Goal: Task Accomplishment & Management: Use online tool/utility

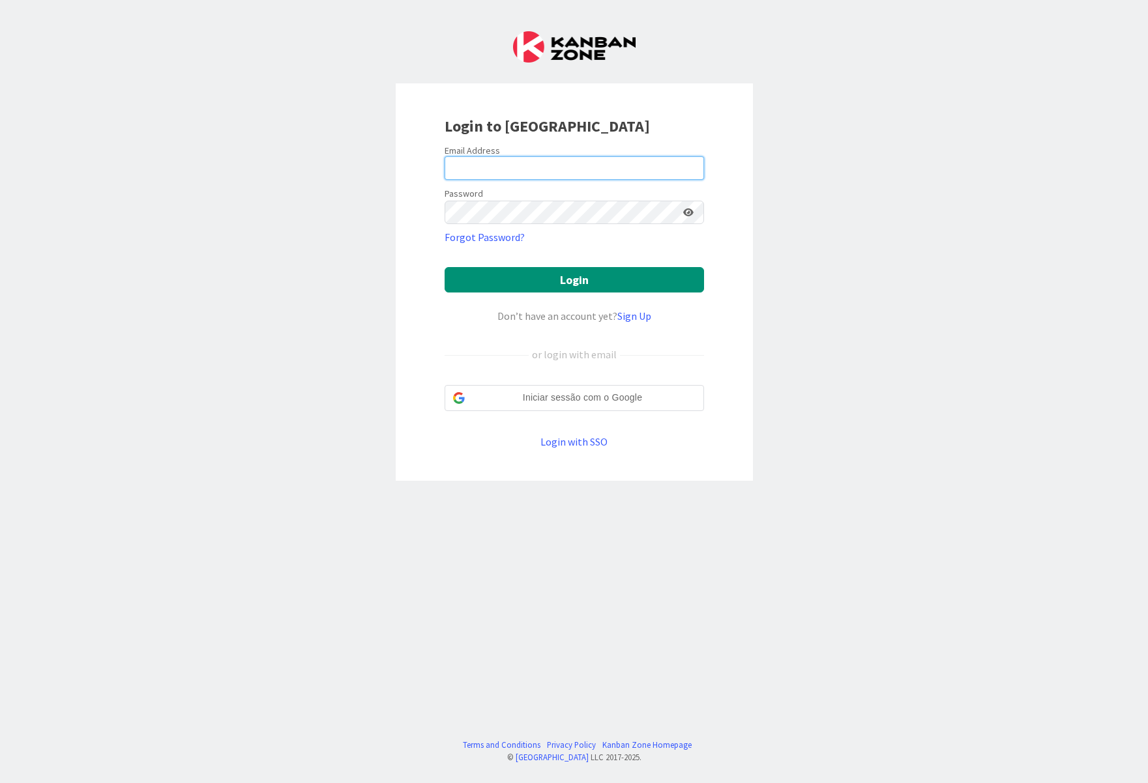
click at [623, 168] on input "email" at bounding box center [574, 167] width 259 height 23
click at [366, 231] on div "Login to [GEOGRAPHIC_DATA] Email Address Password Forgot Password? Login Don’t …" at bounding box center [574, 391] width 1148 height 783
click at [489, 162] on input "email" at bounding box center [574, 167] width 259 height 23
type input "[EMAIL_ADDRESS][DOMAIN_NAME]"
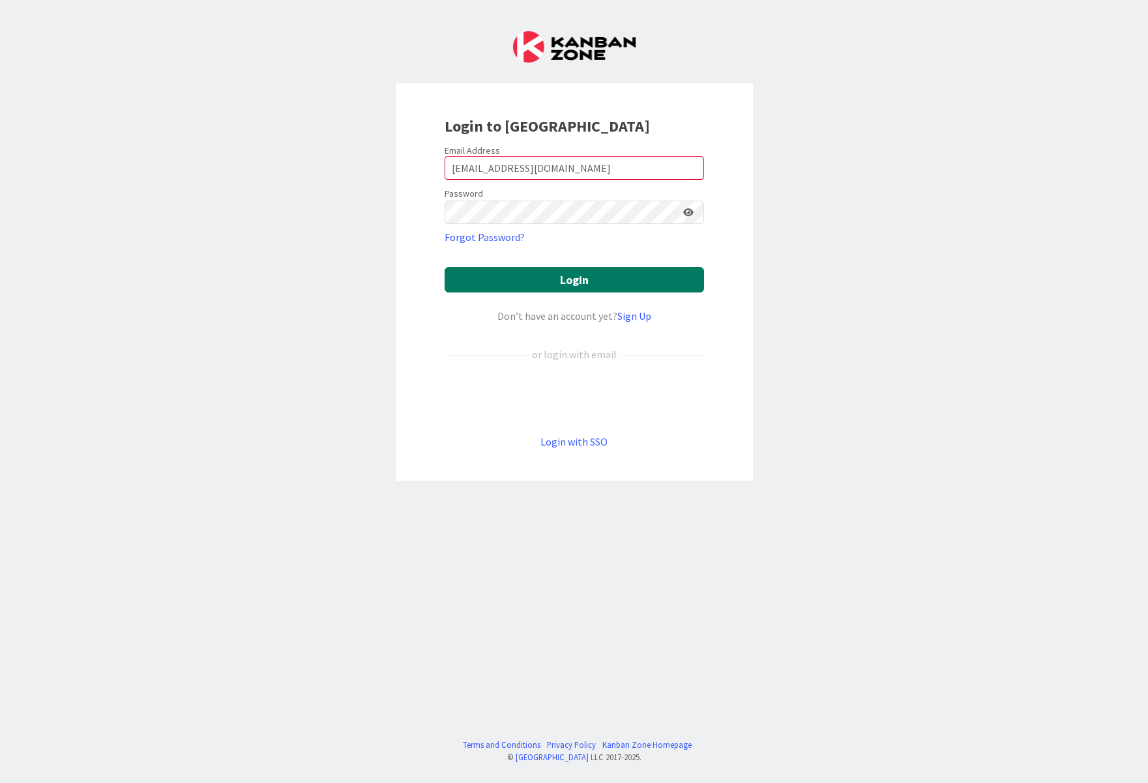
click at [602, 277] on button "Login" at bounding box center [574, 279] width 259 height 25
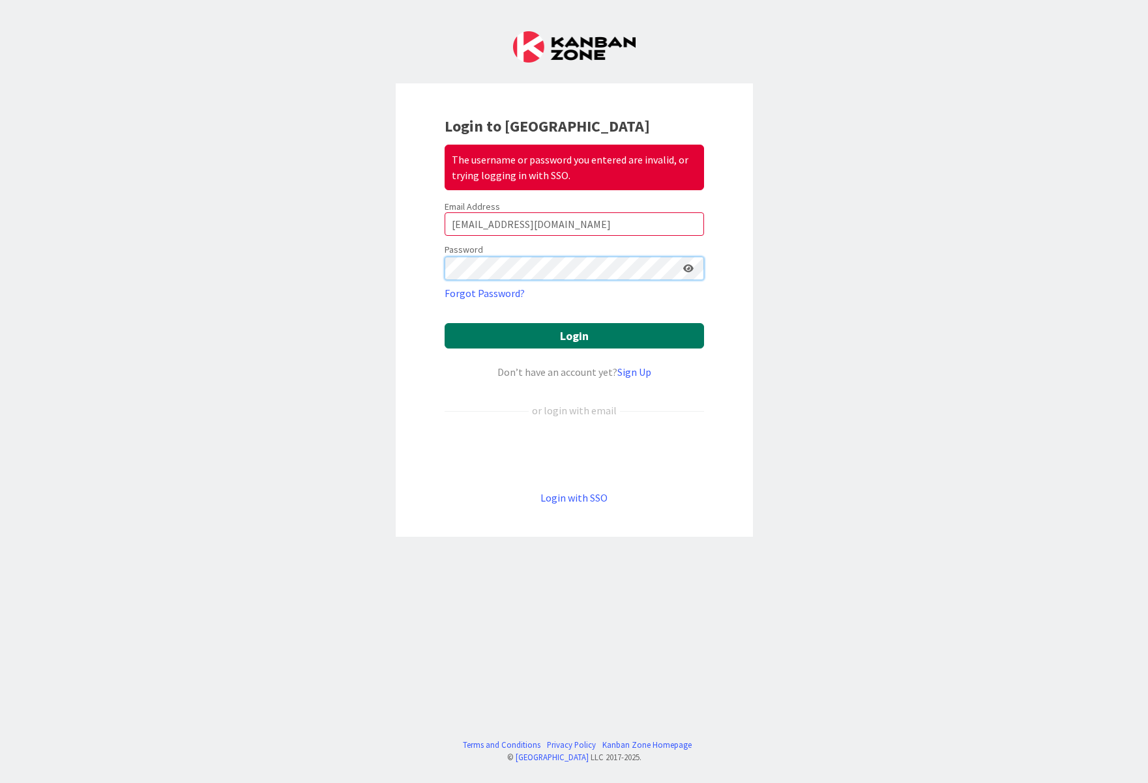
click at [445, 323] on button "Login" at bounding box center [574, 335] width 259 height 25
click at [204, 222] on div "Login to Kanban Zone The username or password you entered are invalid, or tryin…" at bounding box center [574, 391] width 1148 height 783
click at [445, 323] on button "Login" at bounding box center [574, 335] width 259 height 25
click at [404, 246] on div "Login to Kanban Zone The username or password you entered are invalid, or tryin…" at bounding box center [574, 310] width 357 height 454
click at [445, 323] on button "Login" at bounding box center [574, 335] width 259 height 25
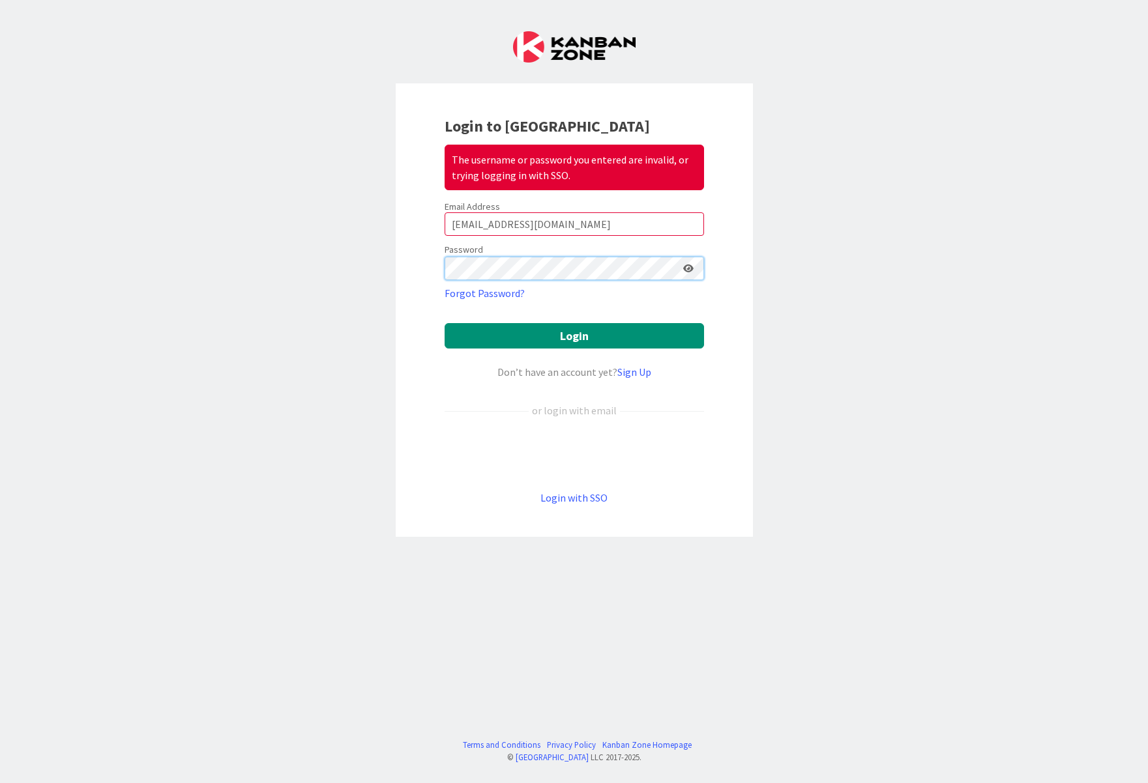
click at [342, 235] on div "Login to Kanban Zone The username or password you entered are invalid, or tryin…" at bounding box center [574, 391] width 1148 height 783
click at [445, 323] on button "Login" at bounding box center [574, 335] width 259 height 25
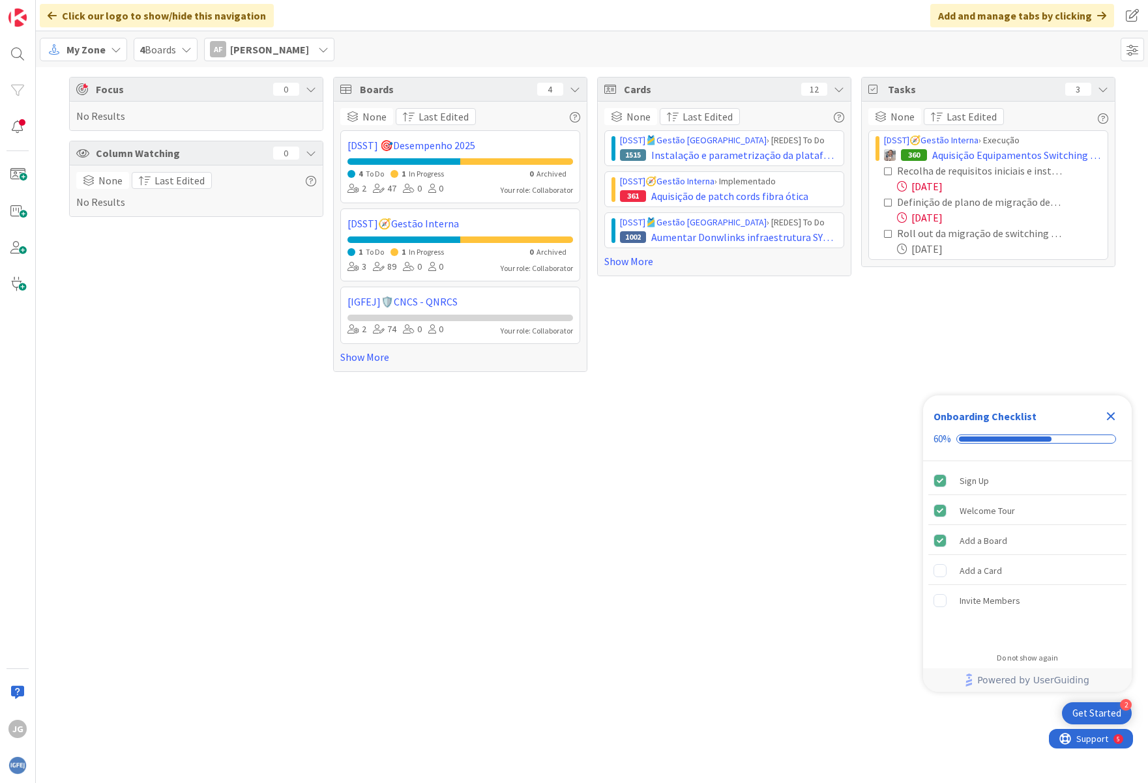
click at [1109, 410] on icon "Close Checklist" at bounding box center [1111, 417] width 16 height 16
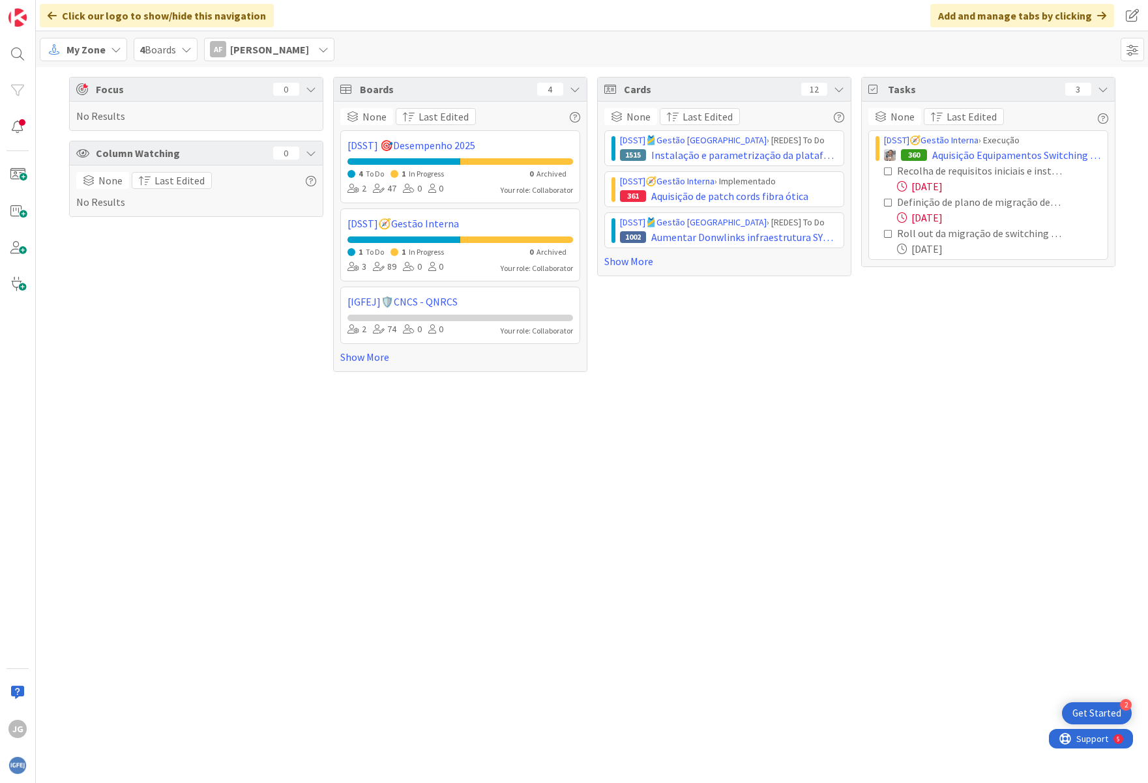
click at [76, 51] on span "My Zone" at bounding box center [85, 50] width 39 height 16
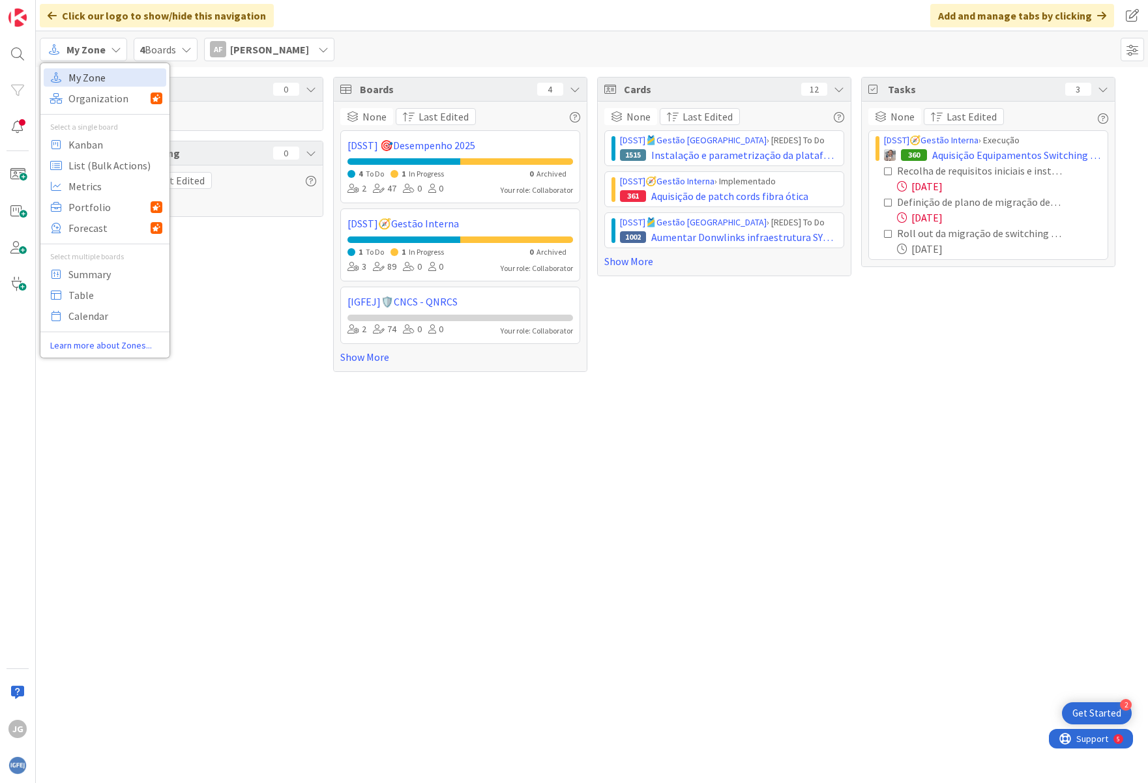
click at [84, 76] on span "My Zone" at bounding box center [115, 78] width 94 height 20
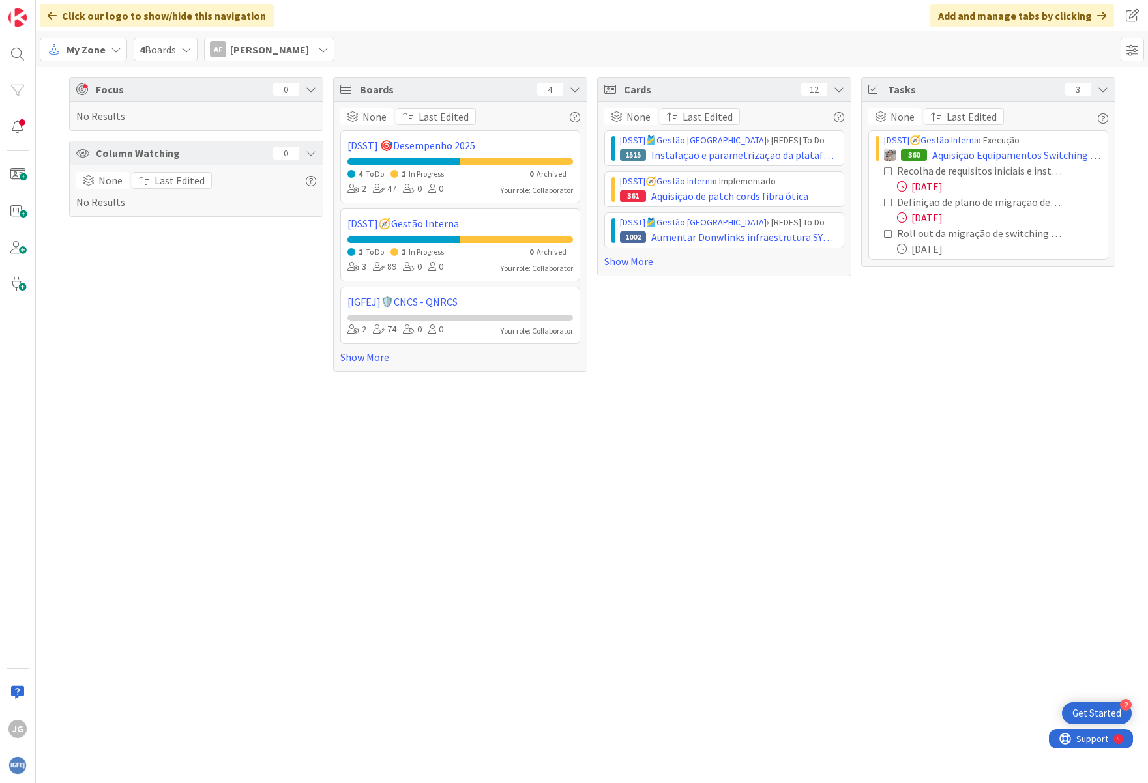
click at [164, 46] on span "4 Boards" at bounding box center [157, 50] width 36 height 16
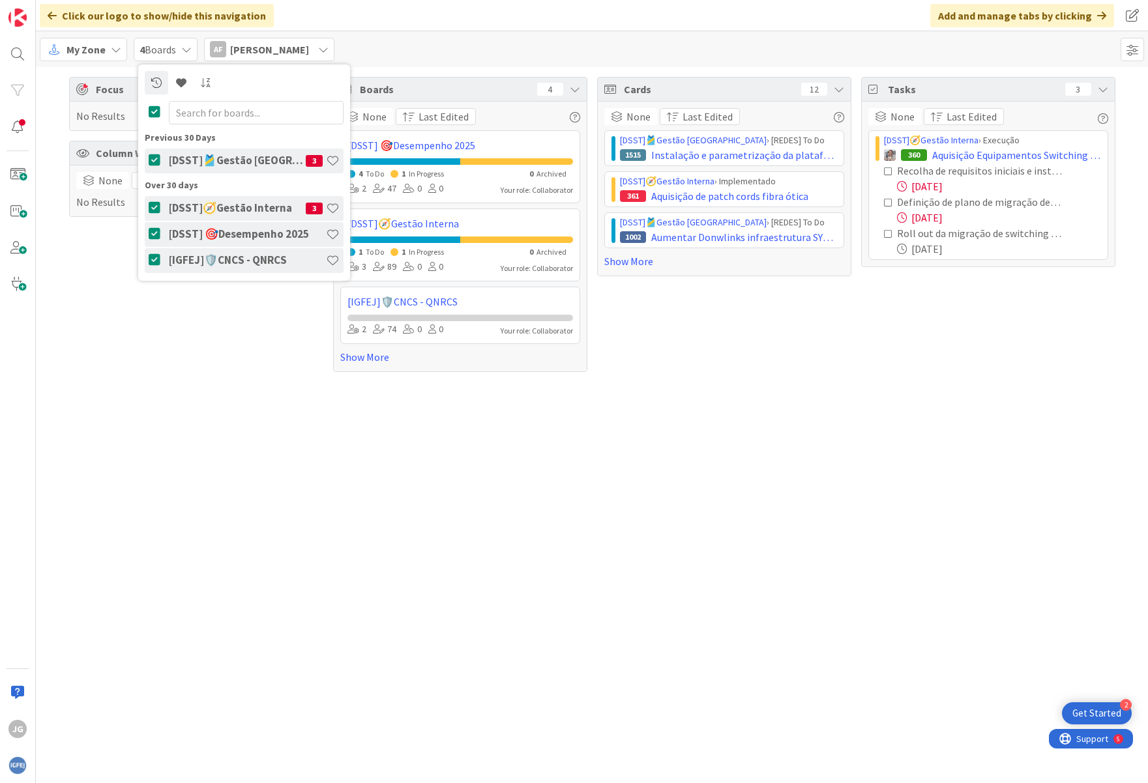
click at [415, 45] on div "My Zone My Zone Organization Select a single board Kanban List (Bulk Actions) M…" at bounding box center [592, 49] width 1112 height 36
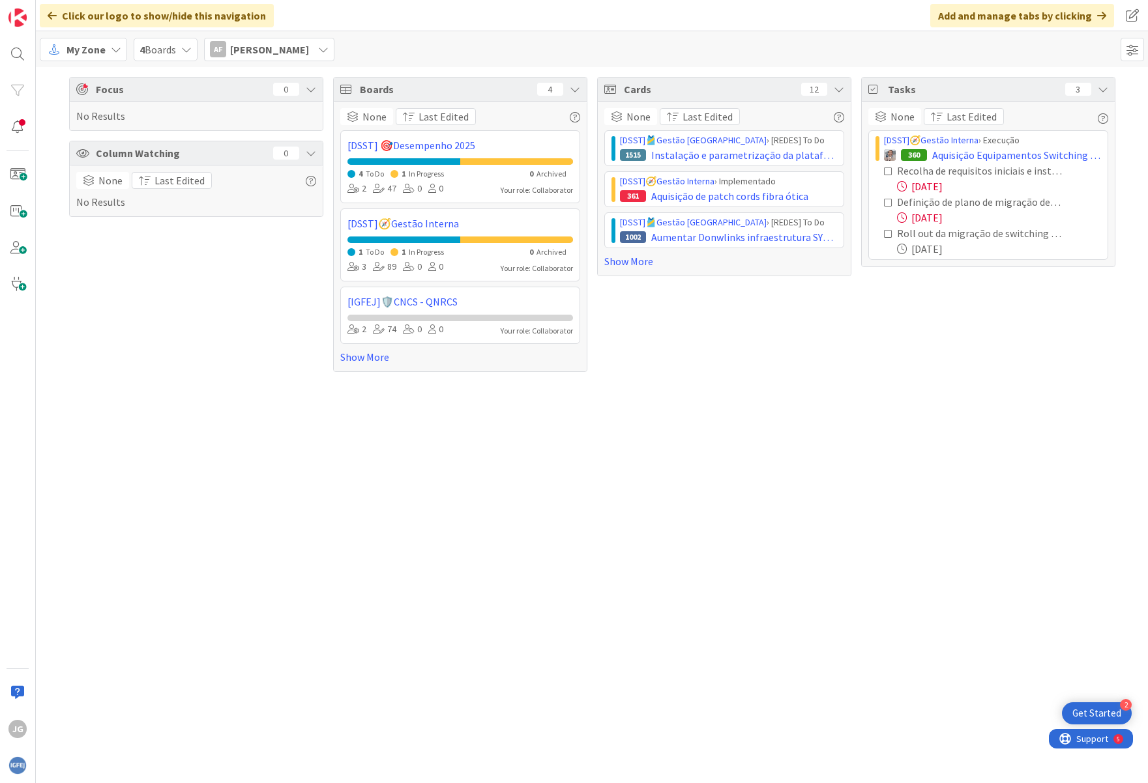
click at [308, 48] on div "AF [PERSON_NAME]" at bounding box center [269, 49] width 130 height 23
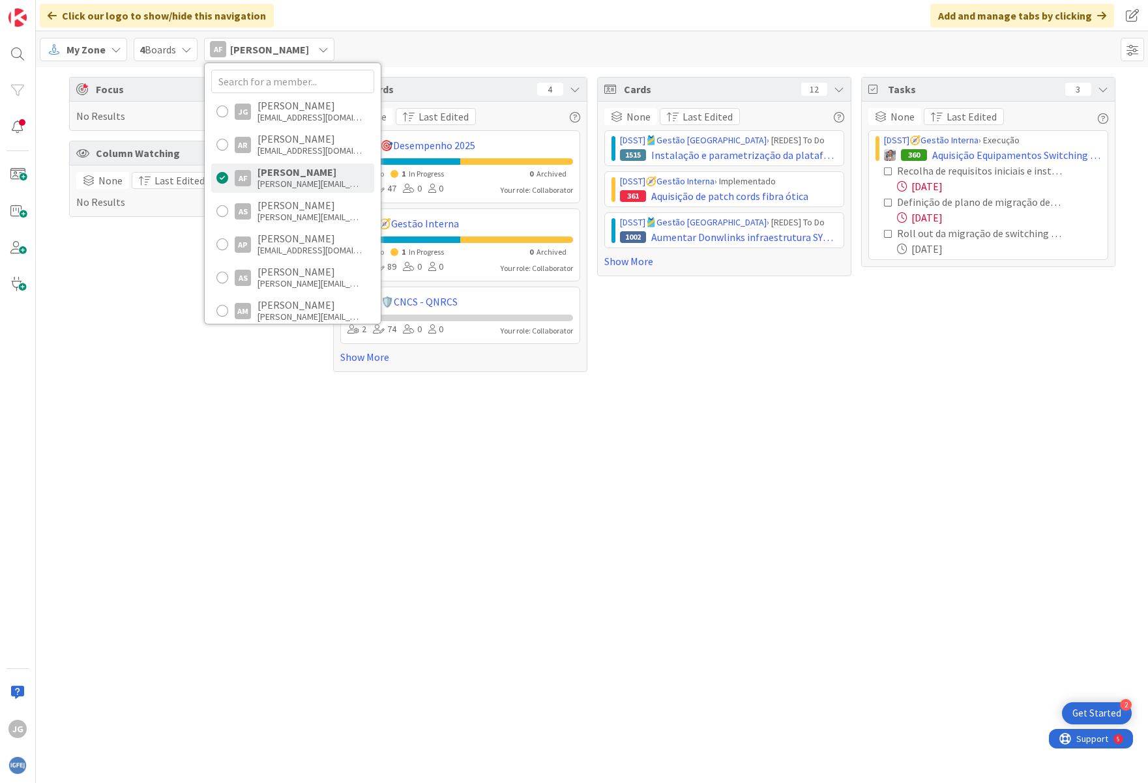
click at [222, 172] on div at bounding box center [222, 178] width 12 height 12
click at [223, 111] on div at bounding box center [222, 112] width 12 height 12
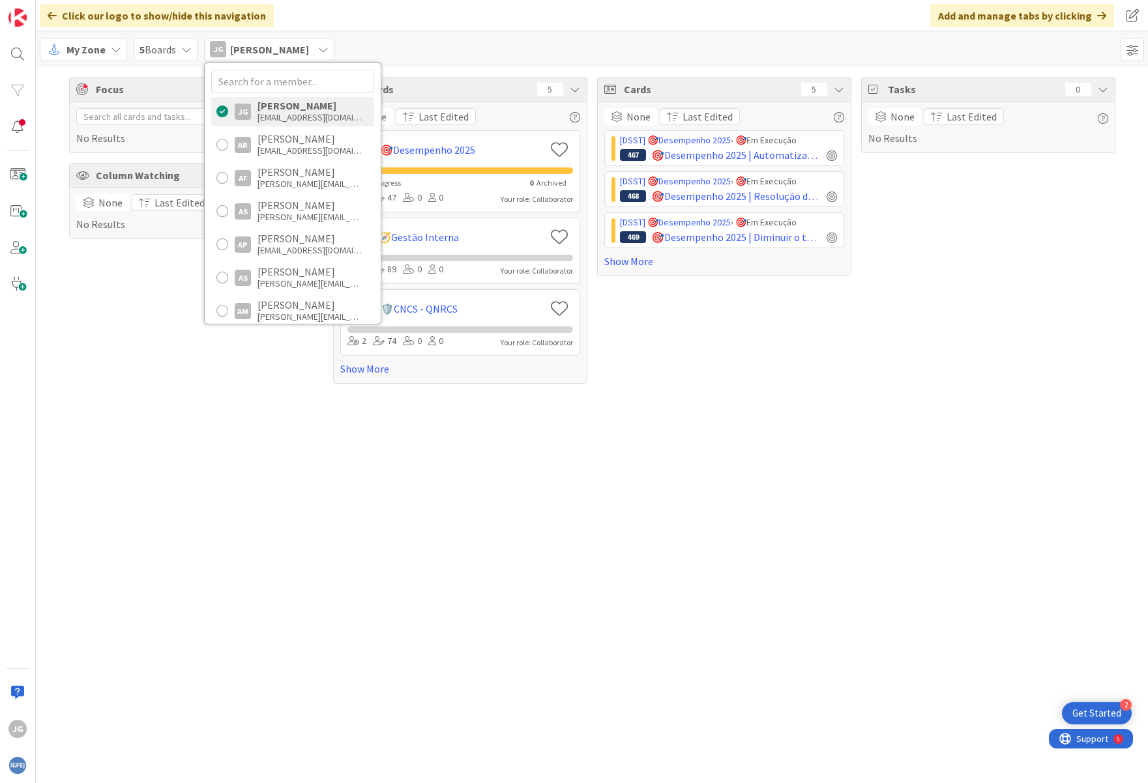
click at [510, 493] on div "Focus 0 No Results Column Watching 0 None Last Edited No Results Boards 5 None …" at bounding box center [592, 425] width 1112 height 716
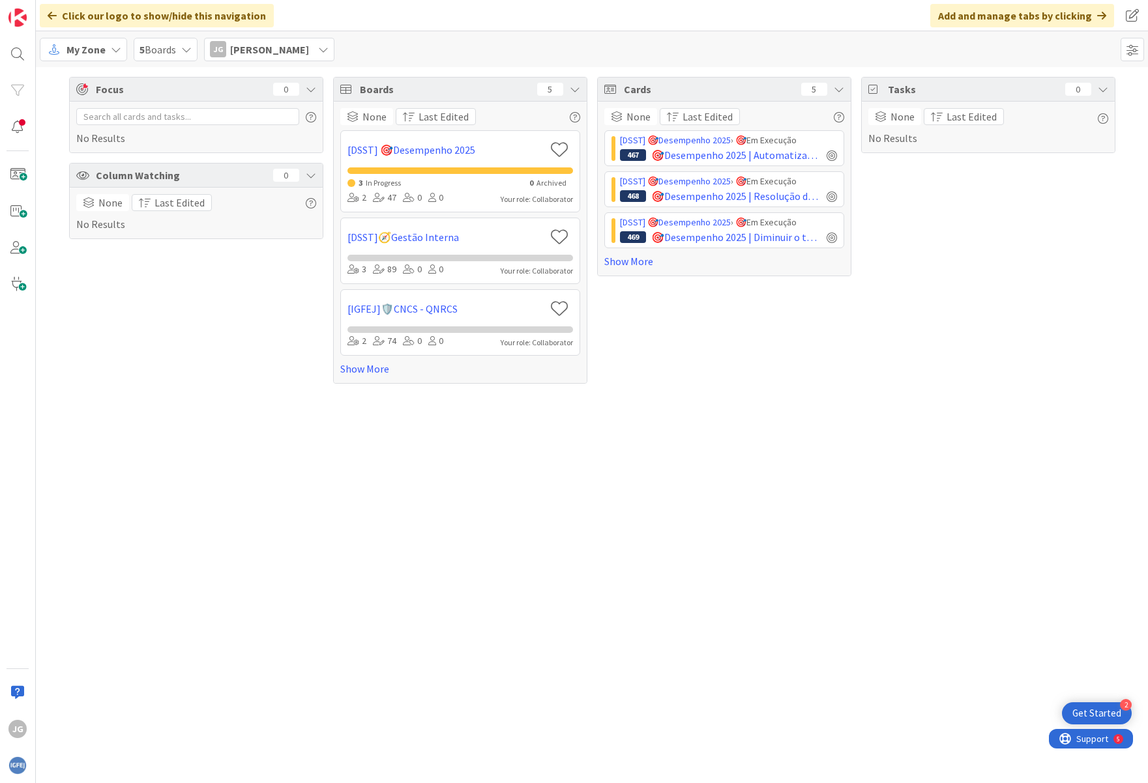
click at [164, 51] on span "5 Boards" at bounding box center [157, 50] width 36 height 16
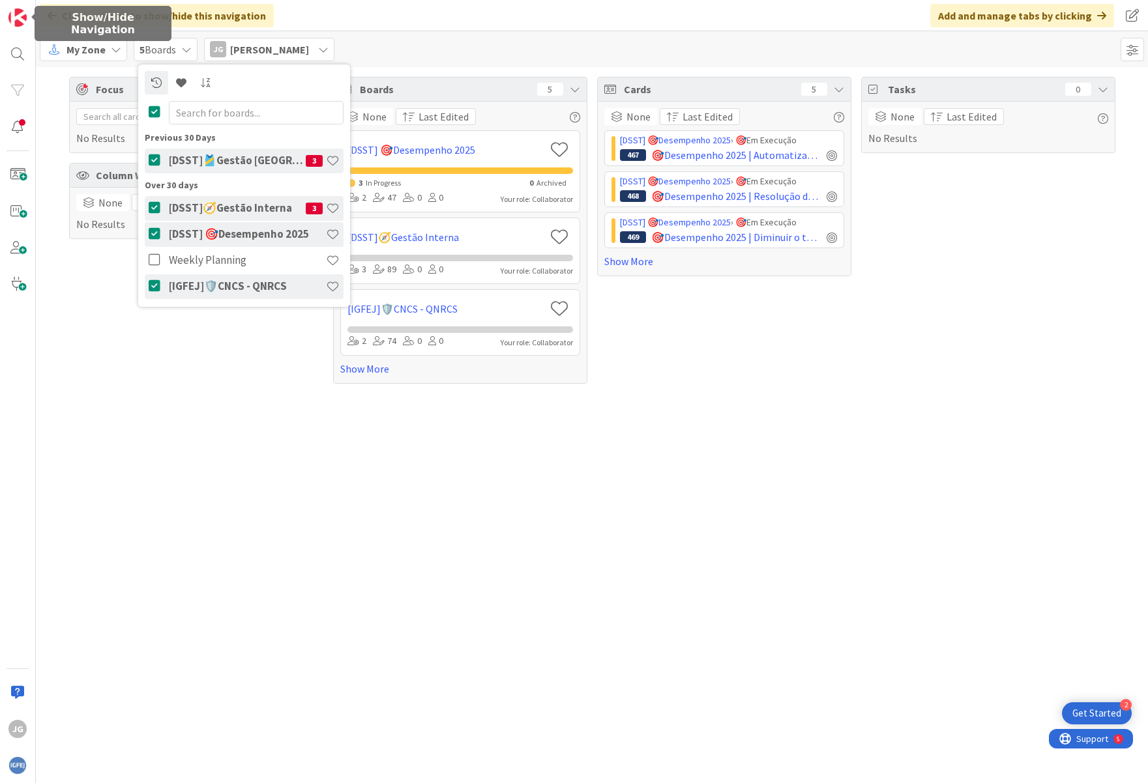
drag, startPoint x: 24, startPoint y: 18, endPoint x: 34, endPoint y: 18, distance: 9.8
click at [24, 18] on img at bounding box center [17, 17] width 18 height 18
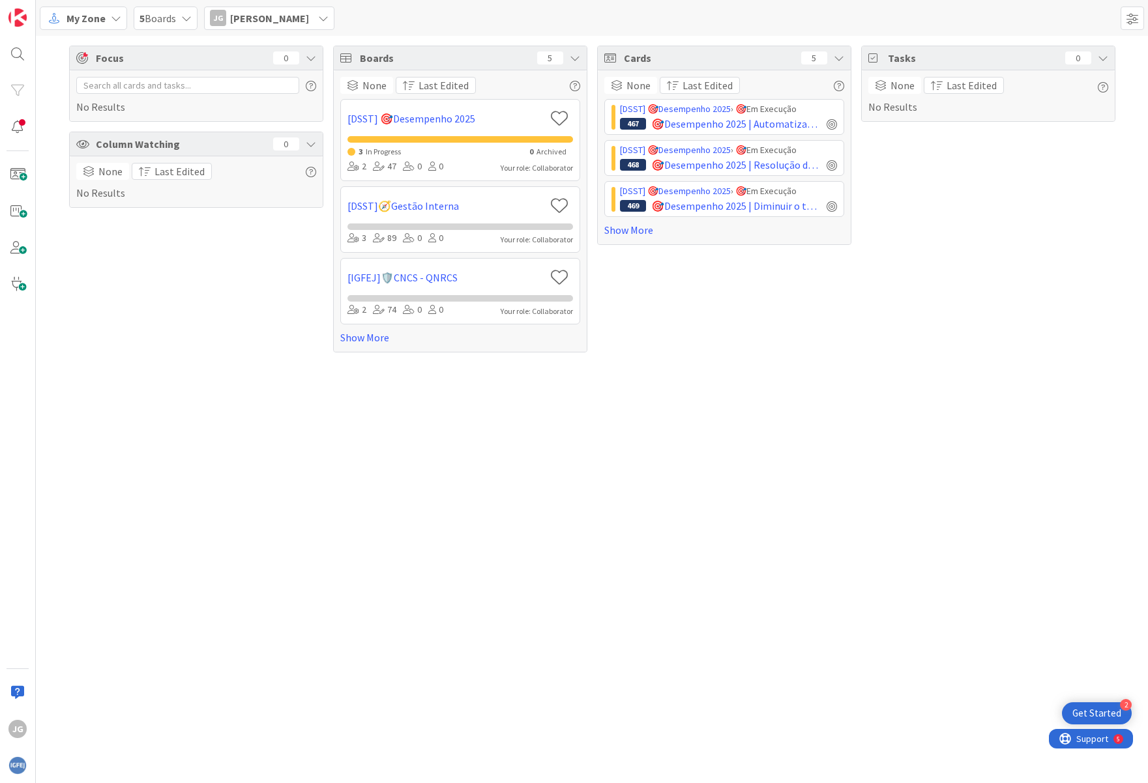
click at [59, 13] on icon at bounding box center [54, 18] width 17 height 17
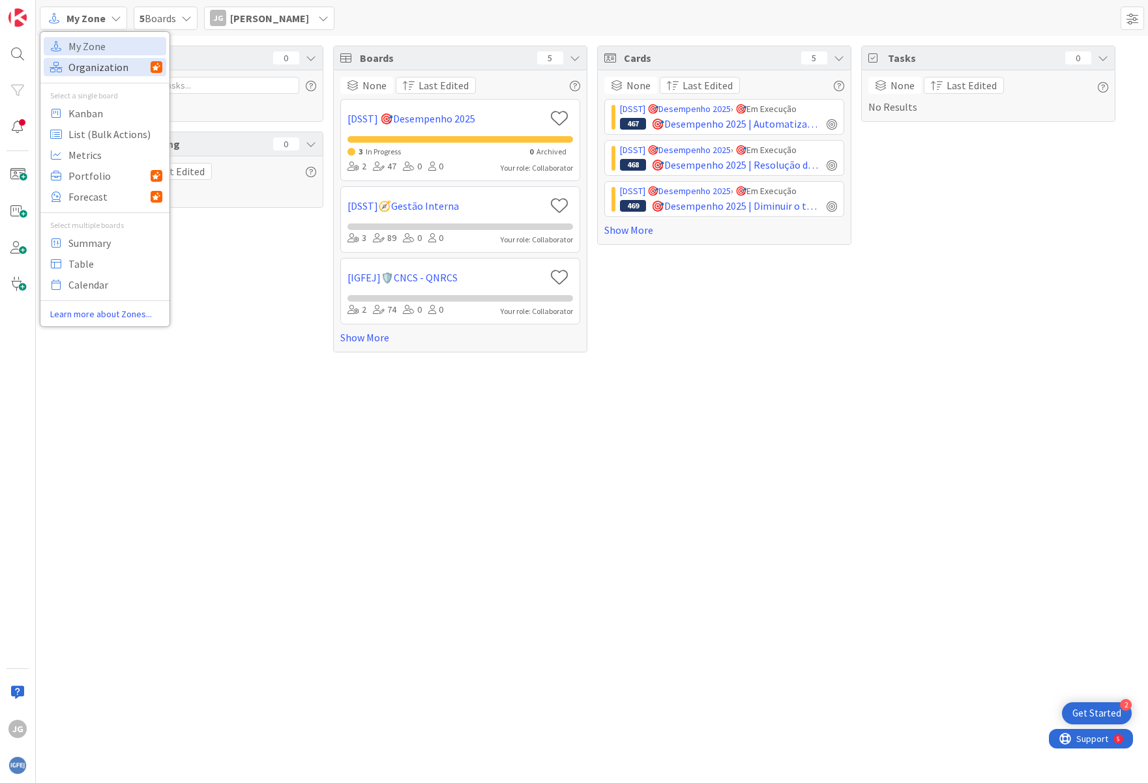
click at [85, 66] on span "Organization" at bounding box center [109, 67] width 82 height 20
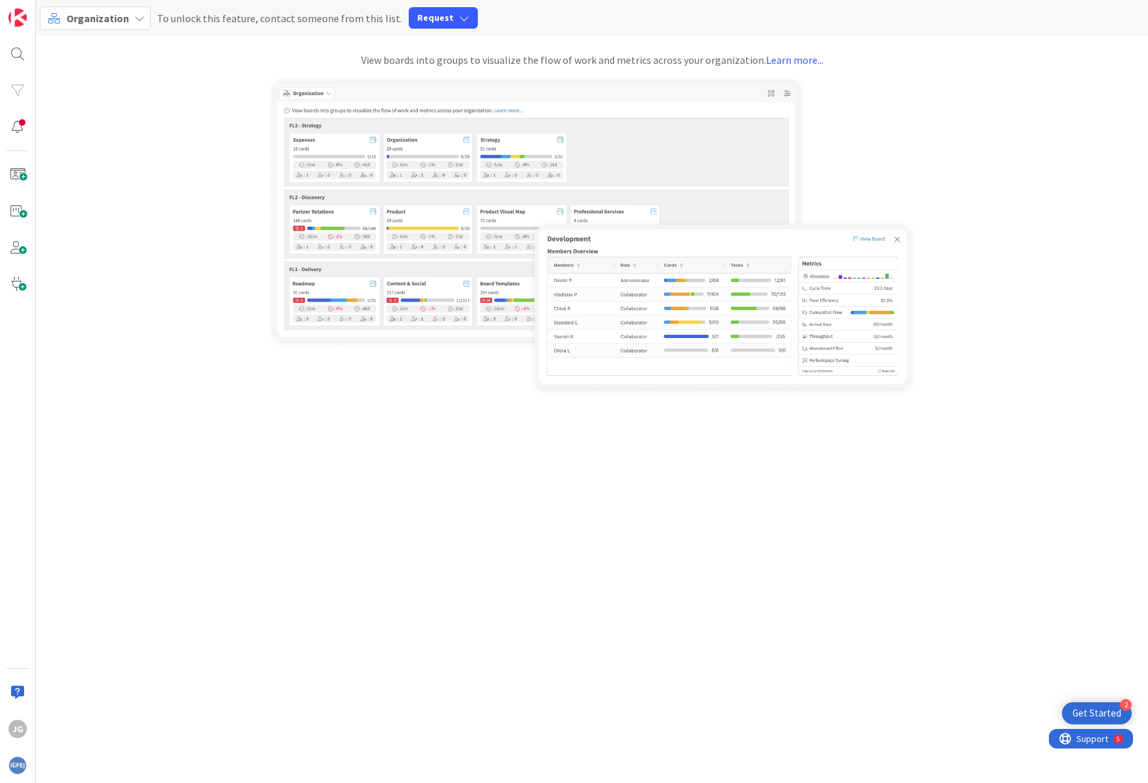
click at [93, 25] on div "Organization" at bounding box center [95, 18] width 111 height 23
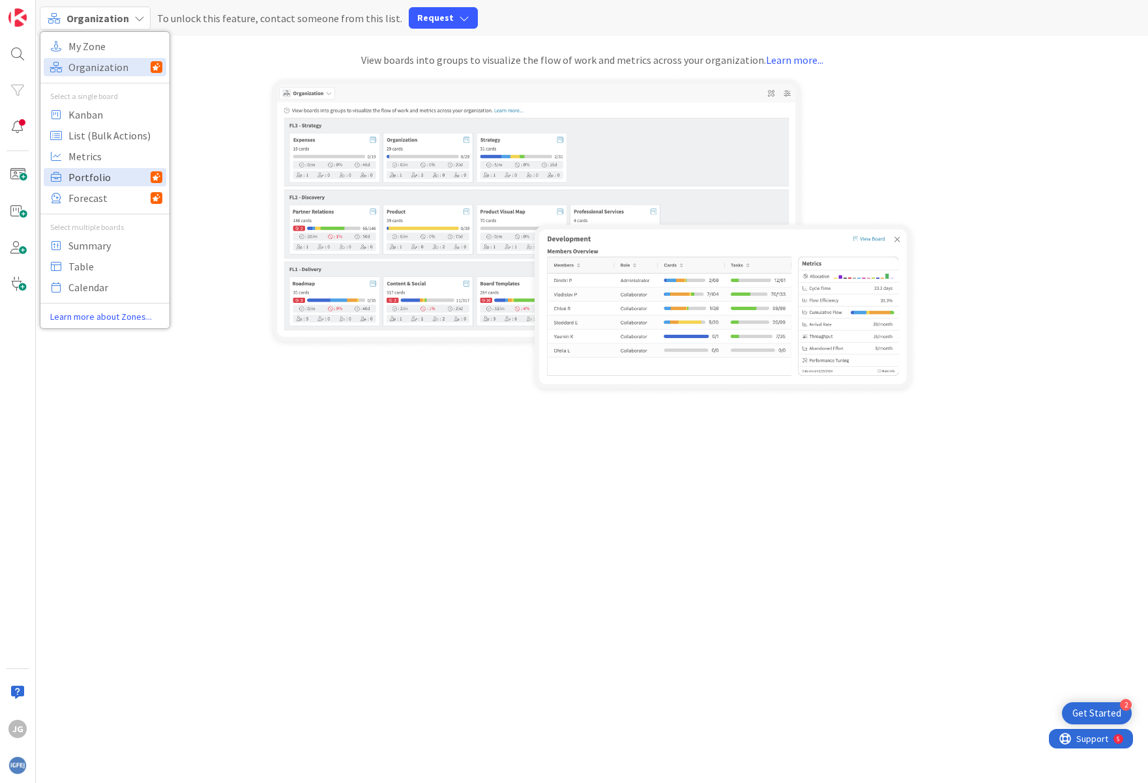
click at [100, 171] on span "Portfolio" at bounding box center [109, 178] width 82 height 20
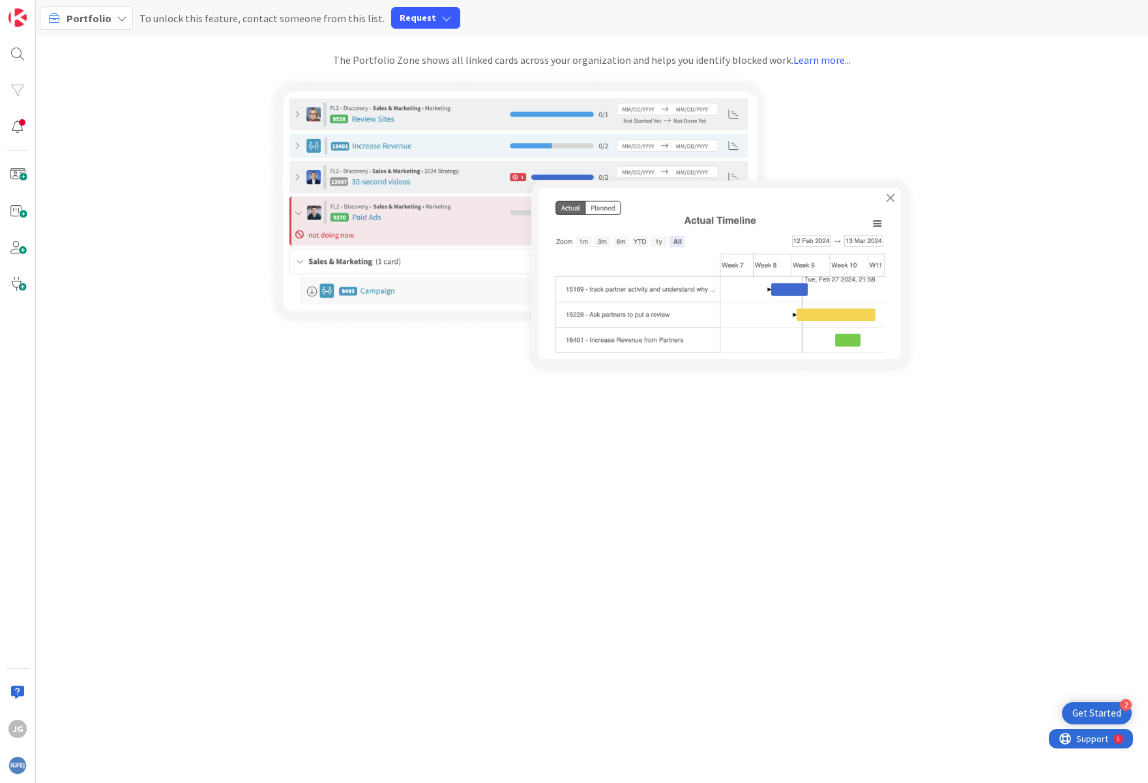
click at [117, 14] on icon at bounding box center [122, 18] width 10 height 10
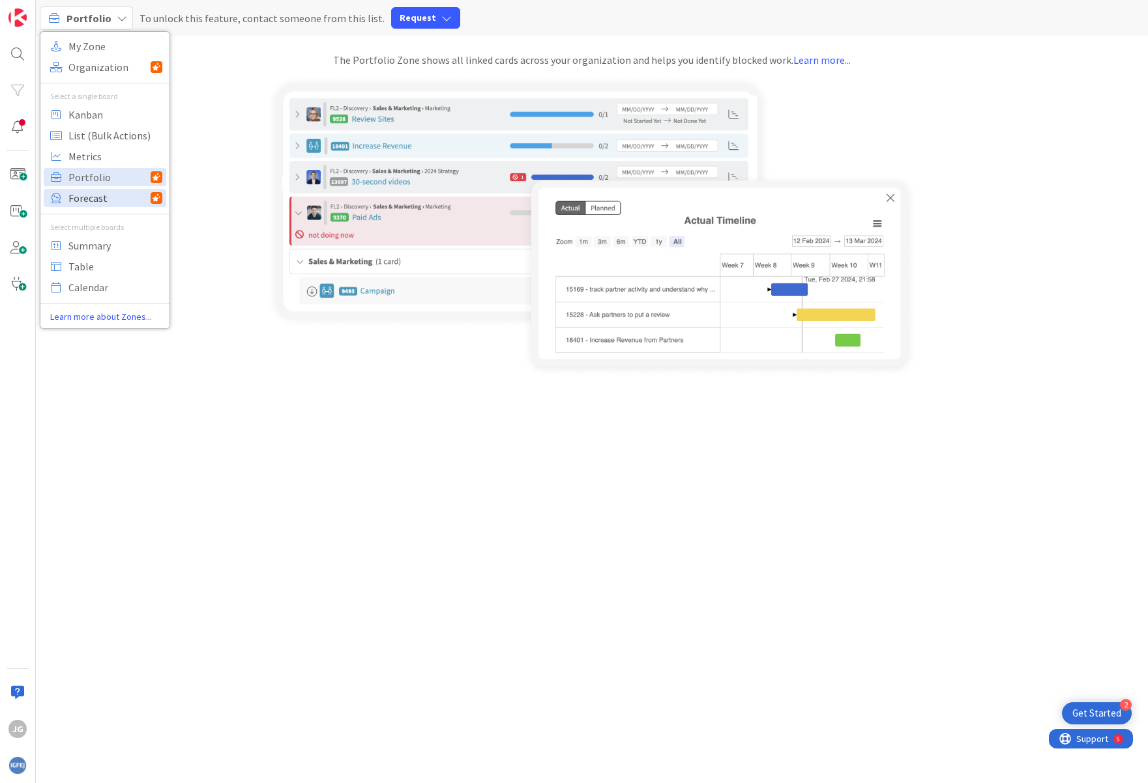
click at [91, 201] on span "Forecast" at bounding box center [109, 198] width 82 height 20
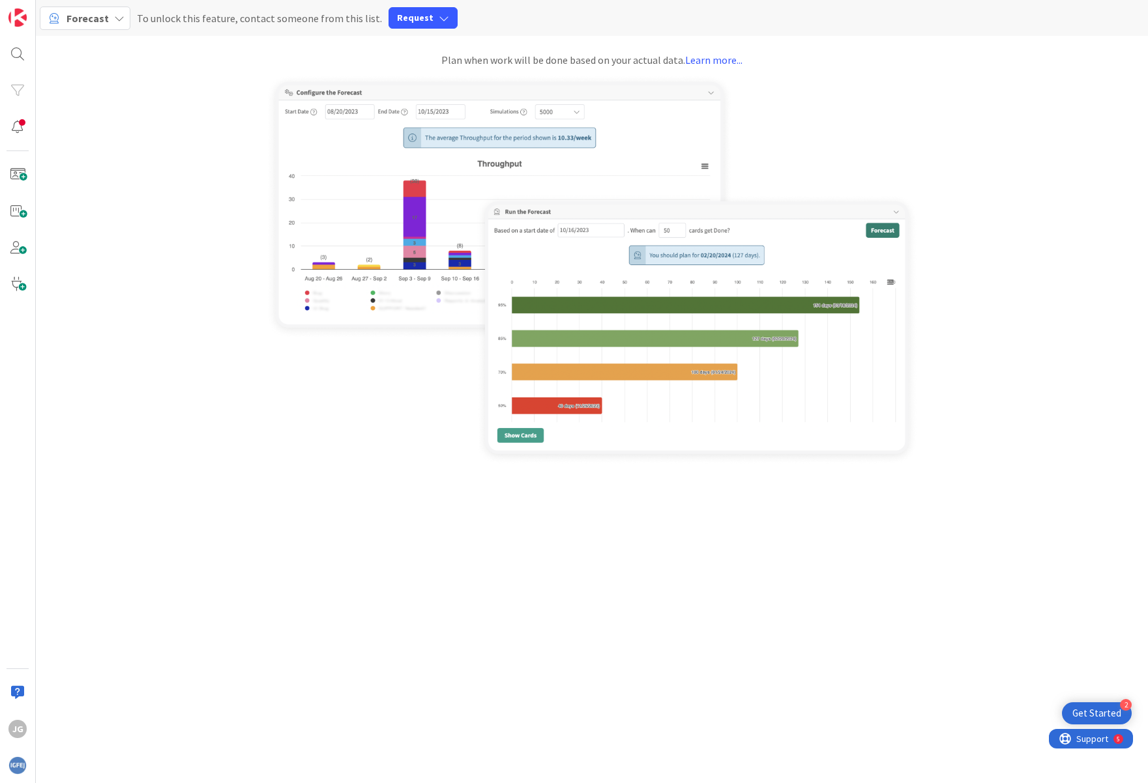
click at [93, 10] on div "Forecast" at bounding box center [85, 18] width 91 height 23
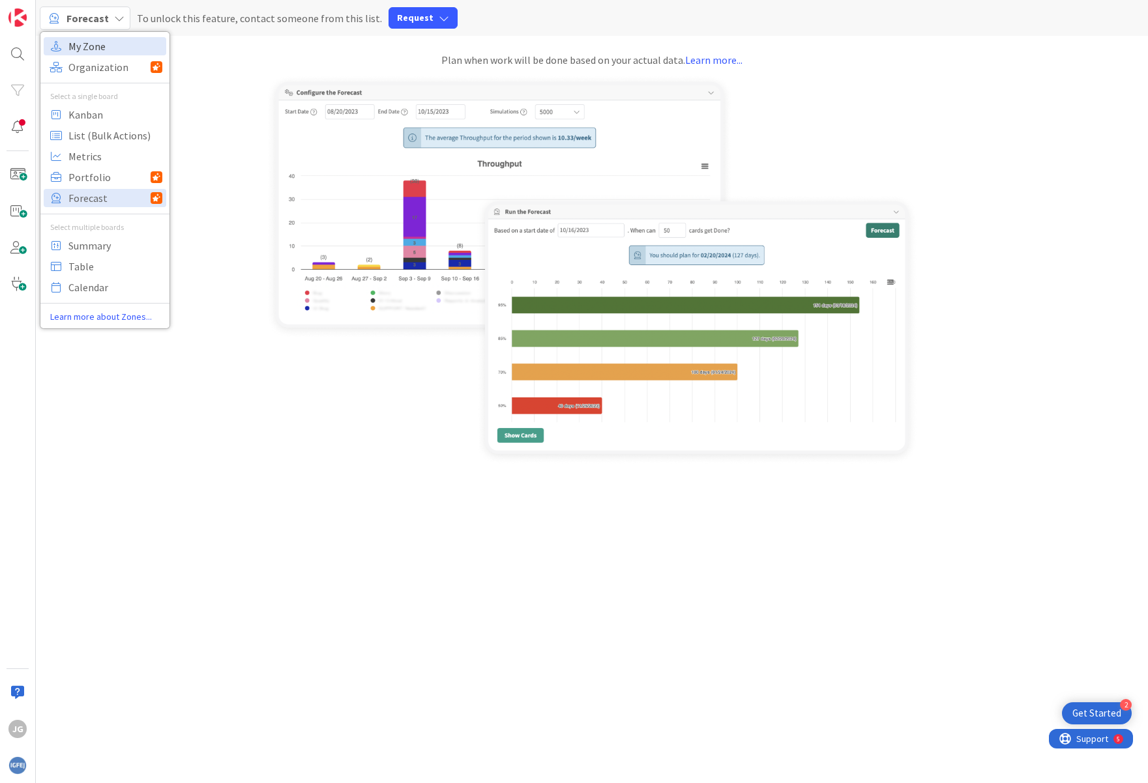
click at [91, 45] on span "My Zone" at bounding box center [115, 46] width 94 height 20
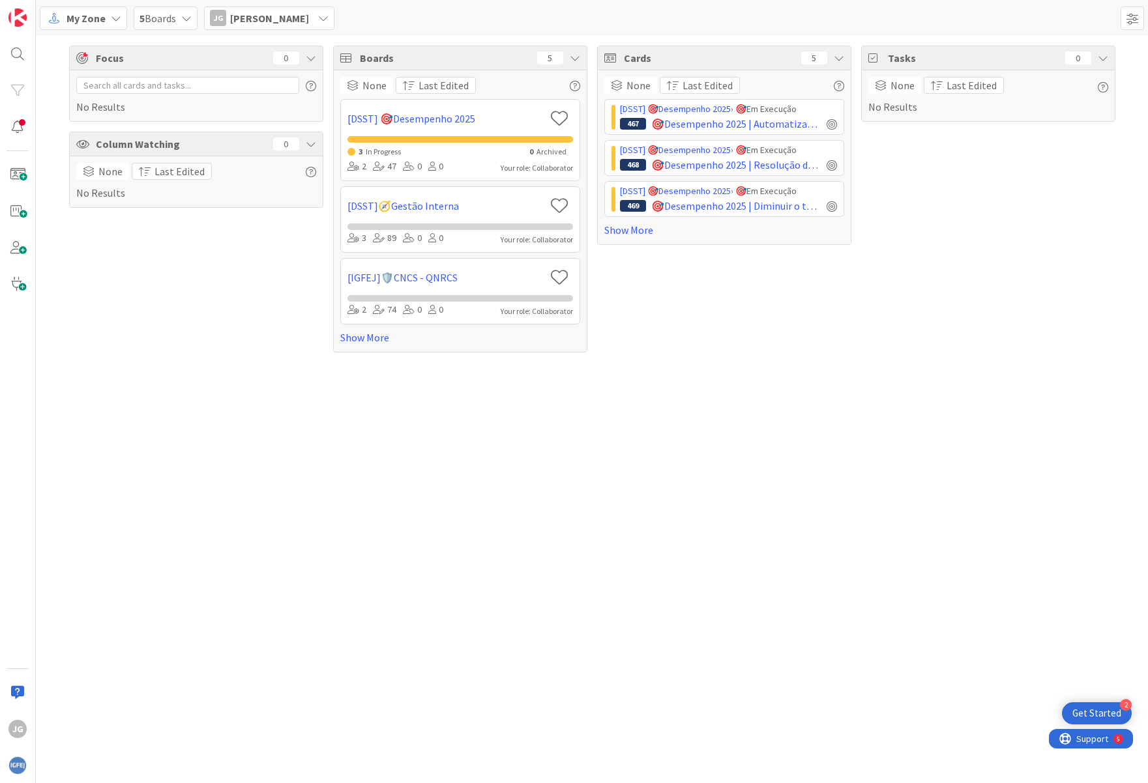
click at [181, 24] on div "5 Boards" at bounding box center [166, 18] width 64 height 23
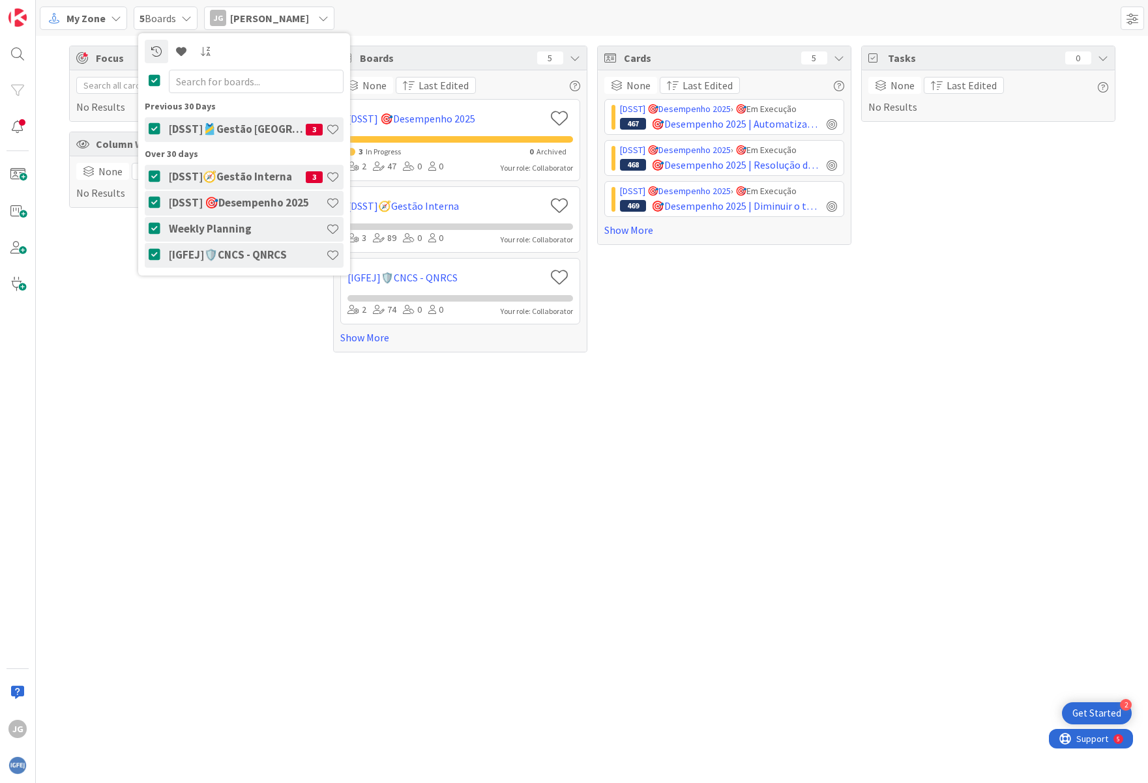
click at [235, 129] on h4 "[DSST]🎽Gestão [GEOGRAPHIC_DATA]" at bounding box center [237, 129] width 137 height 13
click at [772, 328] on div "Cards 5 None Last Edited [DSST] 🎯Desempenho 2025 › 🎯Em Execução 467 🎯Desempenho…" at bounding box center [724, 199] width 254 height 307
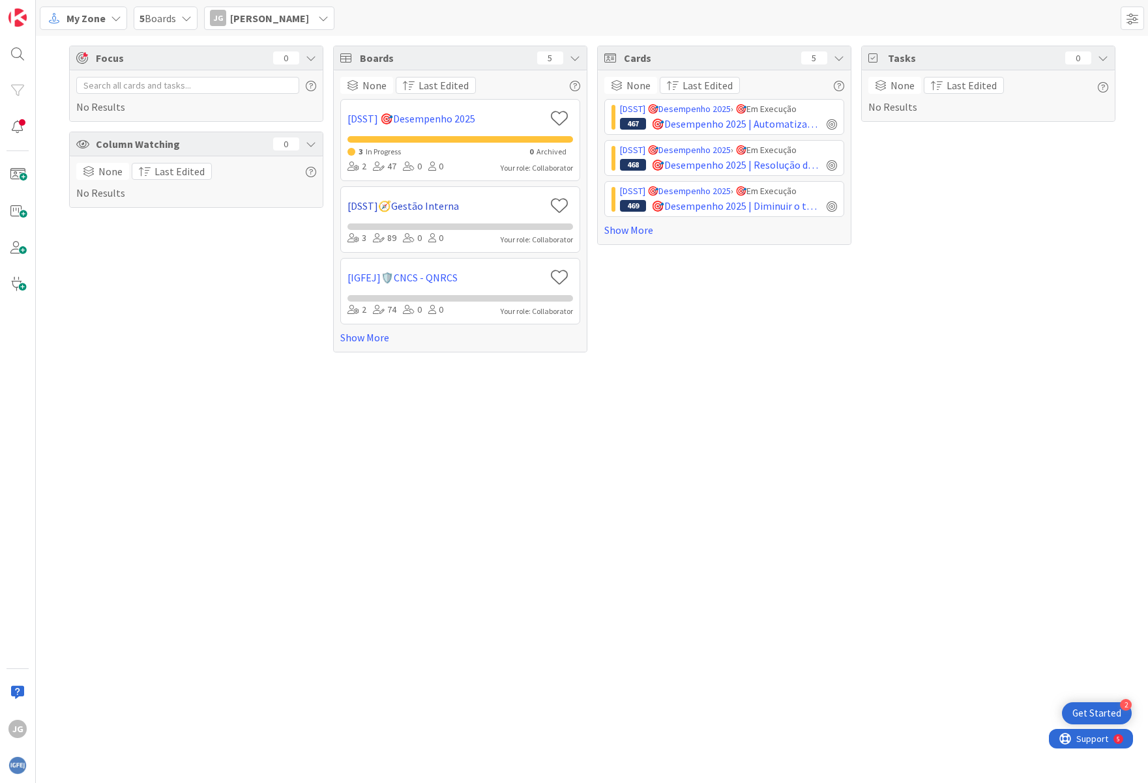
click at [424, 207] on link "[DSST]🧭Gestão Interna" at bounding box center [445, 206] width 197 height 16
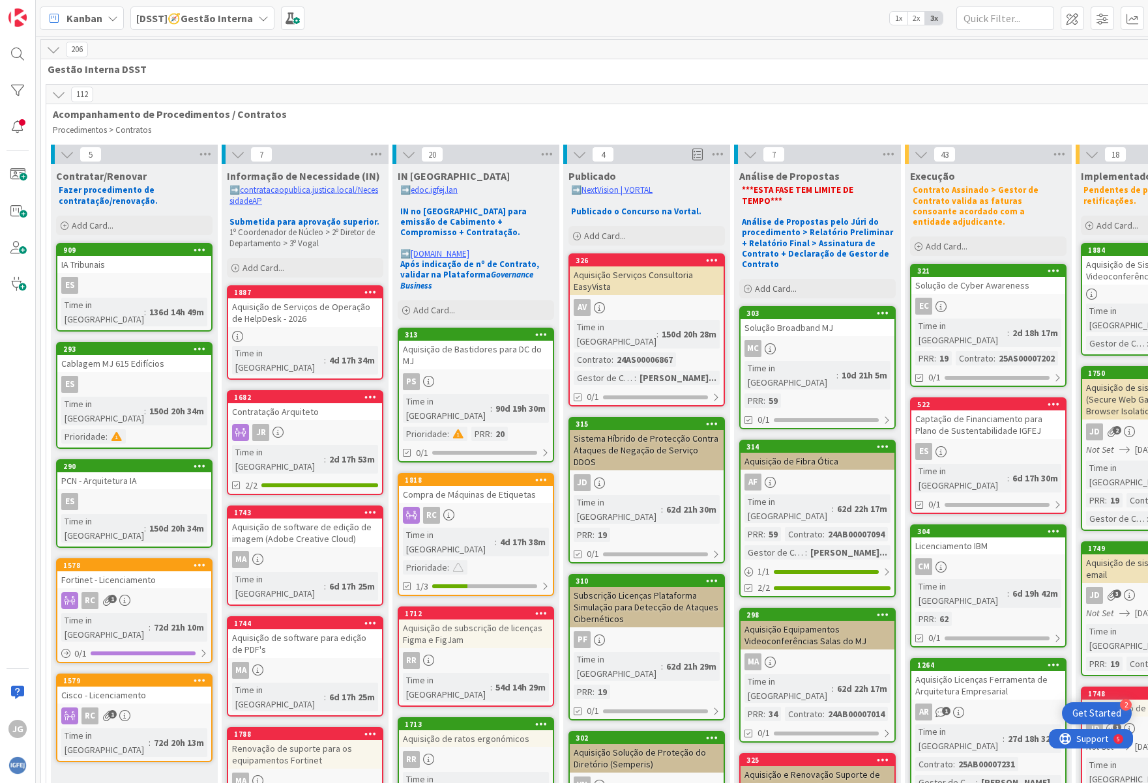
click at [193, 12] on b "[DSST]🧭Gestão Interna" at bounding box center [194, 18] width 117 height 13
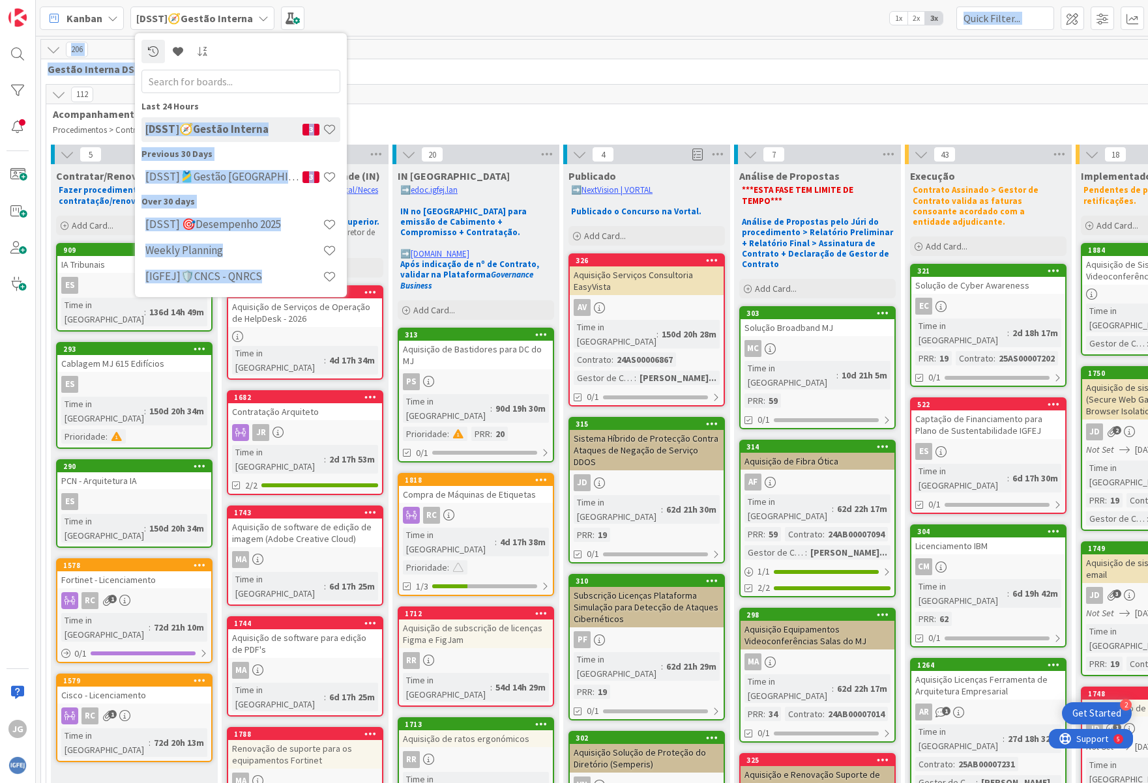
drag, startPoint x: 474, startPoint y: 67, endPoint x: 208, endPoint y: 101, distance: 268.1
click at [209, 100] on div "Kanban [DSST]🧭Gestão Interna Last 24 Hours [DSST]🧭Gestão Interna 3 Previous 30 …" at bounding box center [592, 391] width 1112 height 783
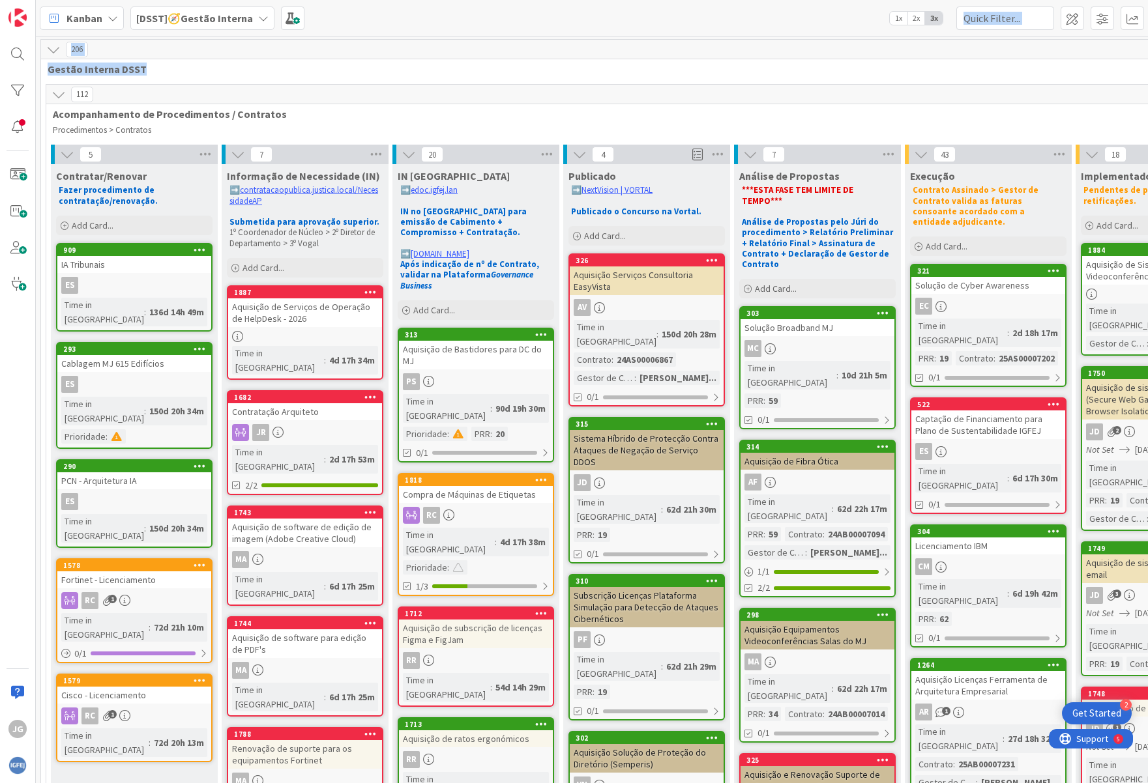
drag, startPoint x: 208, startPoint y: 101, endPoint x: 509, endPoint y: 50, distance: 305.5
click at [509, 49] on div "206" at bounding box center [732, 50] width 1382 height 20
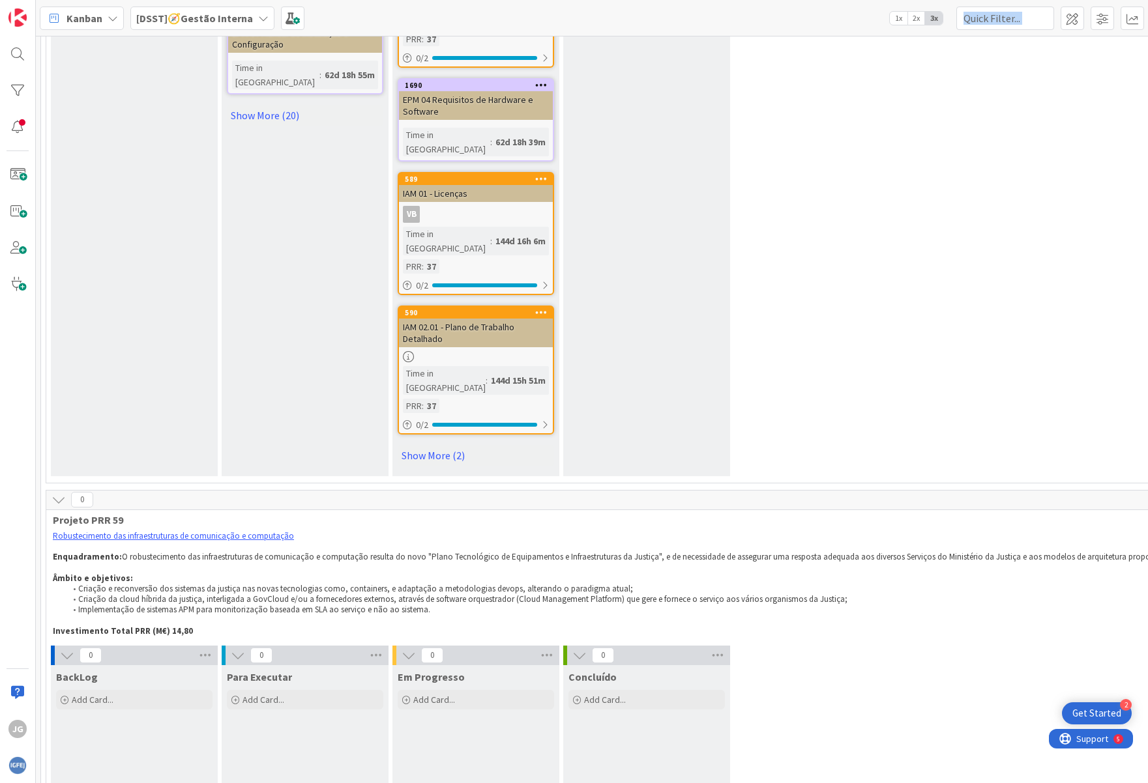
scroll to position [9101, 0]
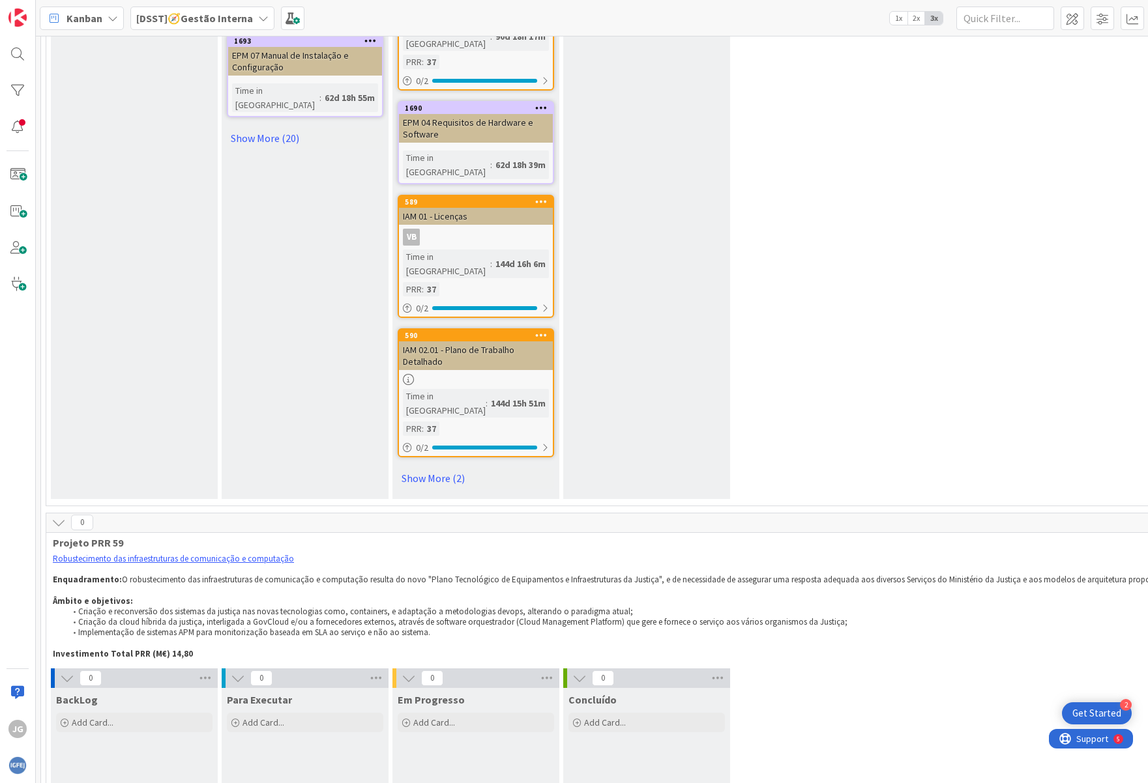
drag, startPoint x: 174, startPoint y: 258, endPoint x: 194, endPoint y: 276, distance: 26.7
drag, startPoint x: 194, startPoint y: 276, endPoint x: 342, endPoint y: 285, distance: 148.2
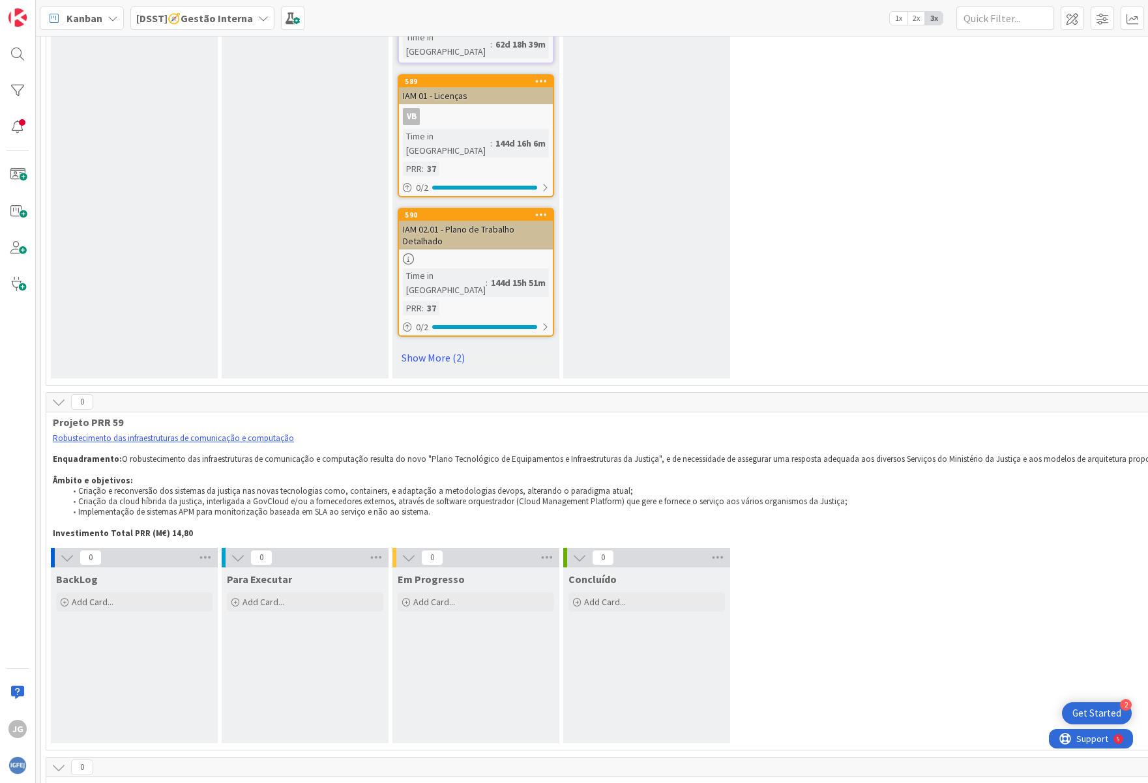
scroll to position [9231, 0]
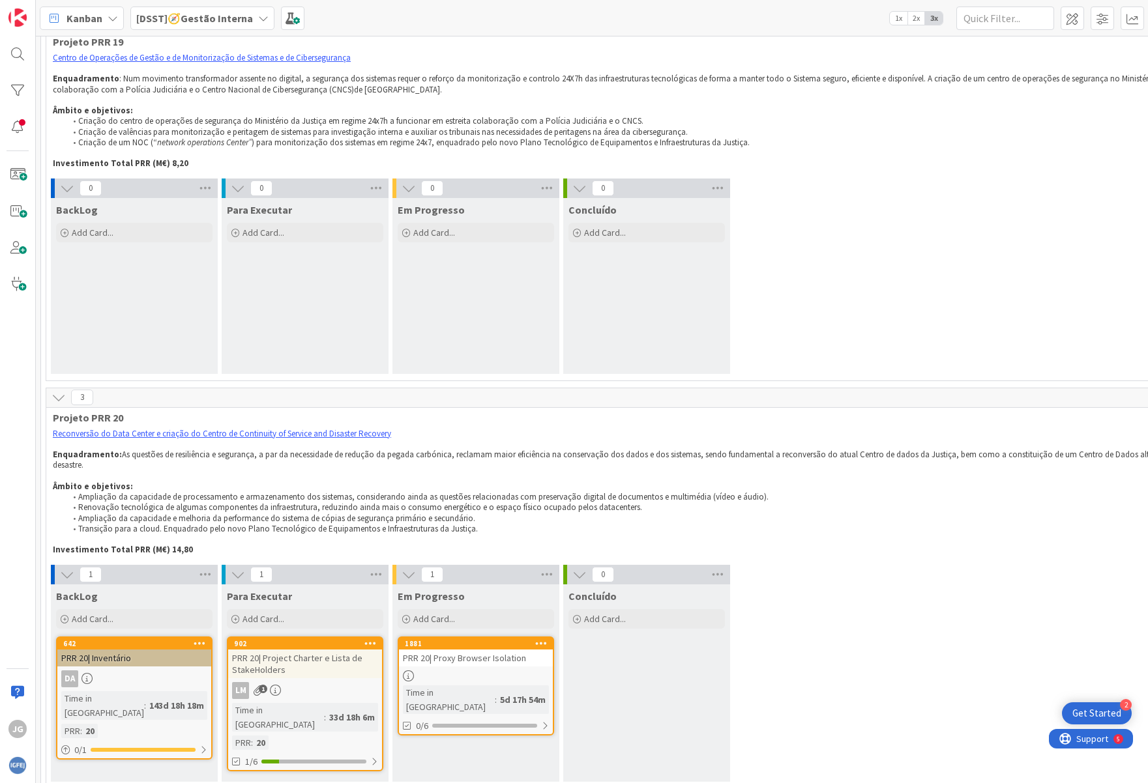
click at [234, 22] on b "[DSST]🧭Gestão Interna" at bounding box center [194, 18] width 117 height 13
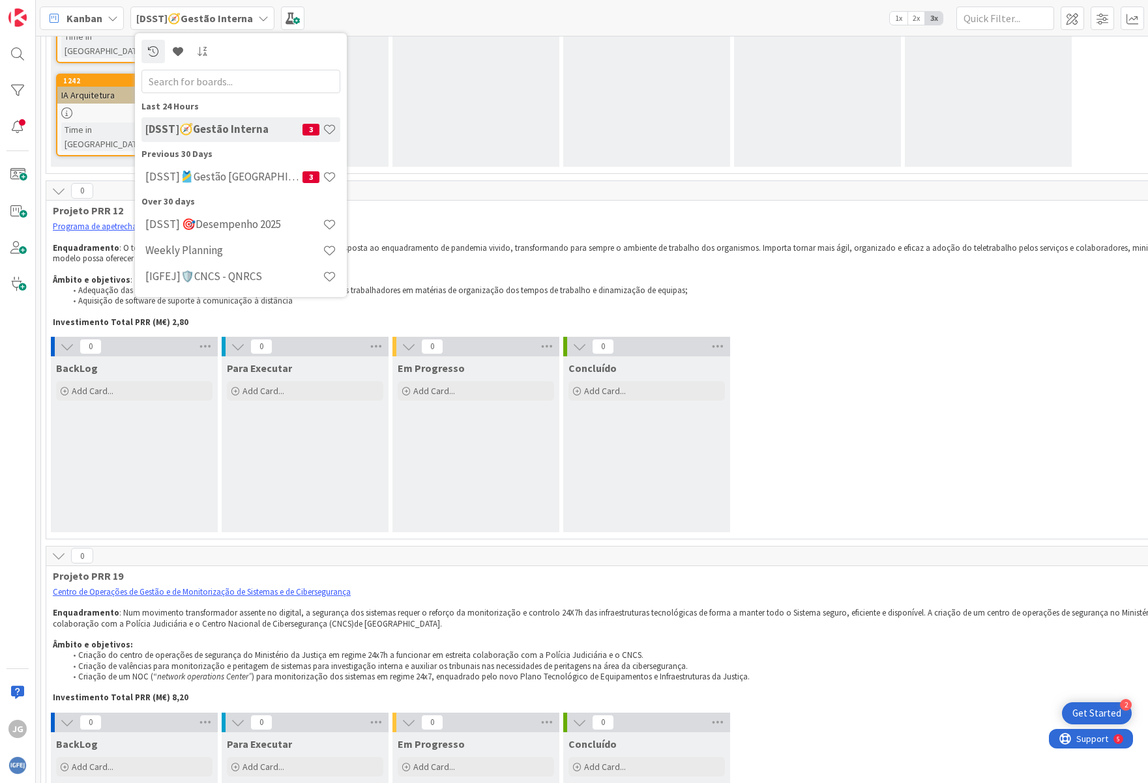
scroll to position [3495, 0]
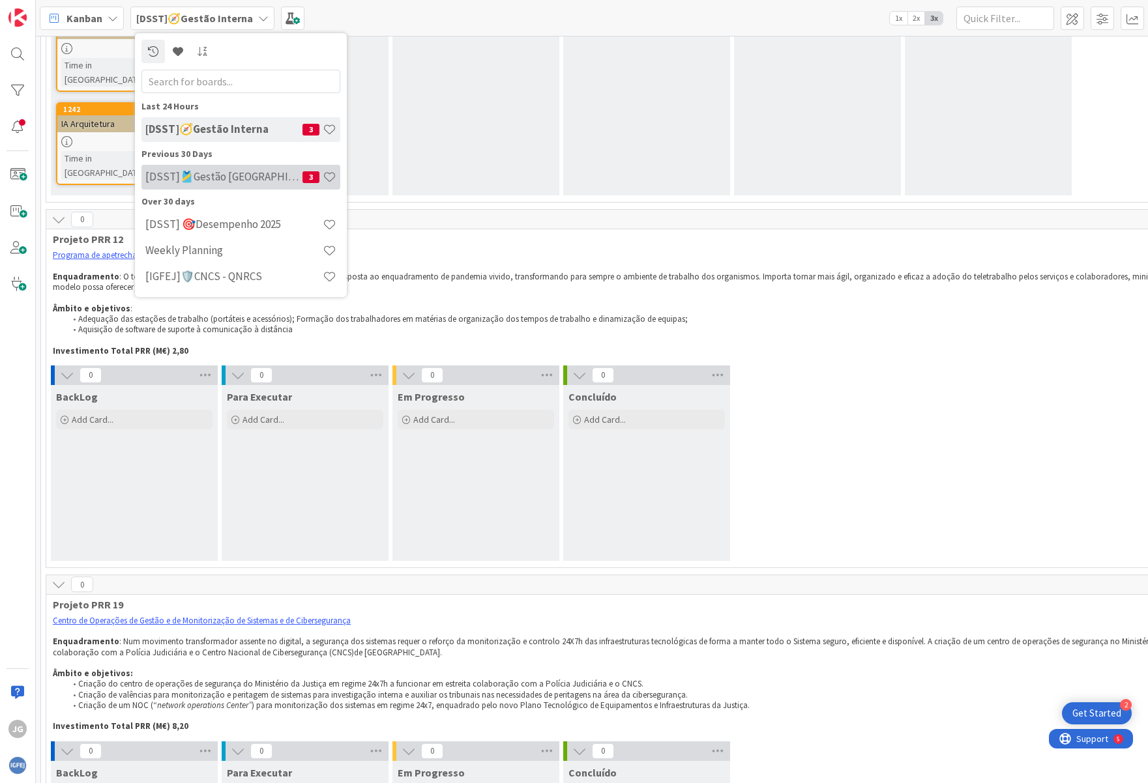
click at [221, 173] on h4 "[DSST]🎽Gestão [GEOGRAPHIC_DATA]" at bounding box center [223, 176] width 157 height 13
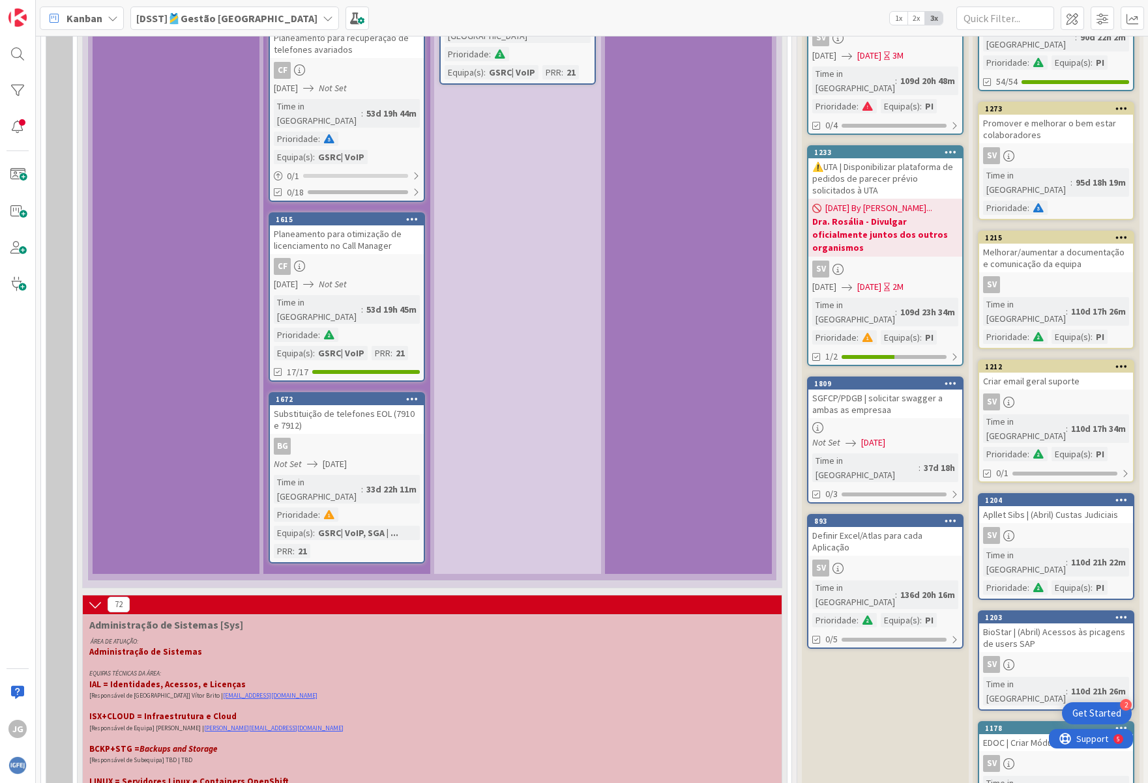
scroll to position [4171, 0]
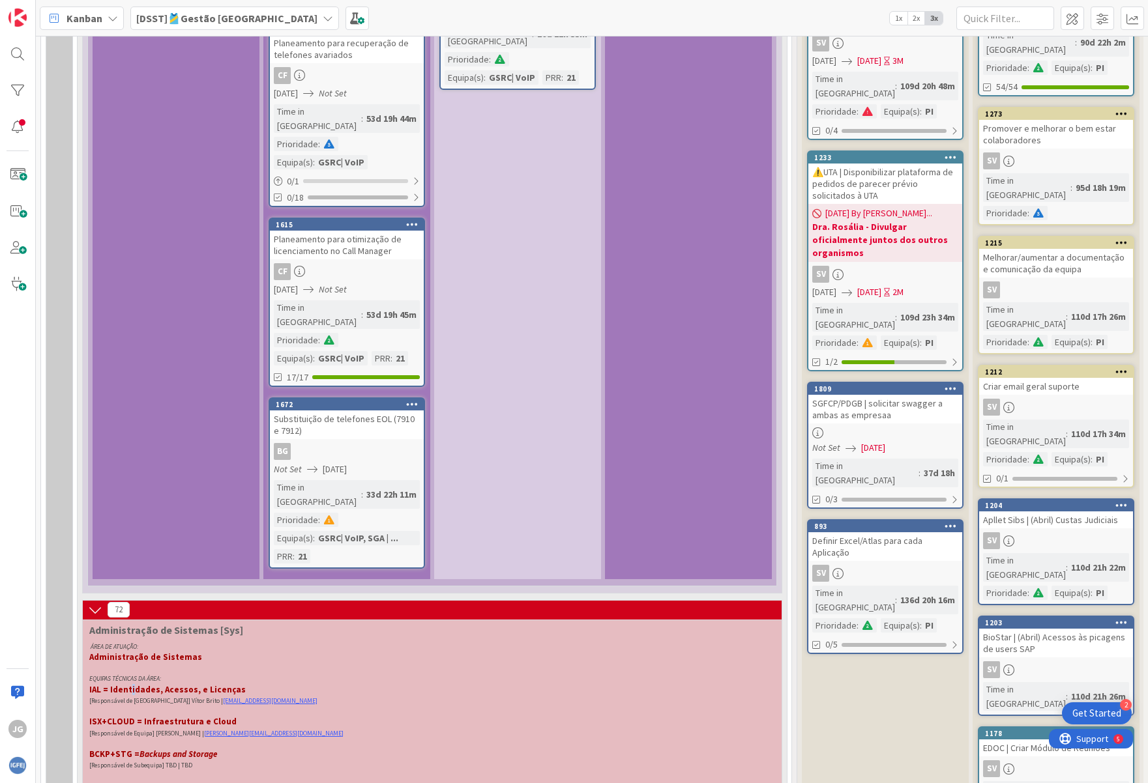
click at [130, 684] on strong "IAL = Identidades, Acessos, e Licenças" at bounding box center [167, 689] width 156 height 11
click at [181, 716] on strong "ISX+CLOUD = Infraestrutura e Cloud" at bounding box center [162, 721] width 147 height 11
click at [405, 728] on p "[Responsável de Equipa] [PERSON_NAME] | [EMAIL_ADDRESS][DOMAIN_NAME]" at bounding box center [424, 733] width 670 height 11
drag, startPoint x: 170, startPoint y: 383, endPoint x: 158, endPoint y: 385, distance: 12.5
click at [158, 716] on strong "ISX+CLOUD = Infraestrutura e Cloud" at bounding box center [162, 721] width 147 height 11
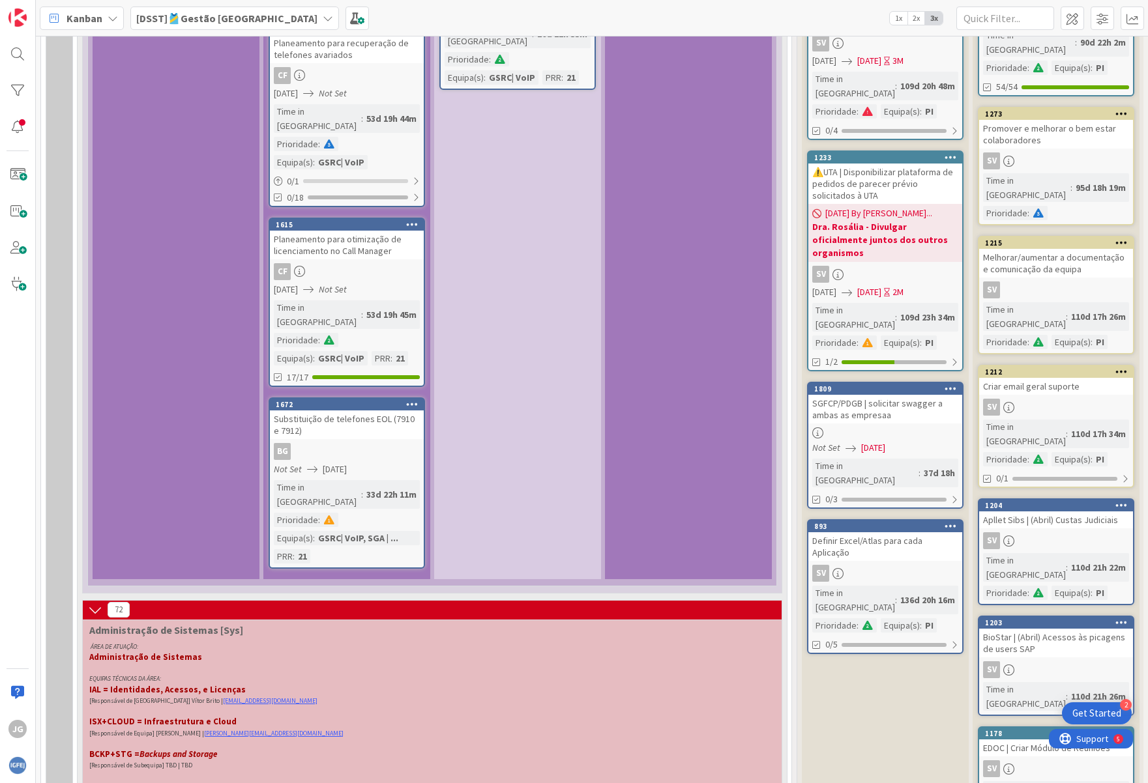
drag, startPoint x: 158, startPoint y: 385, endPoint x: 372, endPoint y: 384, distance: 214.4
click at [372, 717] on p "ISX+CLOUD = Infraestrutura e Cloud" at bounding box center [424, 722] width 670 height 10
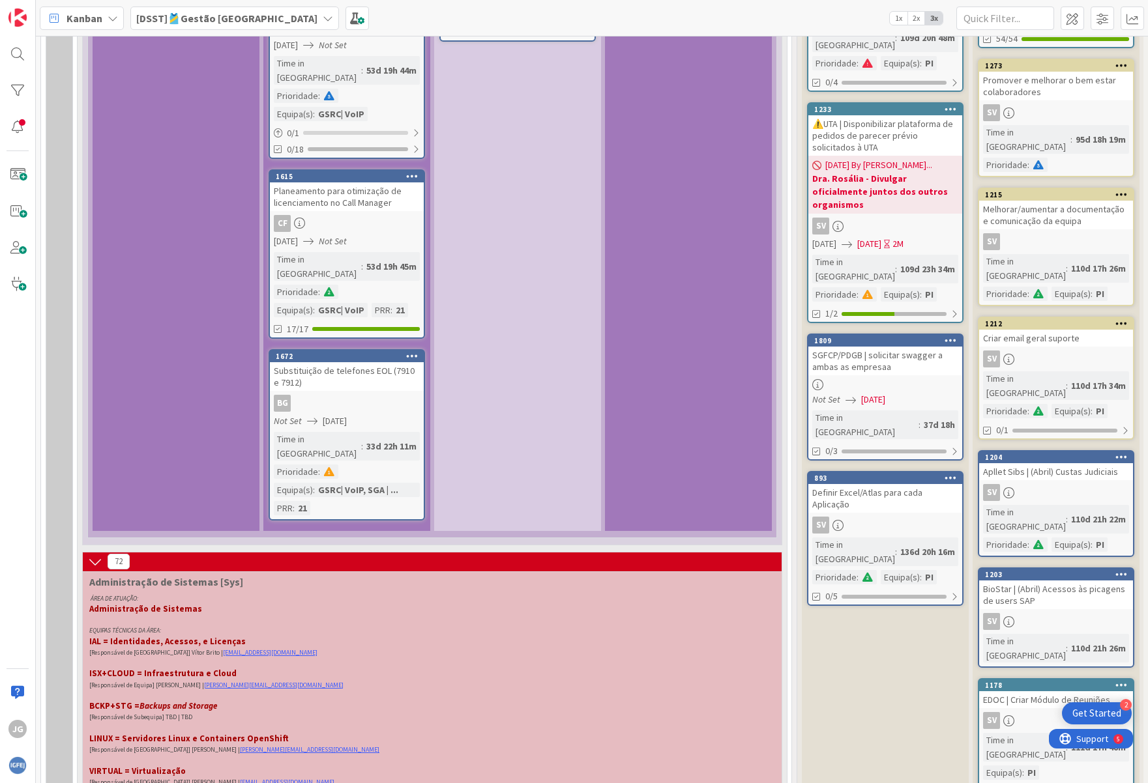
scroll to position [4302, 0]
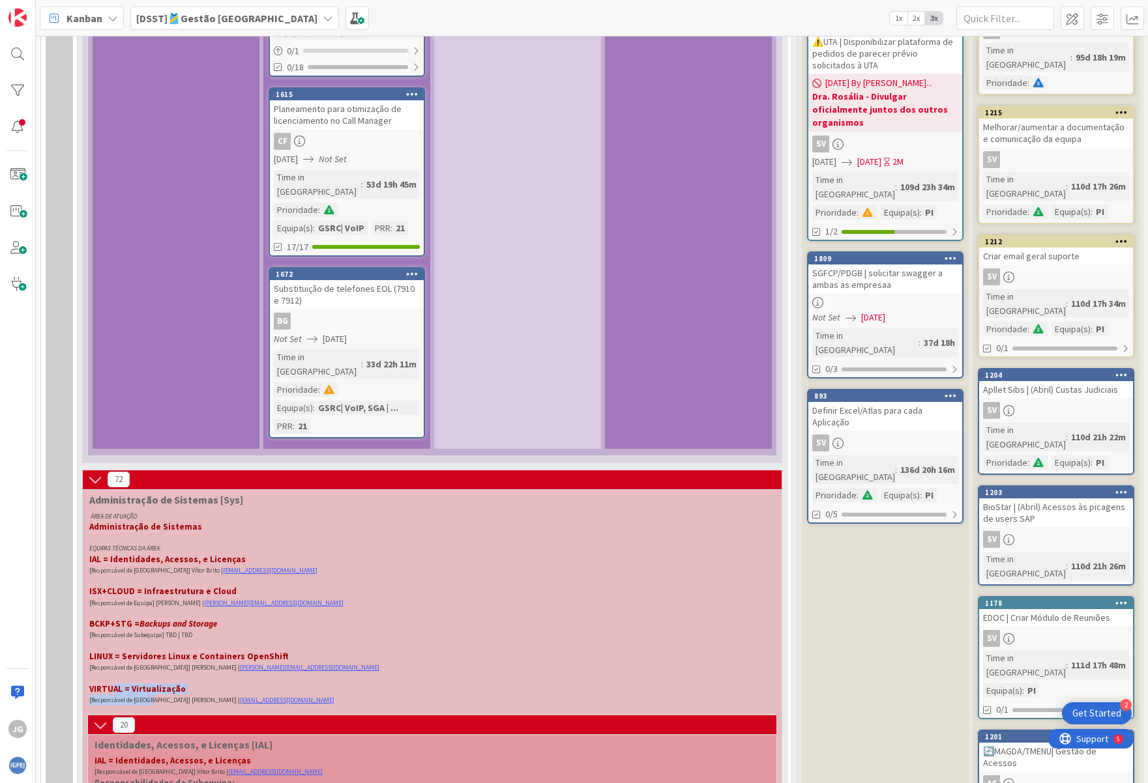
drag, startPoint x: 113, startPoint y: 349, endPoint x: 153, endPoint y: 365, distance: 43.6
click at [153, 508] on div "ÁREA DE ATUAÇÃO: Administração de Sistemas EQUIPAS TÉCNICAS DA ÁREA: IAL = Iden…" at bounding box center [424, 608] width 675 height 201
drag, startPoint x: 153, startPoint y: 365, endPoint x: 293, endPoint y: 366, distance: 139.5
click at [299, 695] on p "[Responsável de [GEOGRAPHIC_DATA]] [PERSON_NAME] | [EMAIL_ADDRESS][DOMAIN_NAME]" at bounding box center [424, 700] width 670 height 11
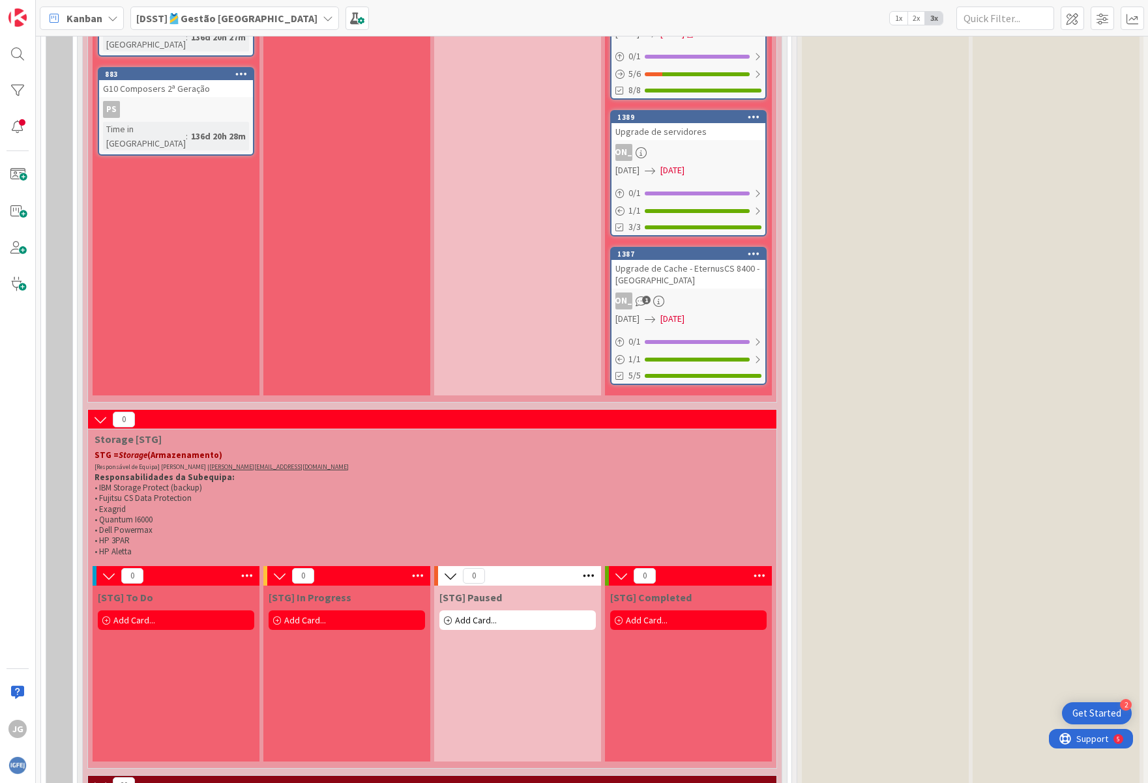
scroll to position [8147, 0]
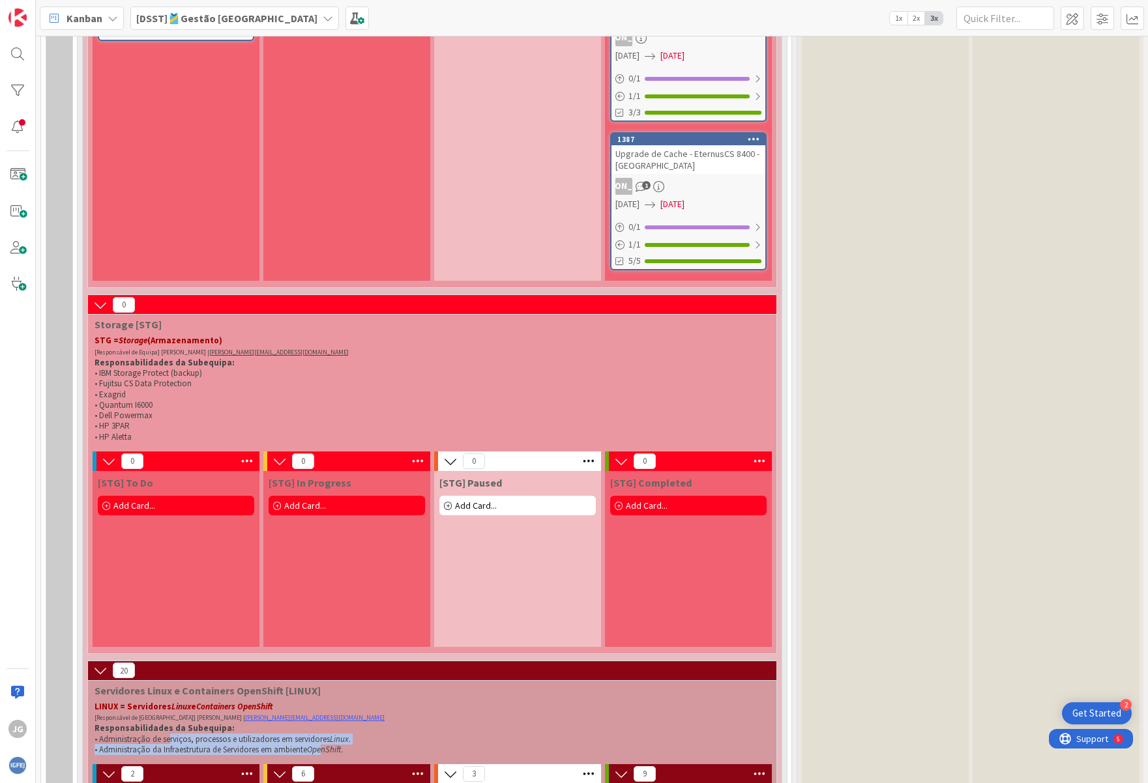
drag, startPoint x: 169, startPoint y: 244, endPoint x: 323, endPoint y: 256, distance: 154.9
click at [323, 699] on div "LINUX = Servidores Linux e Containers OpenShift [Responsável de Equipa] [PERSON…" at bounding box center [429, 728] width 675 height 59
drag, startPoint x: 323, startPoint y: 256, endPoint x: 413, endPoint y: 239, distance: 90.9
click at [413, 723] on p "Responsabilidades da Subequipa:" at bounding box center [430, 728] width 670 height 10
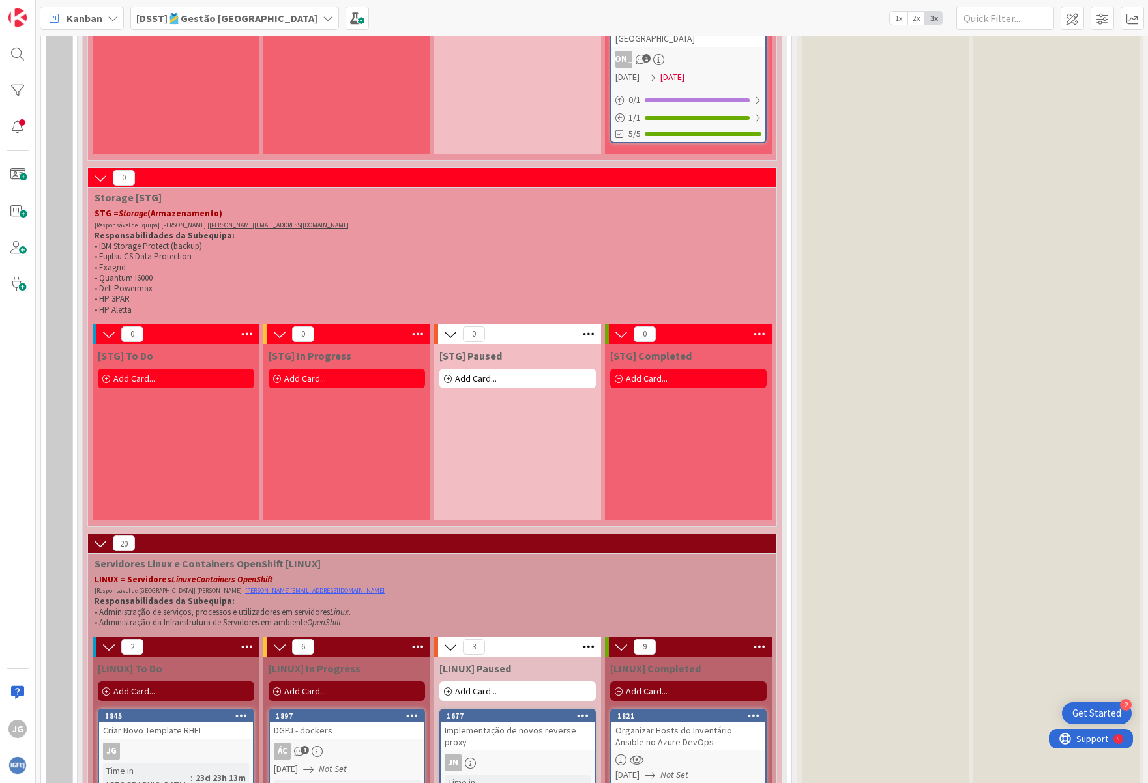
scroll to position [8278, 0]
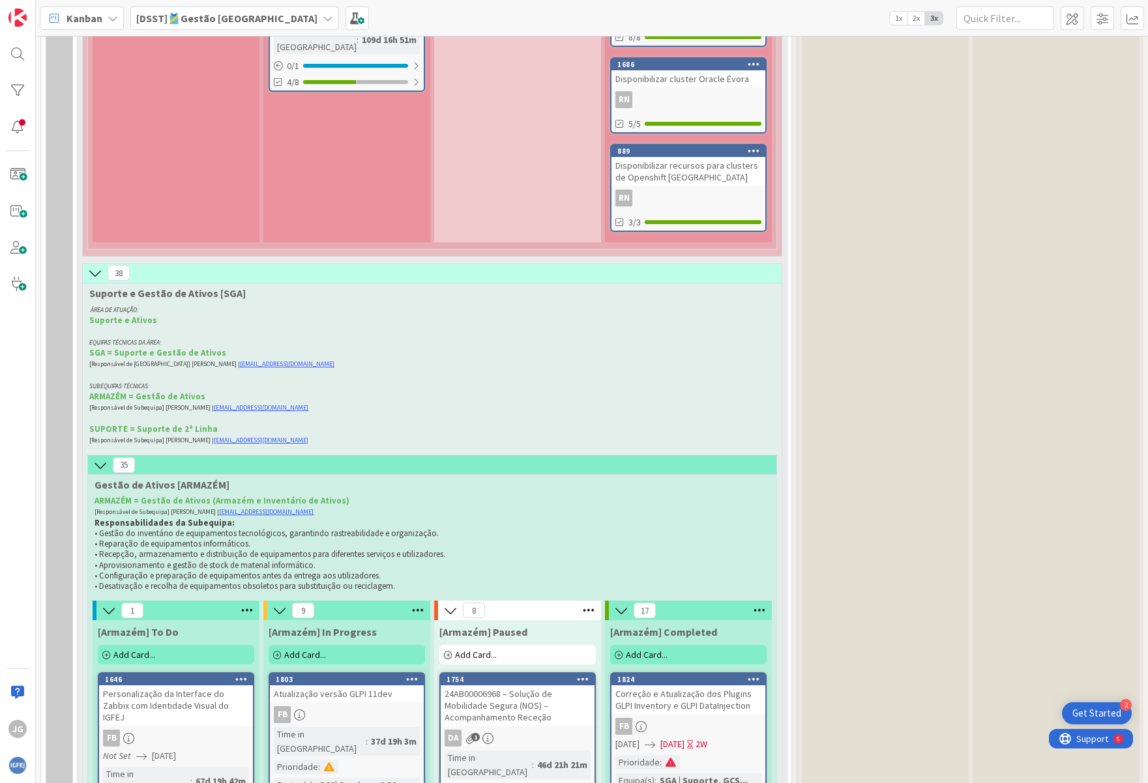
scroll to position [9777, 0]
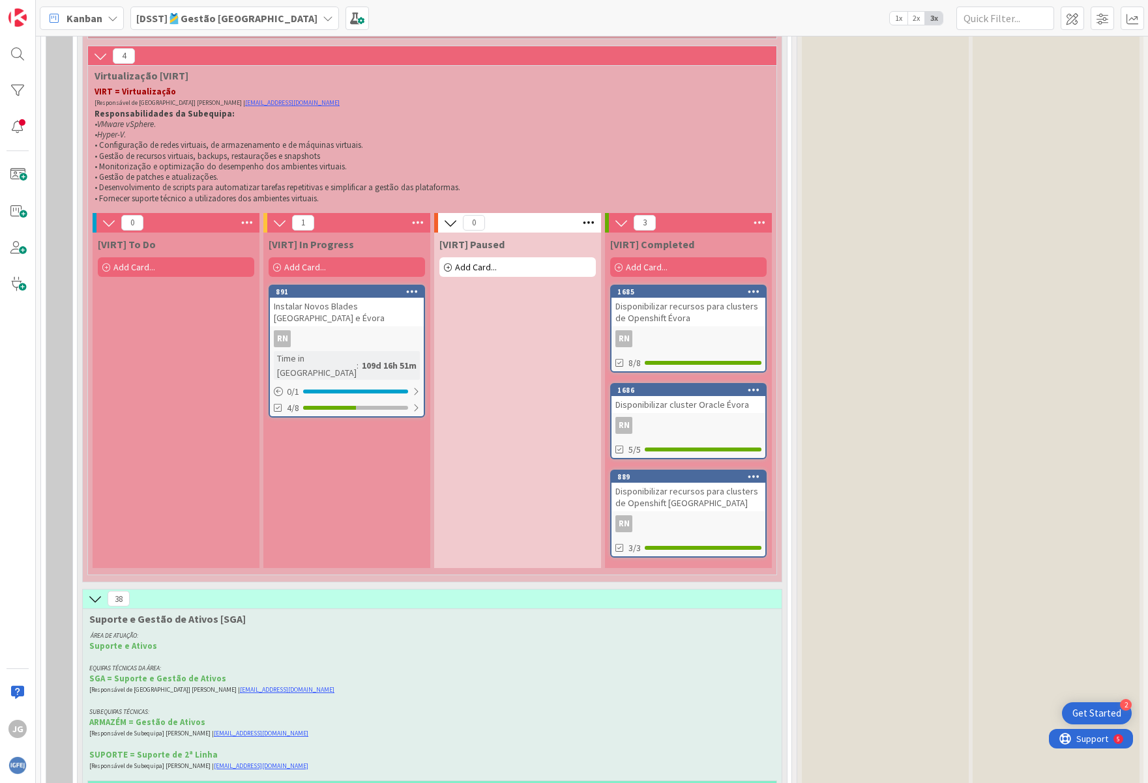
click at [173, 686] on span "[Responsável de [GEOGRAPHIC_DATA]] [PERSON_NAME] |" at bounding box center [164, 690] width 151 height 8
drag, startPoint x: 173, startPoint y: 200, endPoint x: 152, endPoint y: 210, distance: 23.6
click at [152, 695] on p at bounding box center [424, 700] width 670 height 10
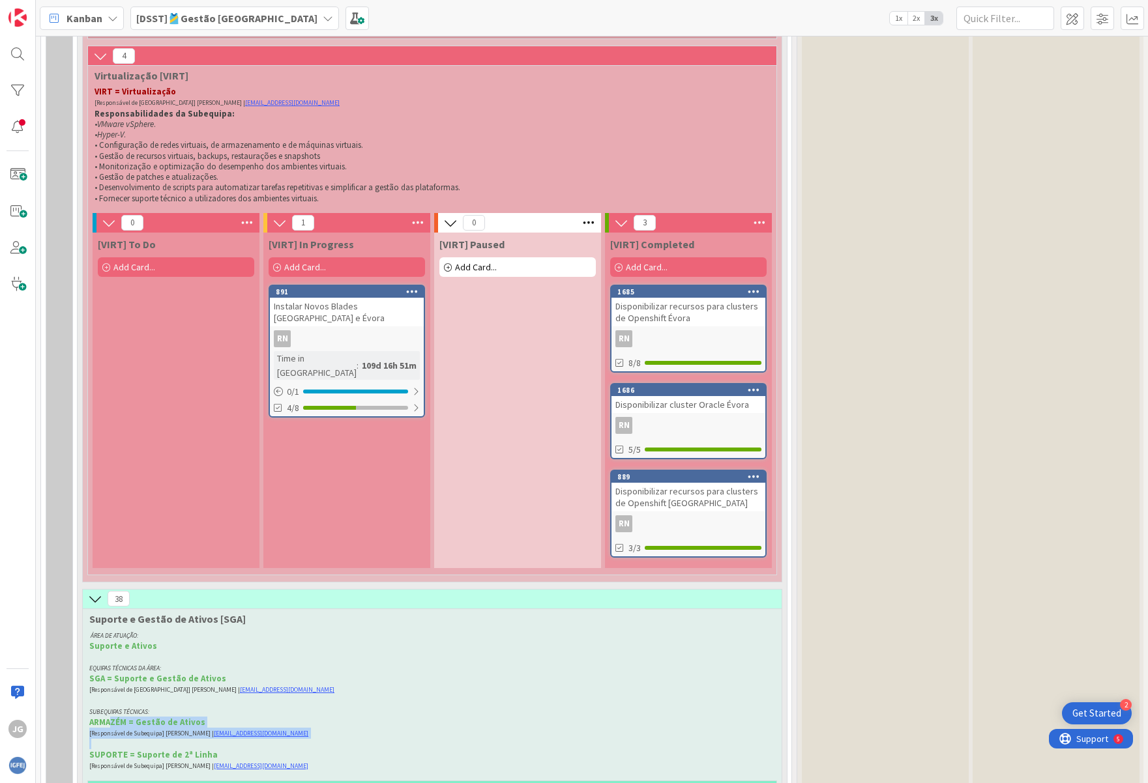
drag, startPoint x: 113, startPoint y: 228, endPoint x: 149, endPoint y: 255, distance: 44.7
click at [149, 628] on div "ÁREA DE ATUAÇÃO: Suporte e Ativos EQUIPAS TÉCNICAS DA ÁREA: SGA = Suporte e Ges…" at bounding box center [424, 701] width 675 height 147
drag, startPoint x: 149, startPoint y: 255, endPoint x: 396, endPoint y: 271, distance: 248.2
click at [396, 761] on p "[Responsável de Subequipa] [PERSON_NAME] | [EMAIL_ADDRESS][DOMAIN_NAME]" at bounding box center [424, 766] width 670 height 11
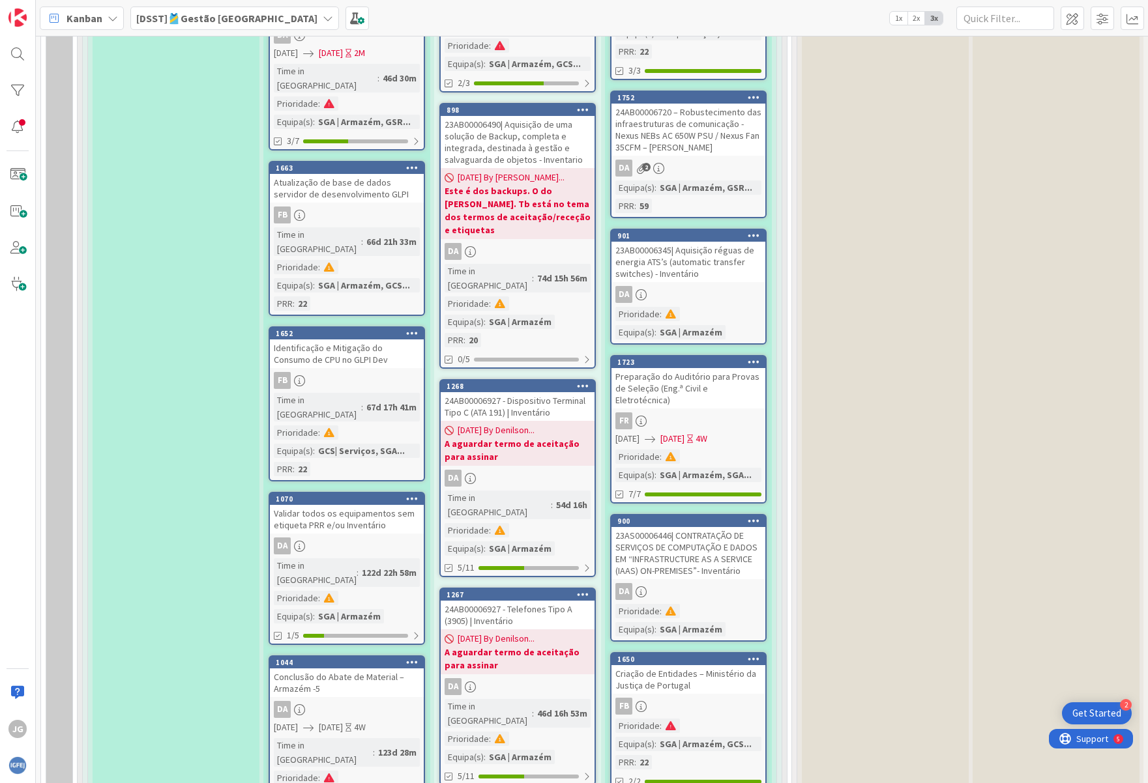
scroll to position [11558, 0]
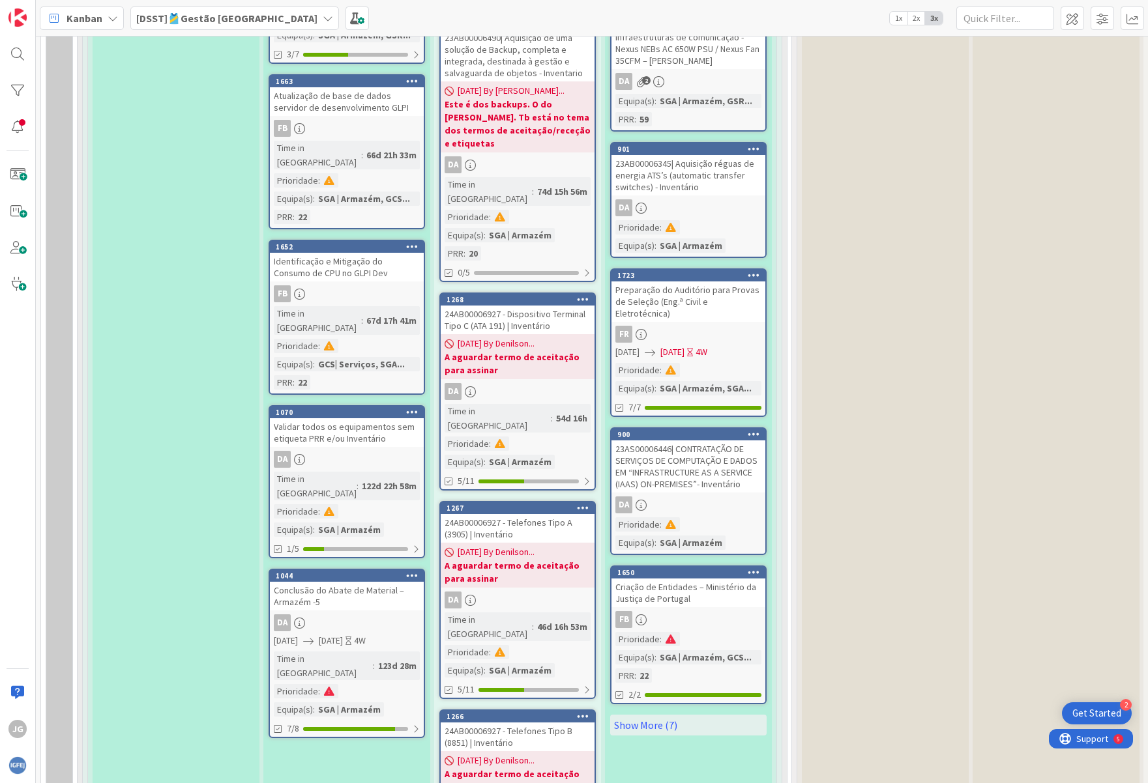
drag, startPoint x: 285, startPoint y: 362, endPoint x: 287, endPoint y: 388, distance: 26.1
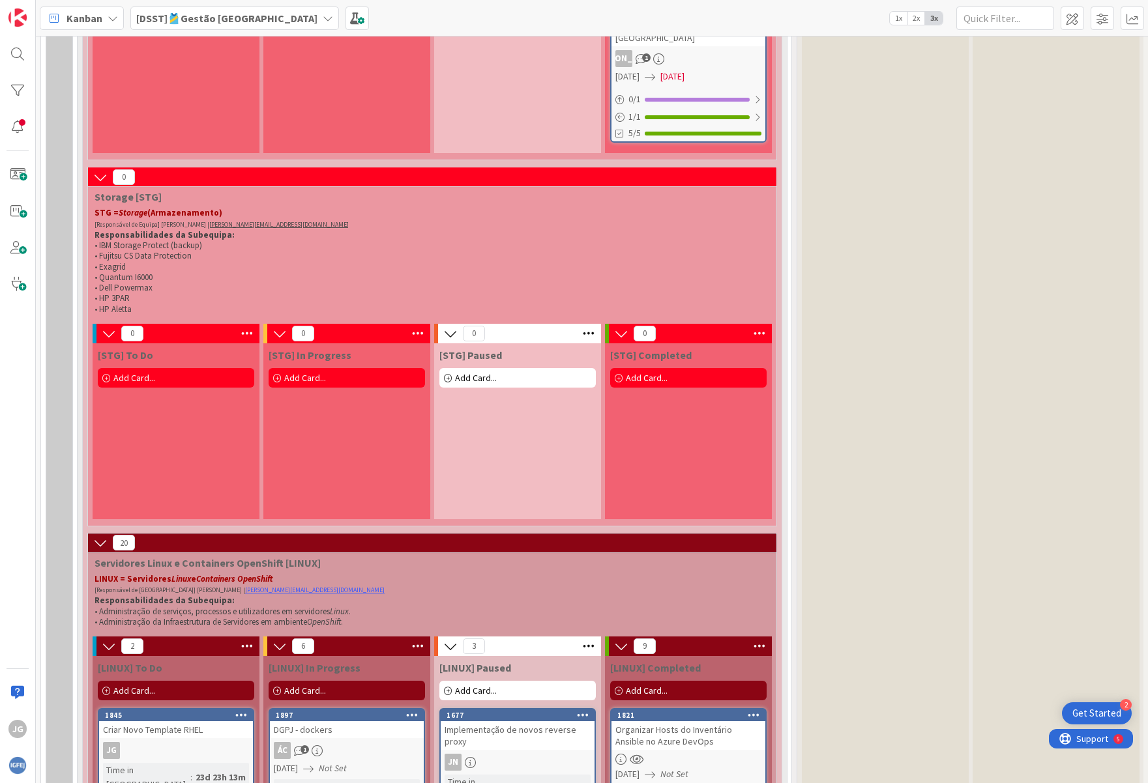
scroll to position [8234, 0]
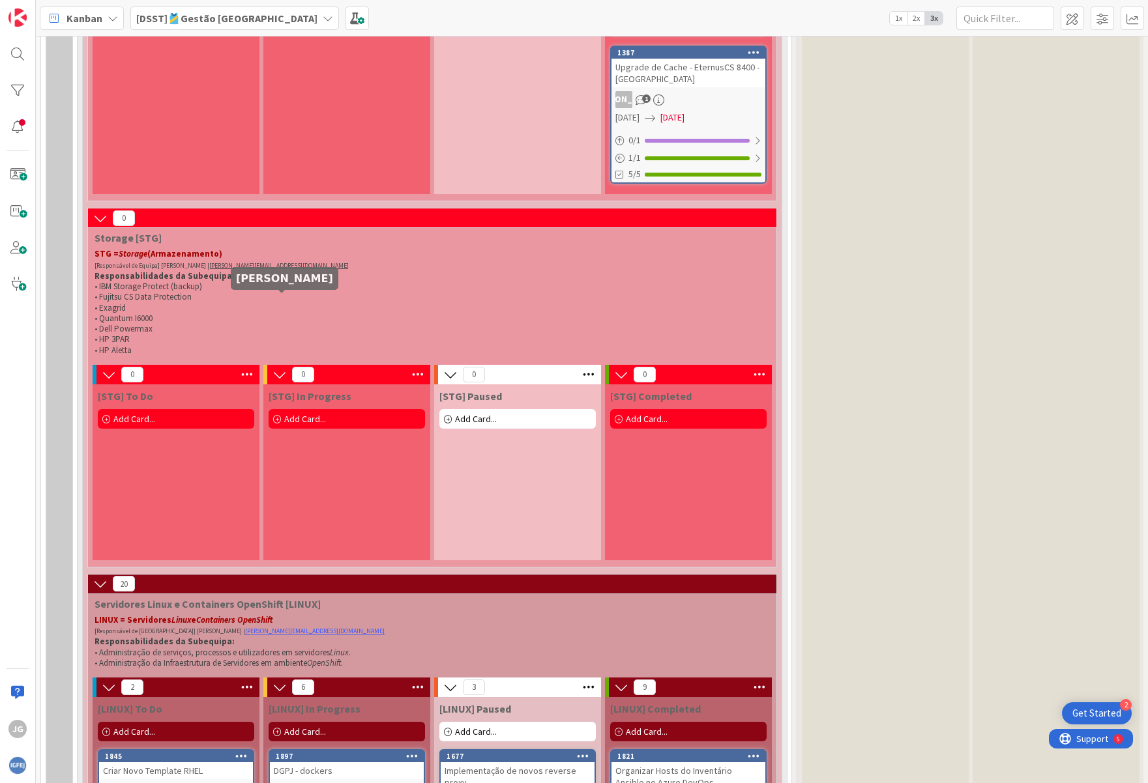
click at [284, 783] on div "ÁC" at bounding box center [282, 791] width 17 height 17
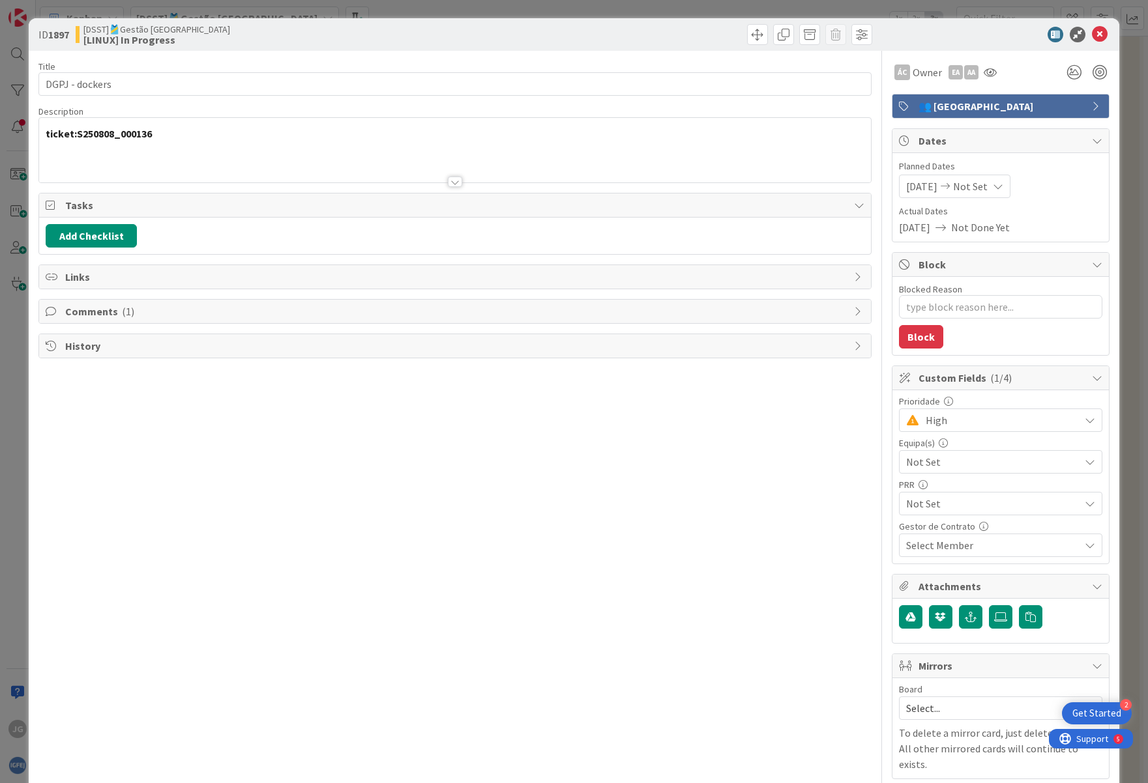
type textarea "x"
click at [1092, 36] on icon at bounding box center [1100, 35] width 16 height 16
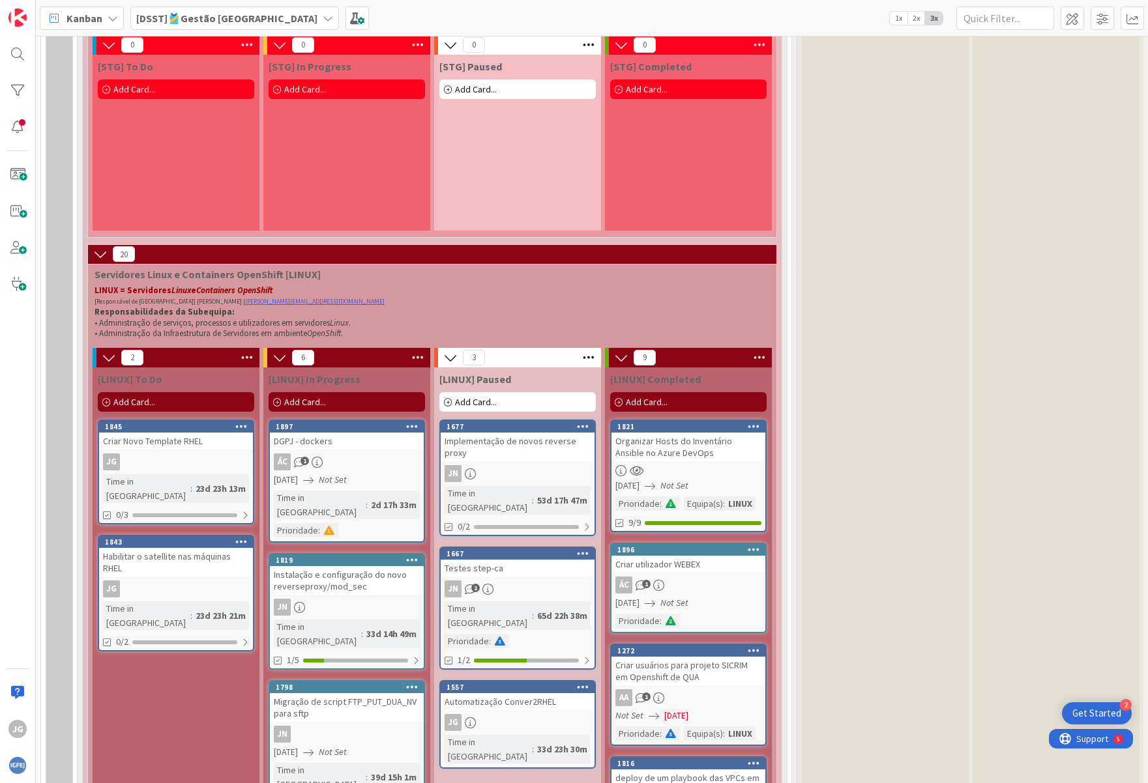
scroll to position [8495, 0]
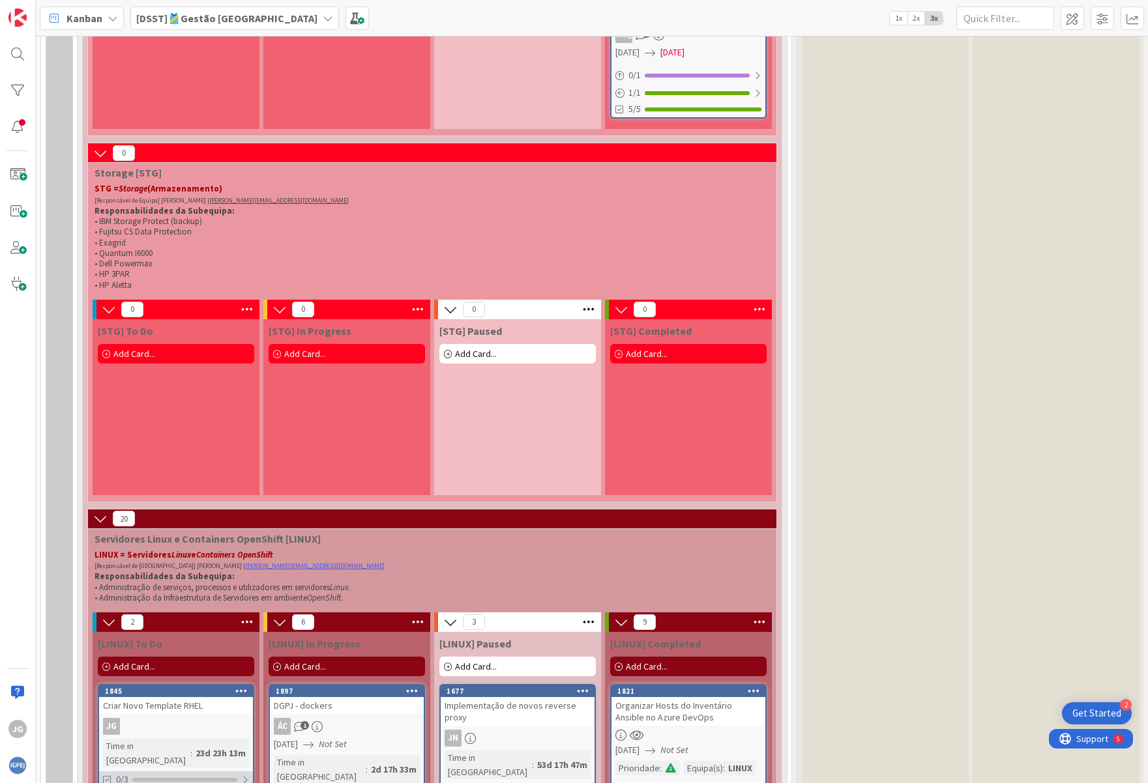
scroll to position [8364, 0]
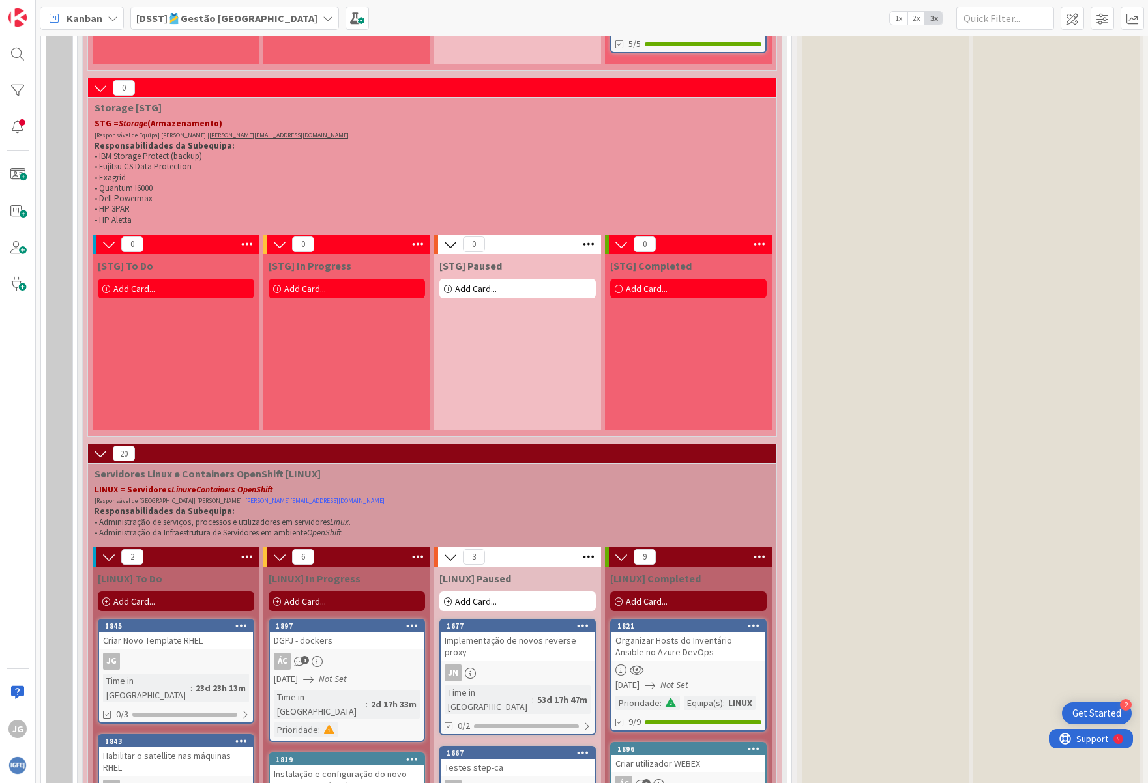
click at [132, 592] on div "Add Card..." at bounding box center [176, 602] width 156 height 20
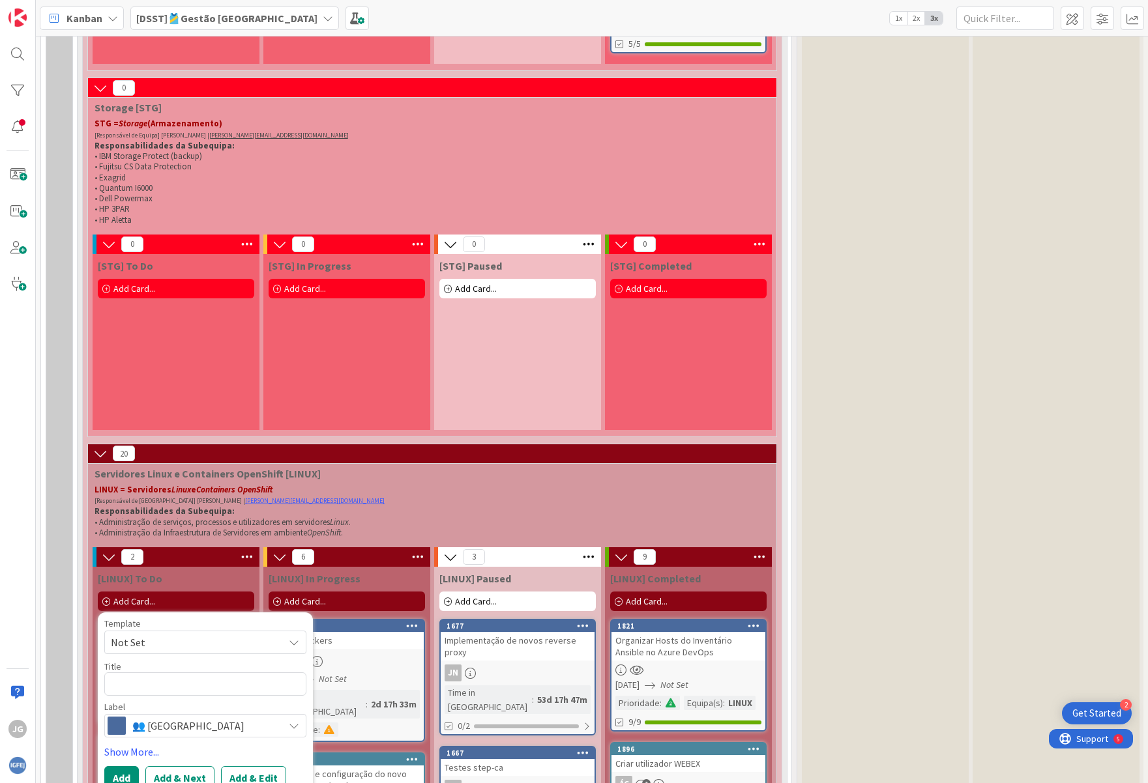
click at [148, 634] on span "Not Set" at bounding box center [192, 642] width 163 height 17
click at [162, 613] on div "Template Not Set Not Set template nam template name To request changes to this …" at bounding box center [205, 705] width 215 height 184
click at [177, 717] on span "👥 [GEOGRAPHIC_DATA]" at bounding box center [204, 726] width 145 height 18
click at [177, 747] on span "👤Individual" at bounding box center [232, 757] width 159 height 20
click at [136, 744] on link "Show More..." at bounding box center [205, 752] width 202 height 16
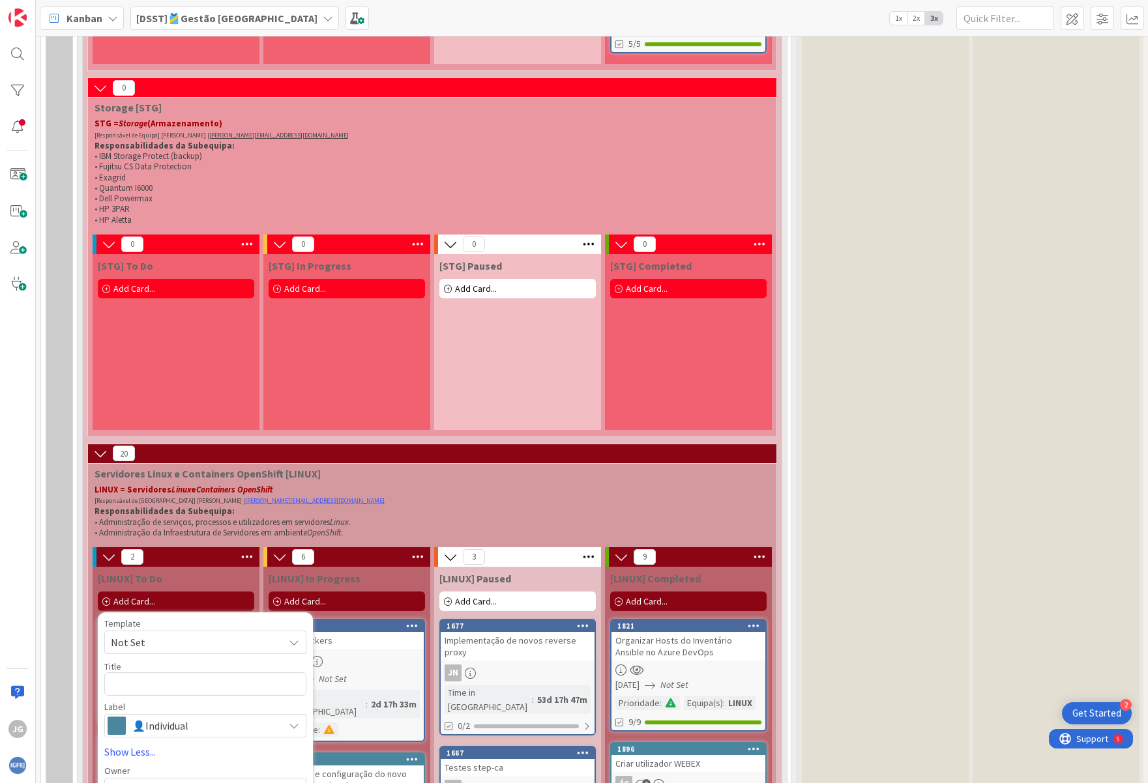
click at [145, 778] on div "Select..." at bounding box center [205, 789] width 202 height 23
type input "[PERSON_NAME]"
click at [150, 673] on textarea at bounding box center [205, 684] width 202 height 23
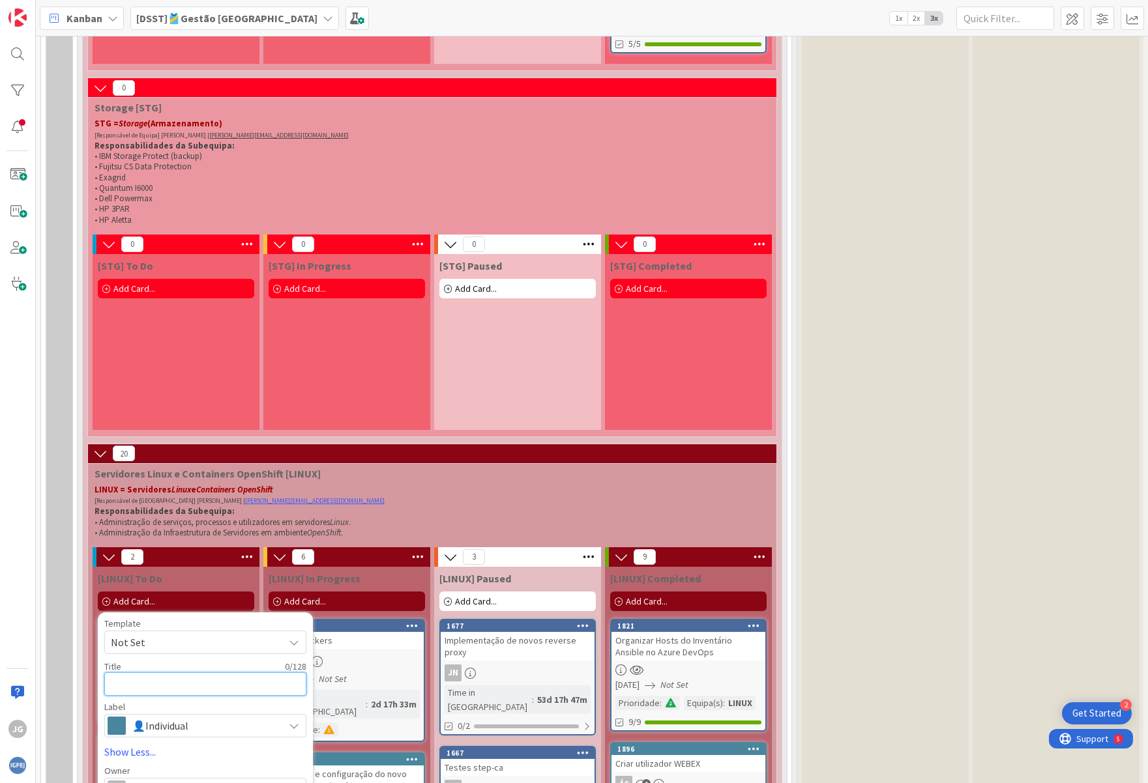
type textarea "x"
type textarea "S"
type textarea "x"
type textarea "Se"
type textarea "x"
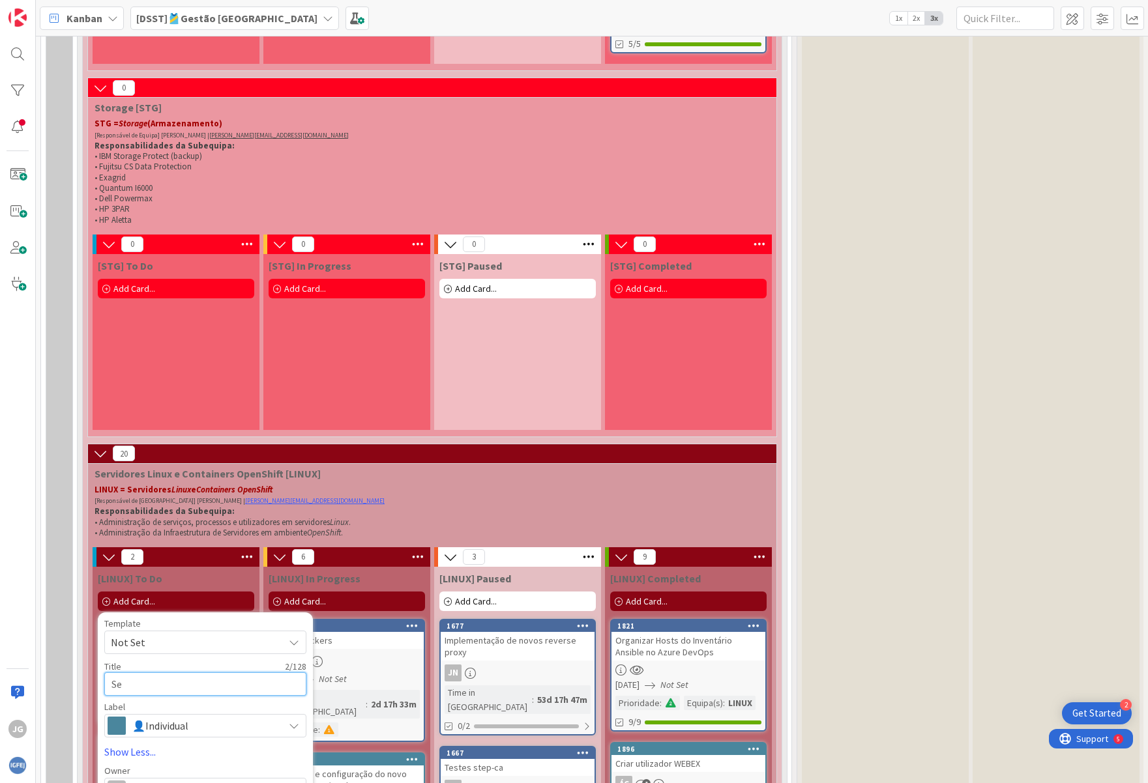
type textarea "[PERSON_NAME]"
type textarea "x"
type textarea "Seup"
type textarea "x"
type textarea "[PERSON_NAME]"
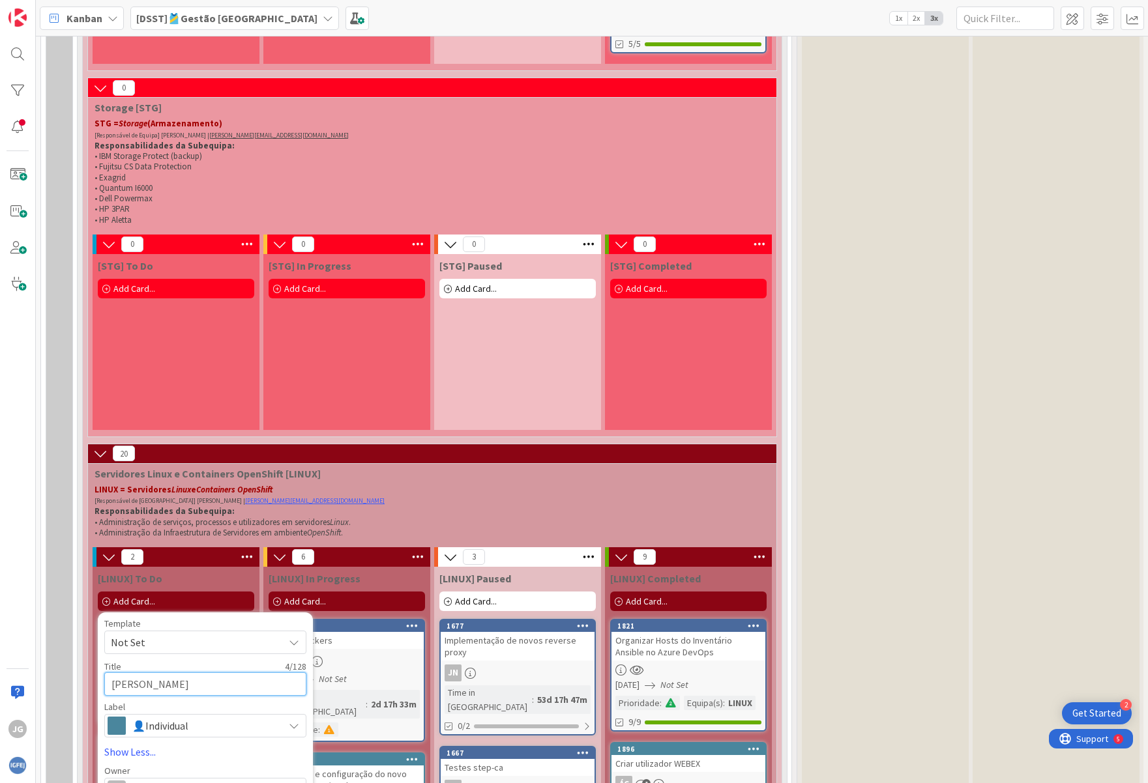
type textarea "x"
type textarea "Se"
type textarea "x"
type textarea "Set"
type textarea "x"
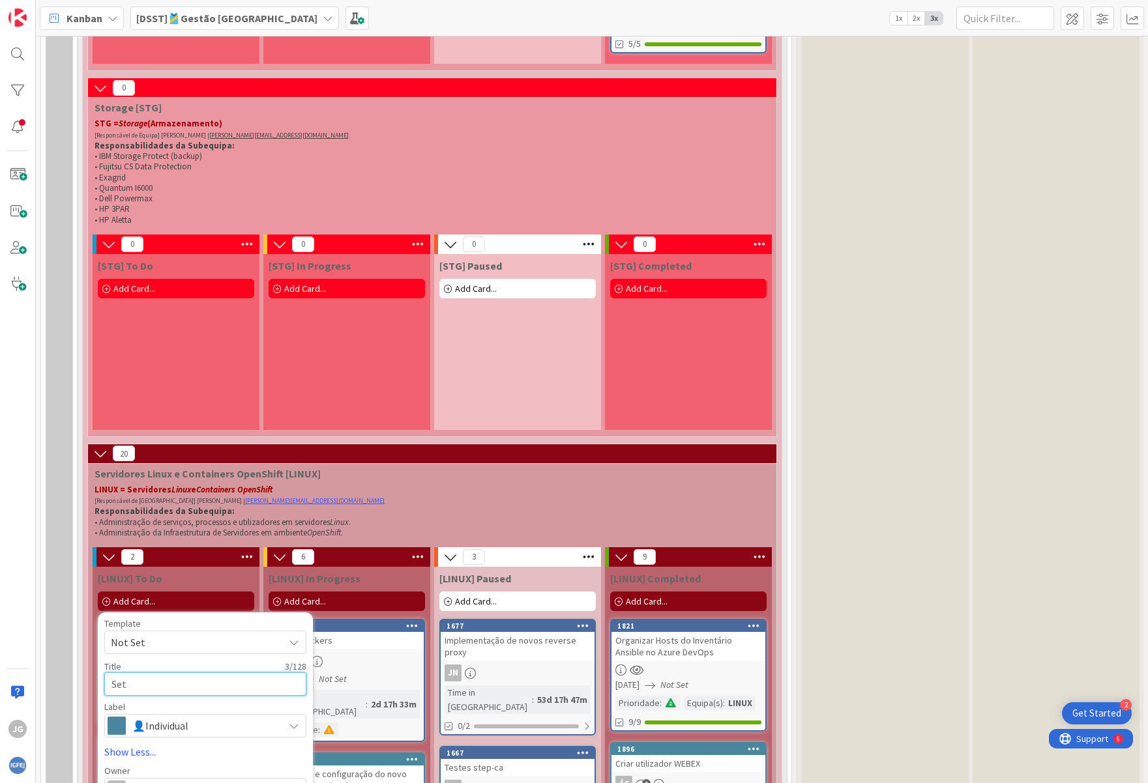
type textarea "Setu"
type textarea "x"
type textarea "Setup"
type textarea "x"
type textarea "Setup"
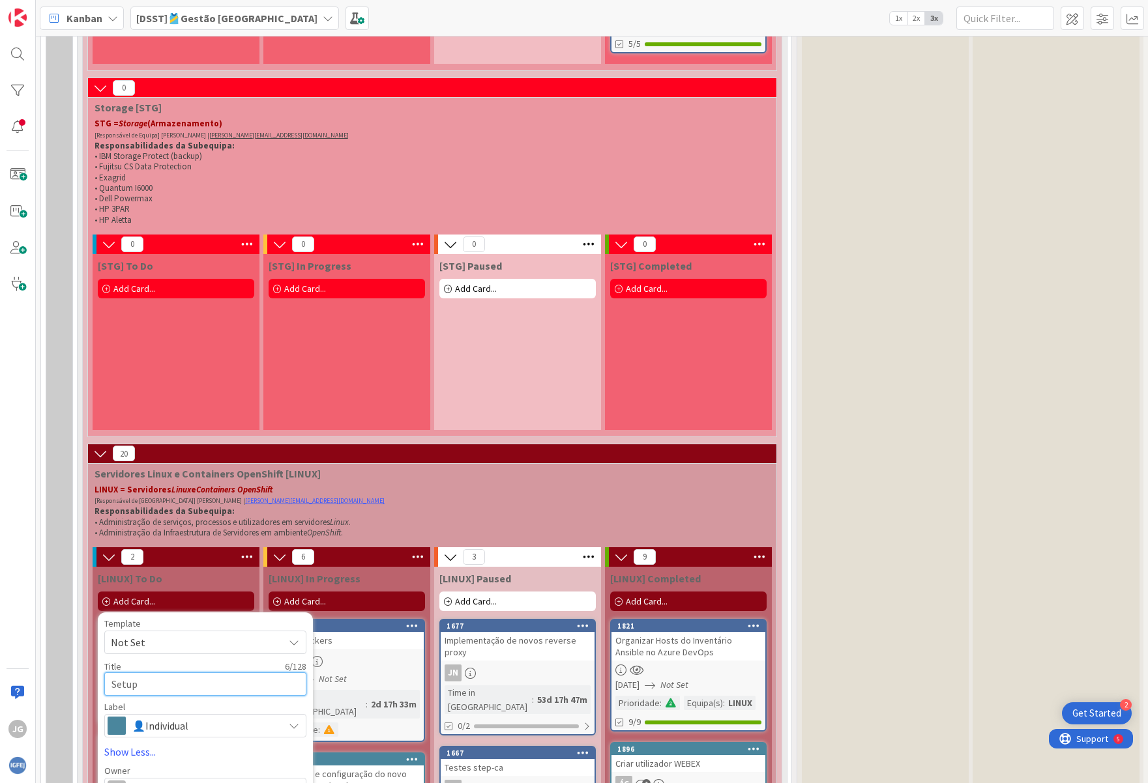
type textarea "x"
type textarea "Setup M"
type textarea "x"
type textarea "Setup Ma"
type textarea "x"
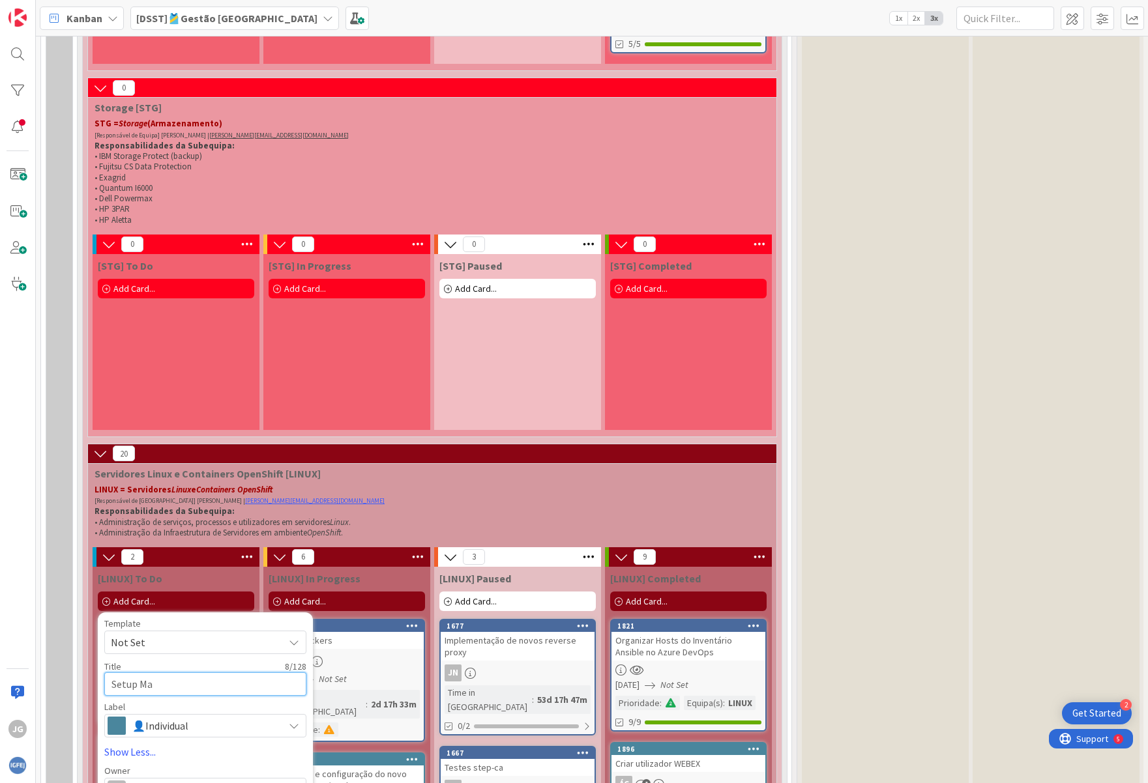
type textarea "Setup Maq"
type textarea "x"
type textarea "Setup Ma"
type textarea "x"
type textarea "Setup M"
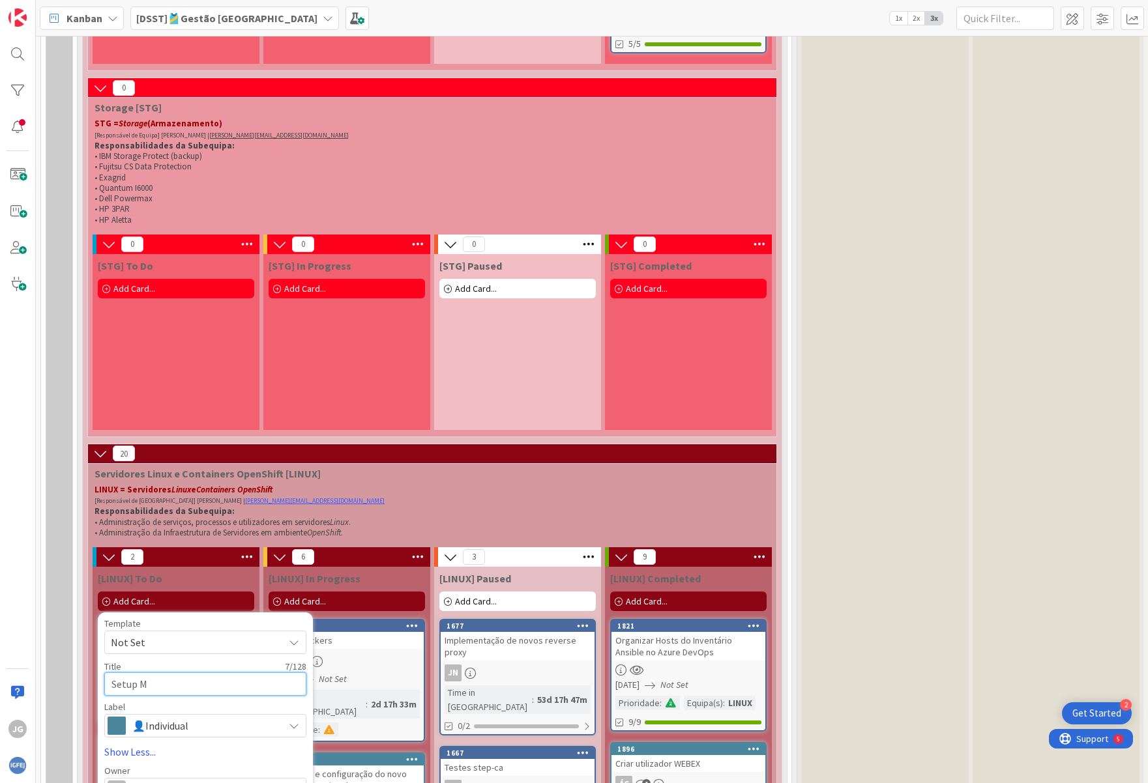
type textarea "x"
type textarea "Setup Má"
type textarea "x"
type textarea "Setup Máqu"
type textarea "x"
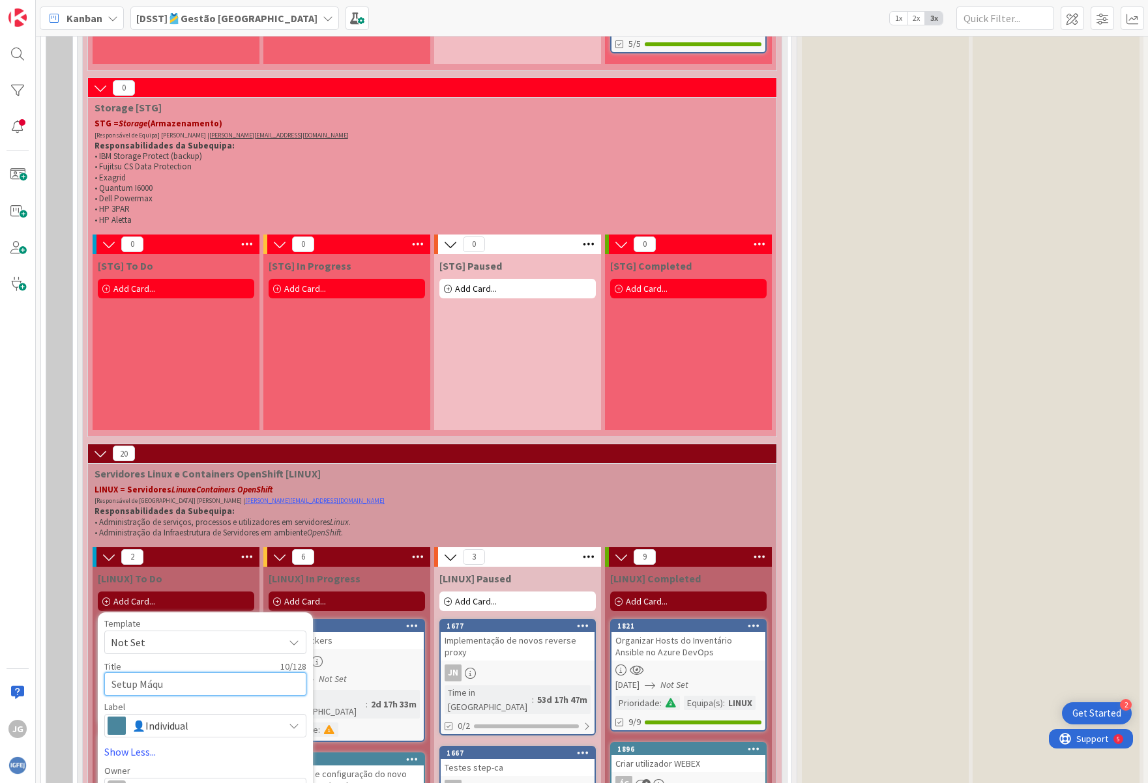
type textarea "Setup Máqui"
type textarea "x"
type textarea "Setup Máquin"
type textarea "x"
type textarea "Setup Máquina"
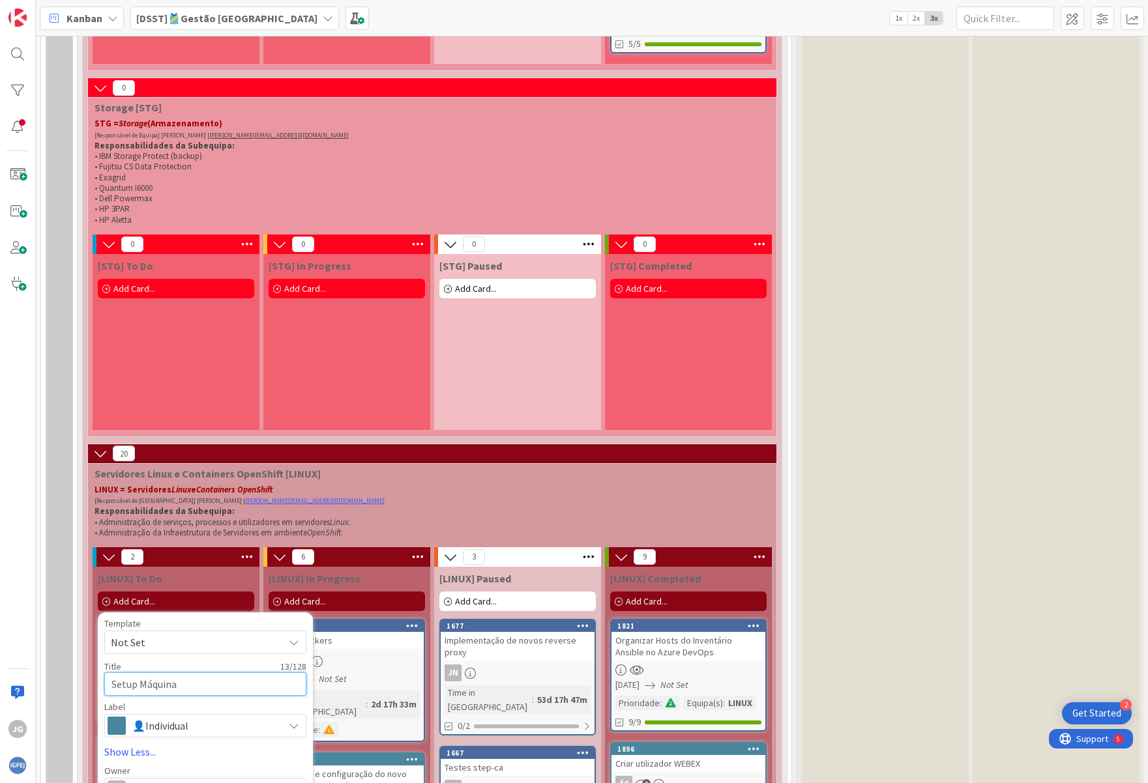
type textarea "x"
type textarea "Setup Máquinas"
type textarea "x"
type textarea "Setup Máquinas"
type textarea "x"
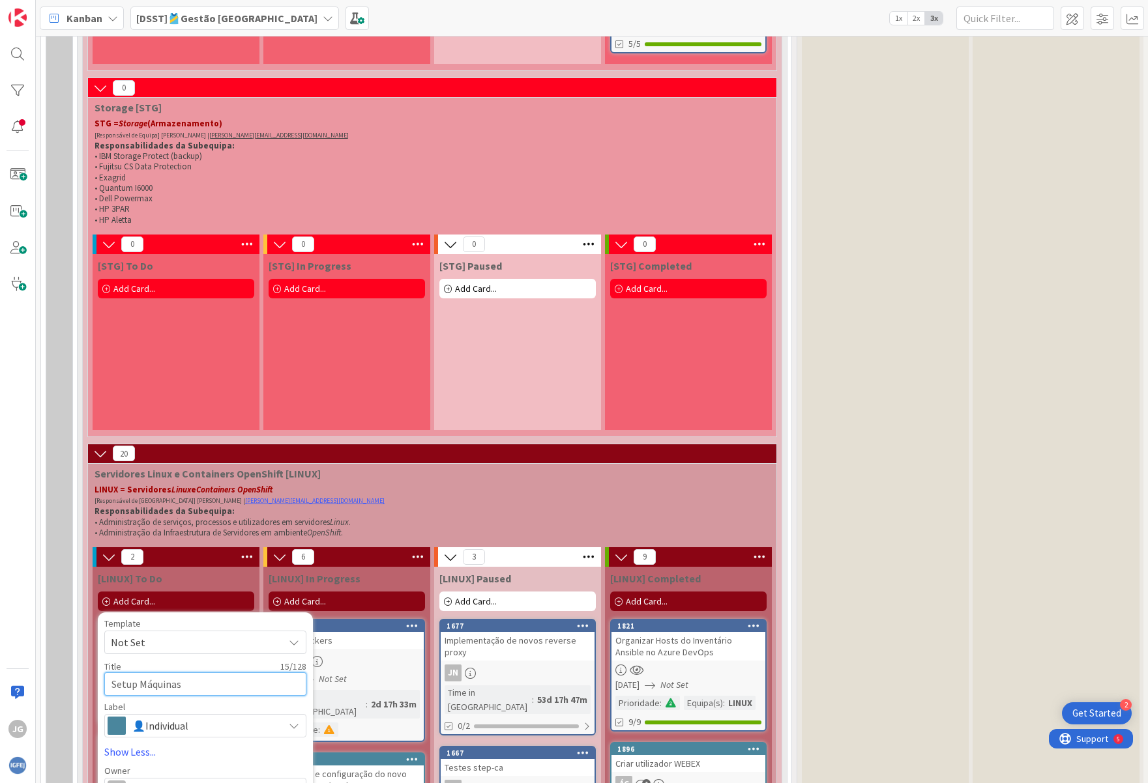
type textarea "Setup Máquinas Q"
type textarea "x"
type textarea "Setup Máquinas QLD"
type textarea "x"
type textarea "Setup Máquinas QL"
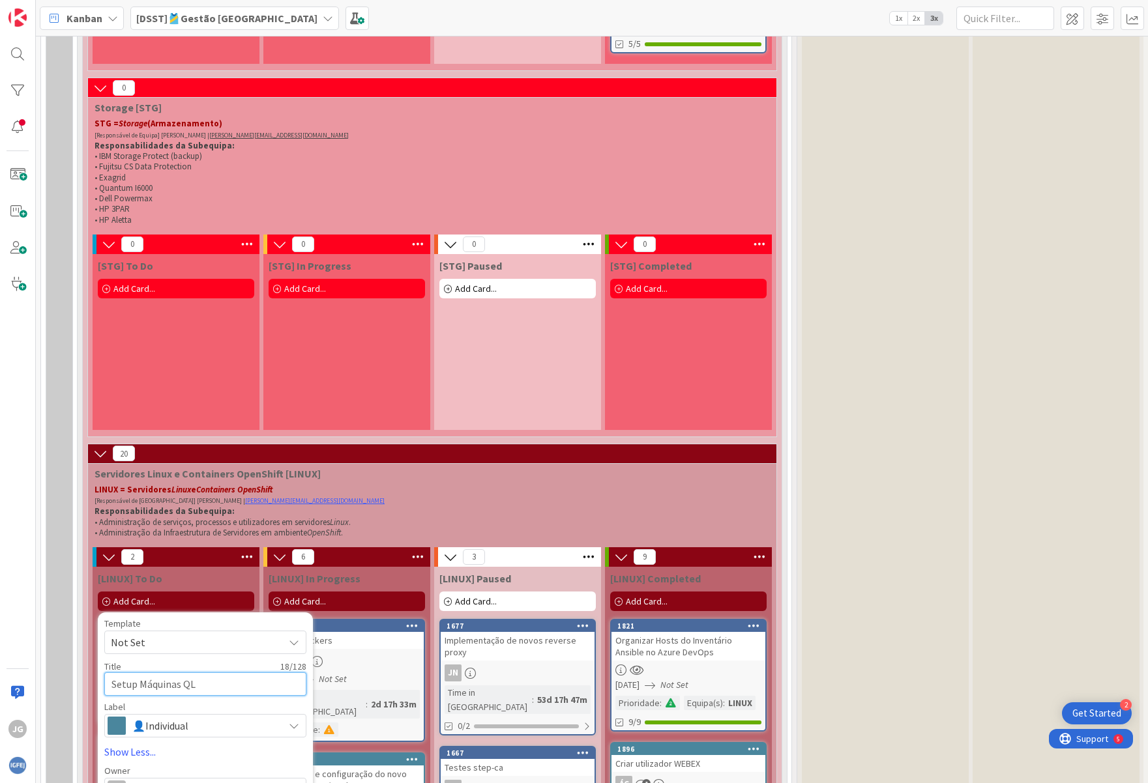
type textarea "x"
type textarea "Setup Máquinas Q"
type textarea "x"
type textarea "Setup Máquinas"
type textarea "x"
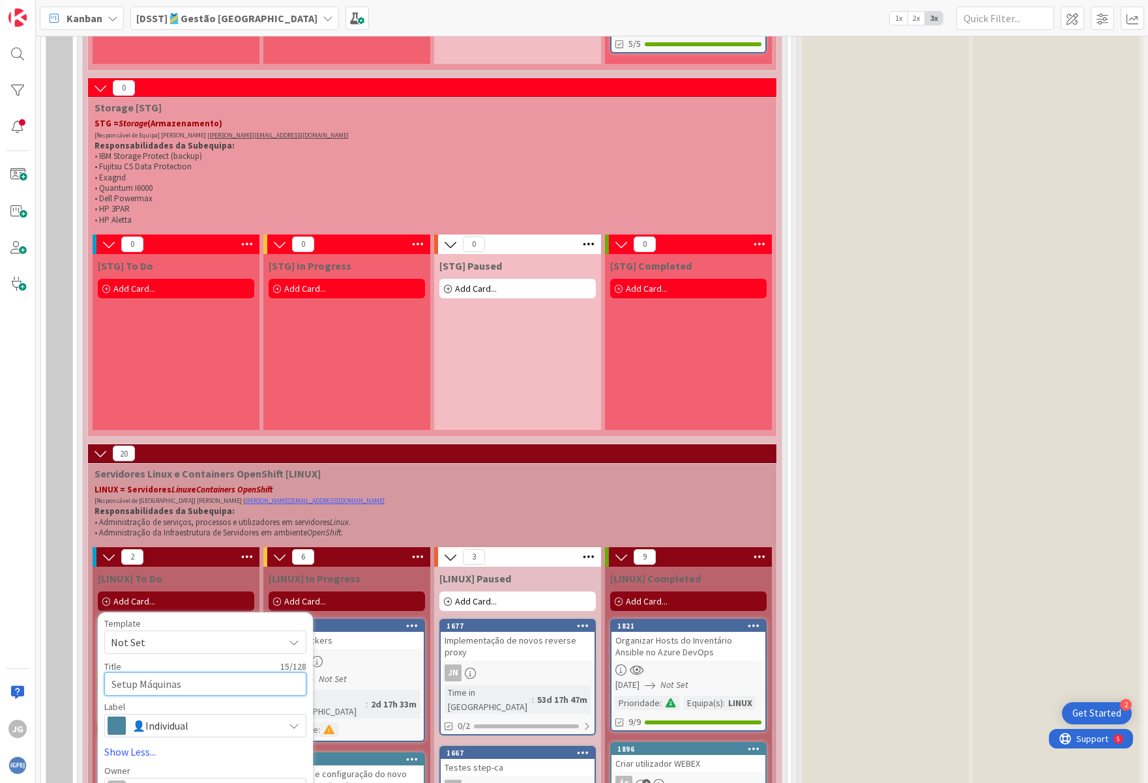
type textarea "Setup Máquinas Q"
type textarea "x"
type textarea "Setup Máquinas QL"
type textarea "x"
type textarea "Setup Máquinas QLD"
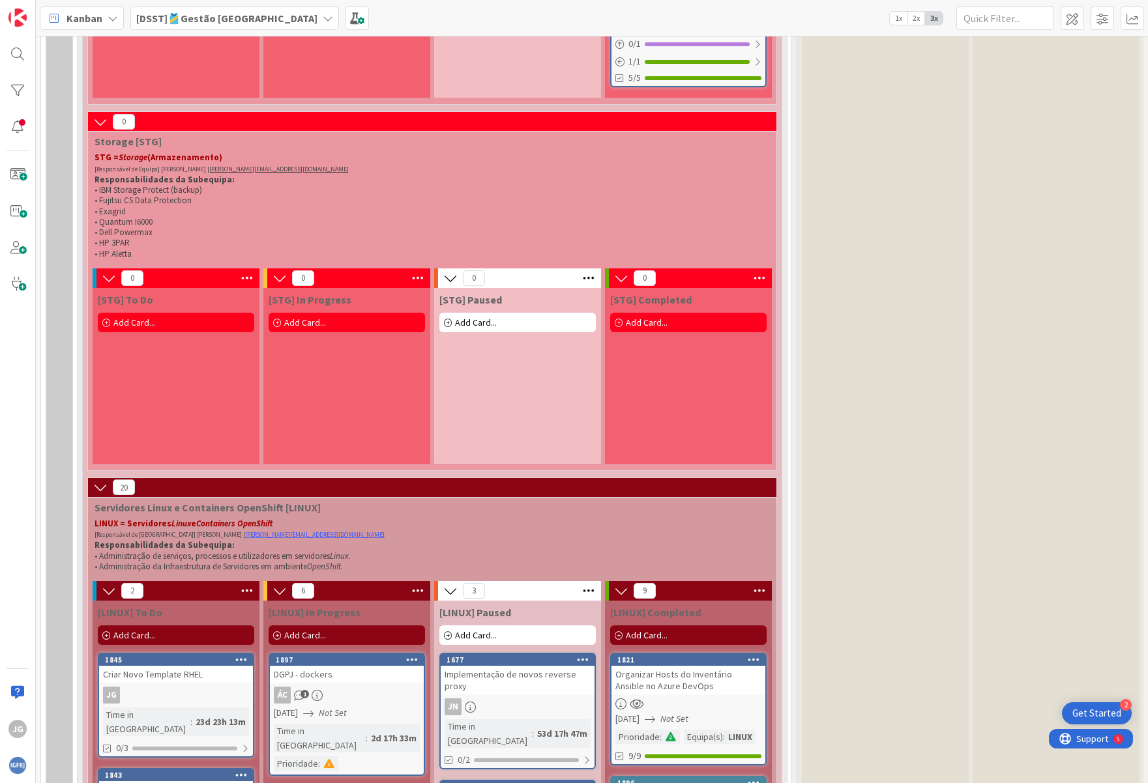
scroll to position [8299, 0]
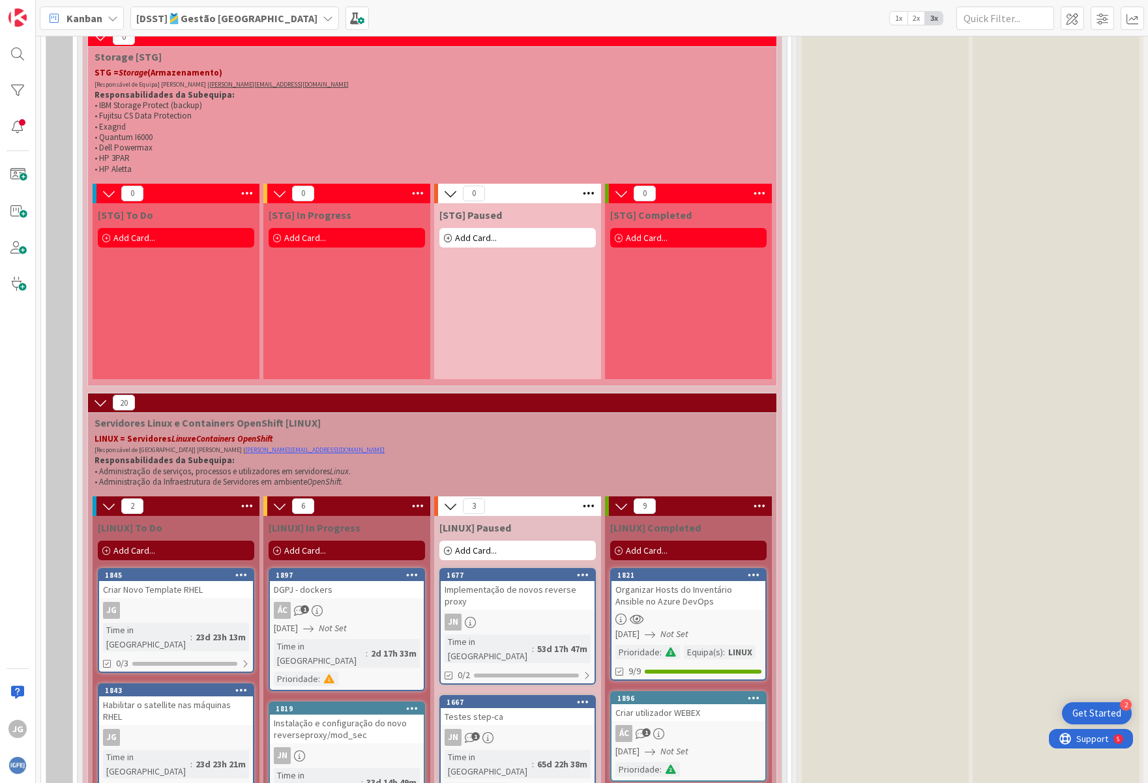
scroll to position [8429, 0]
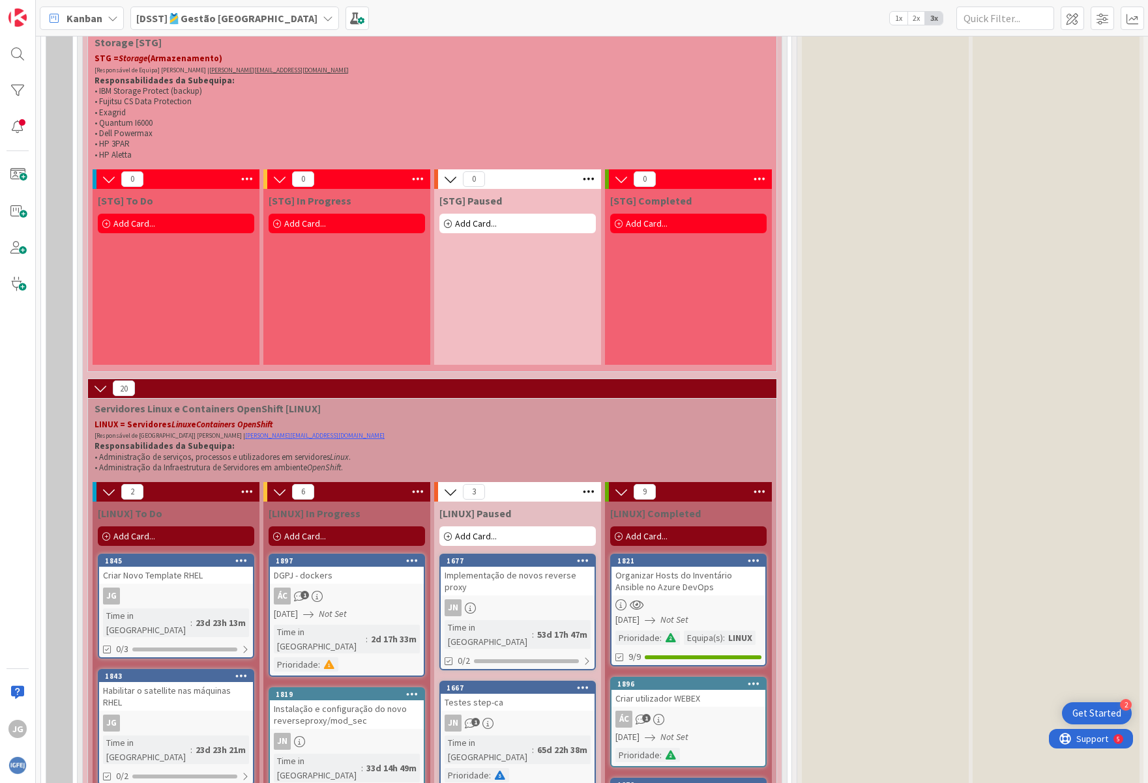
click at [896, 700] on div "[PI] To Do Add Card... 1234 ⚠️ PGDB | Renovação do licenciamento (75 licenças e…" at bounding box center [885, 87] width 167 height 8881
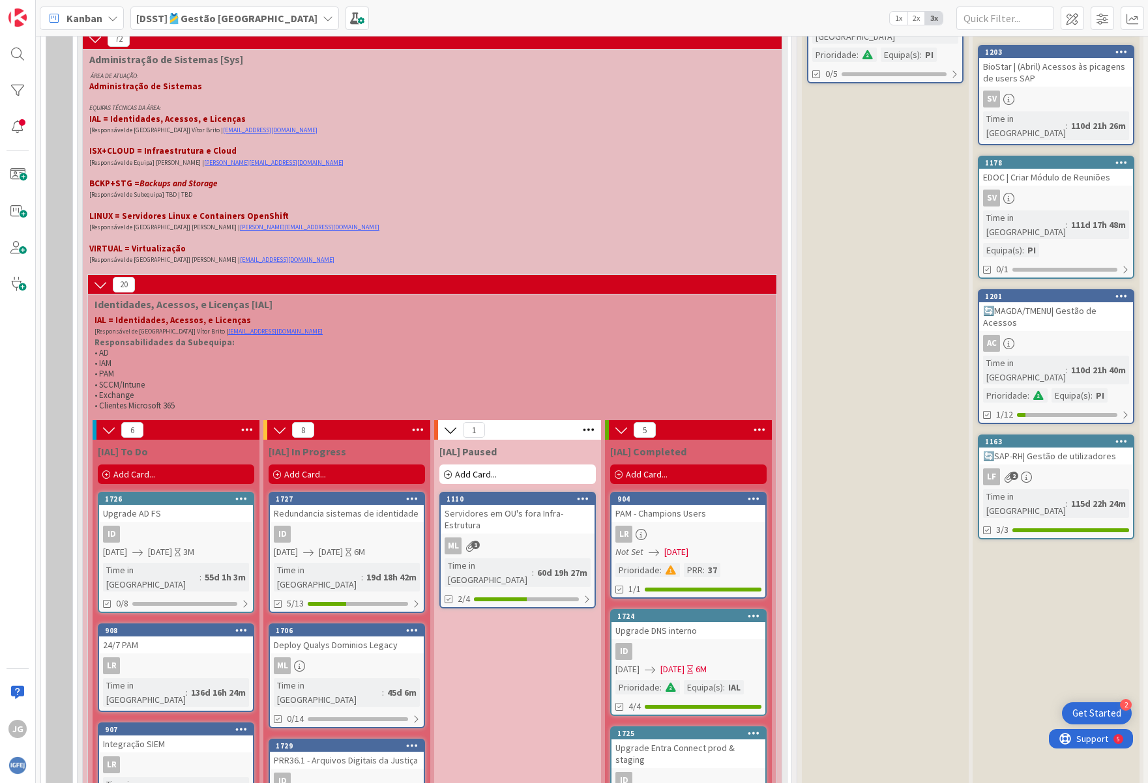
scroll to position [4779, 0]
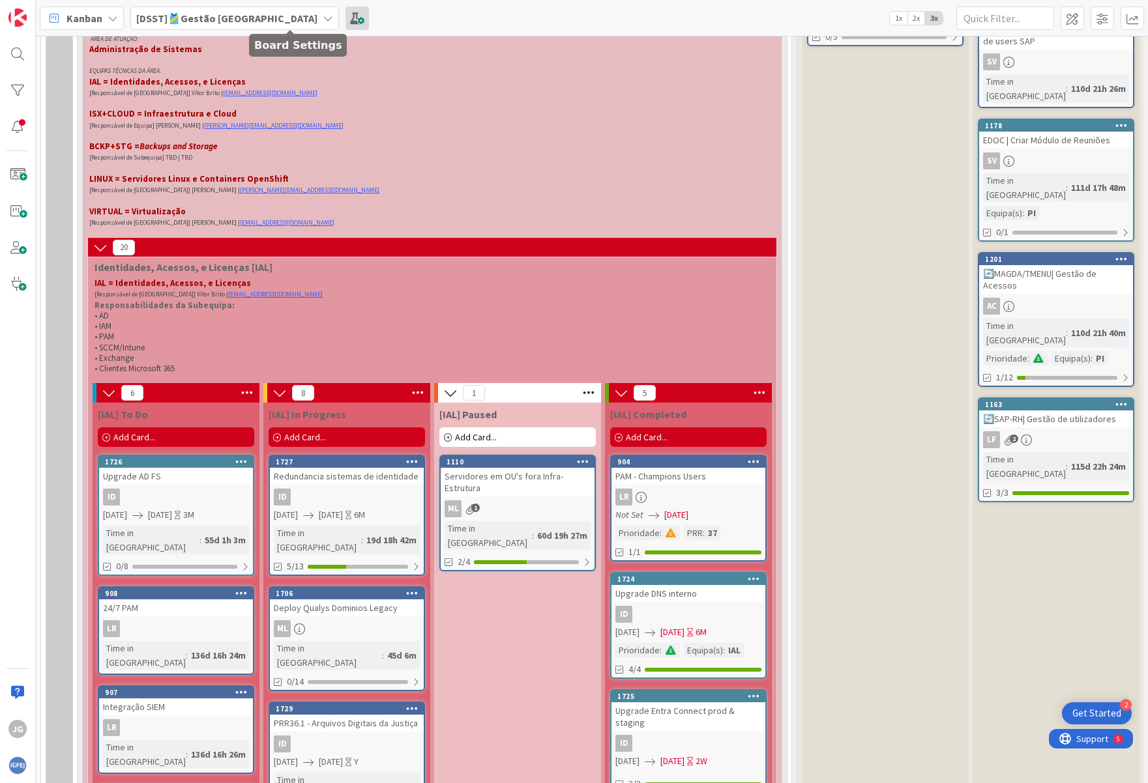
click at [345, 16] on span at bounding box center [356, 18] width 23 height 23
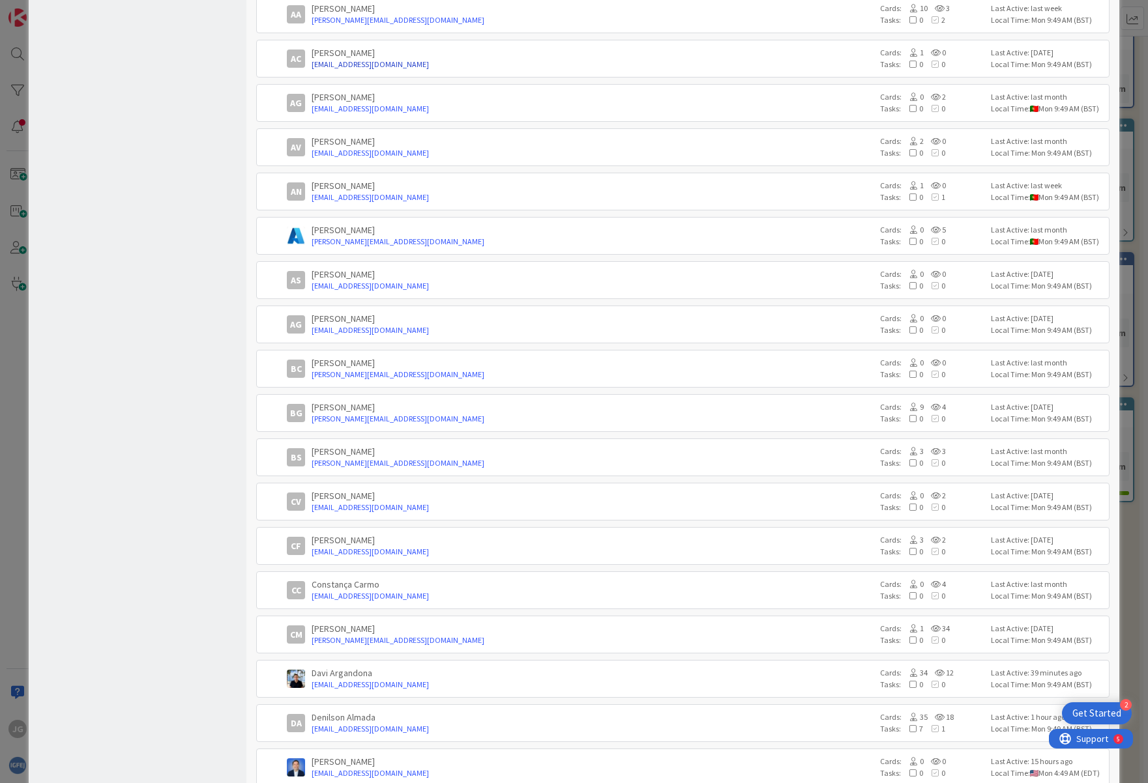
scroll to position [0, 0]
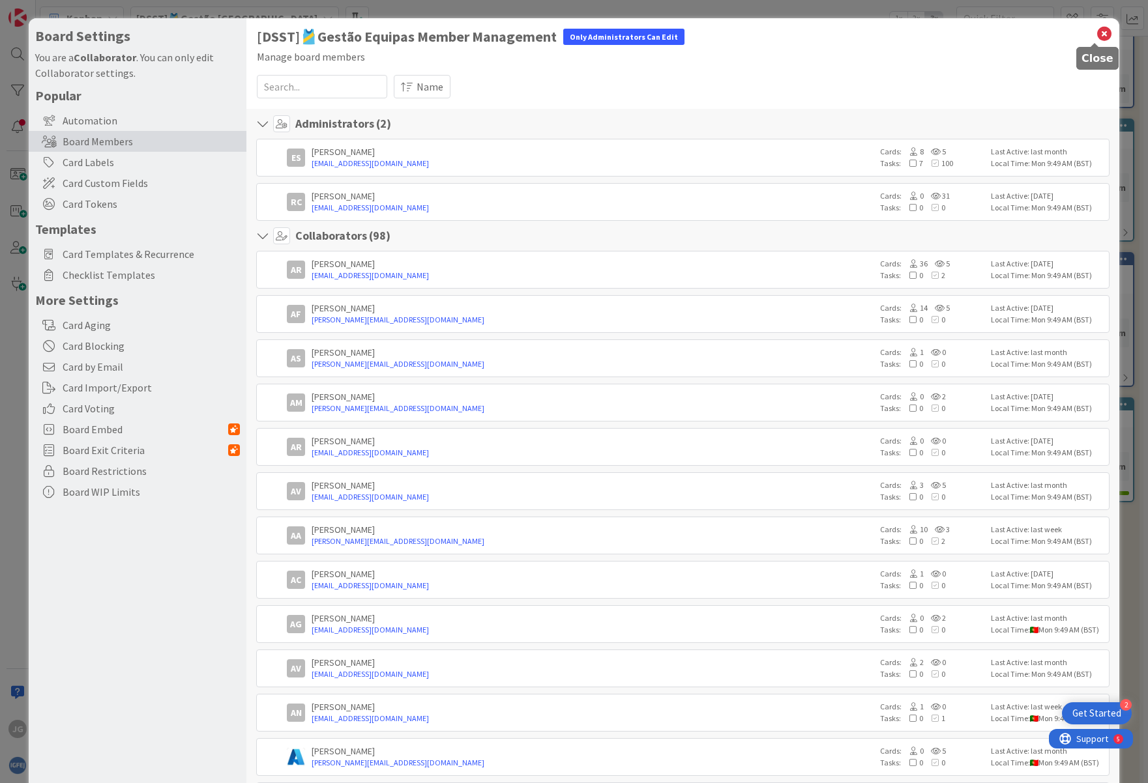
click at [1096, 33] on icon at bounding box center [1104, 34] width 17 height 18
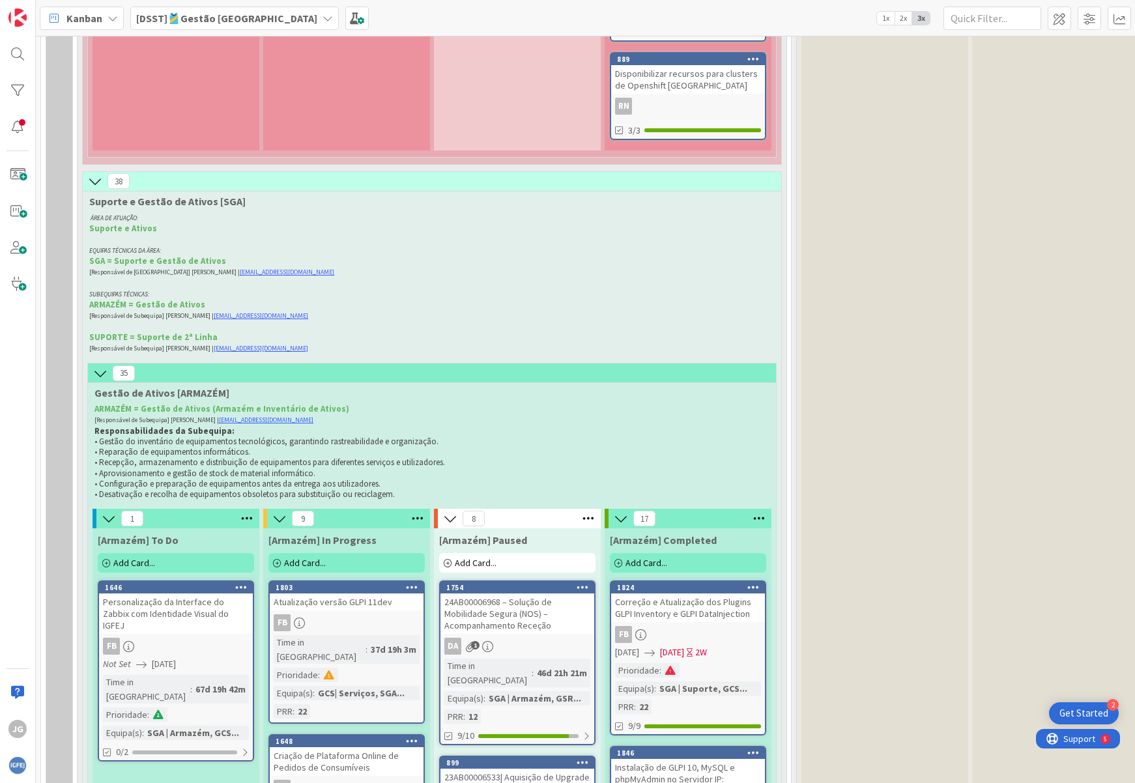
scroll to position [10189, 0]
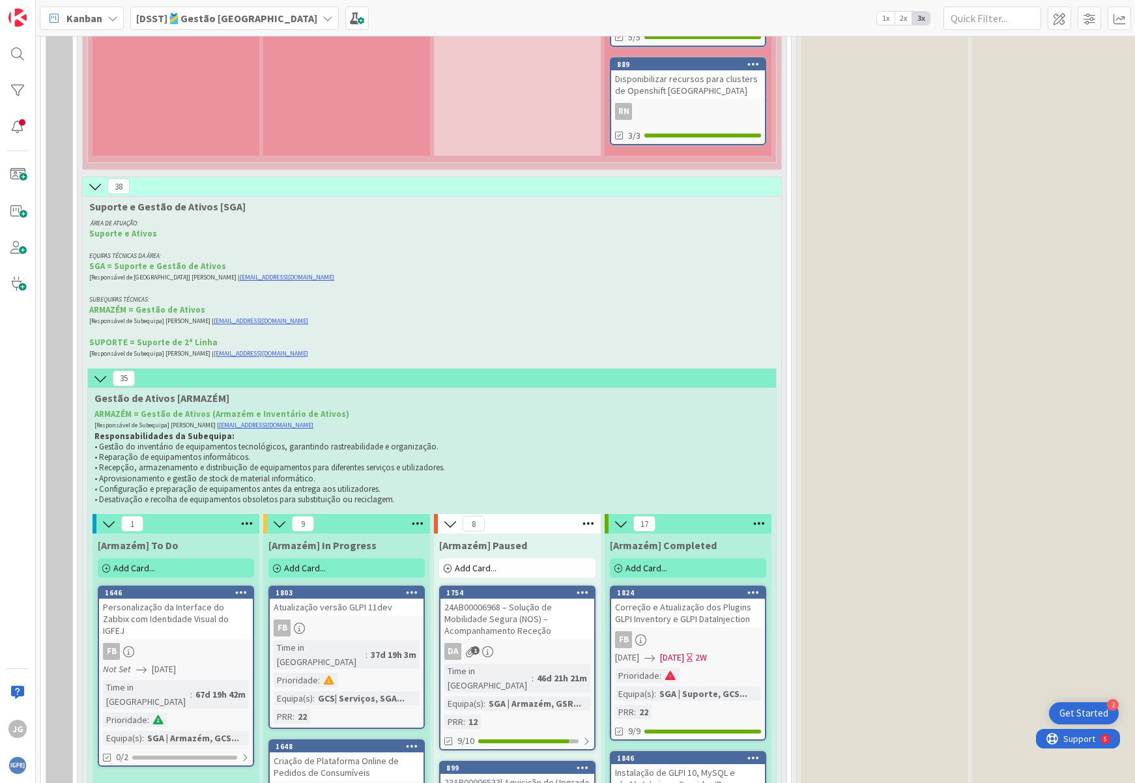
type textarea "x"
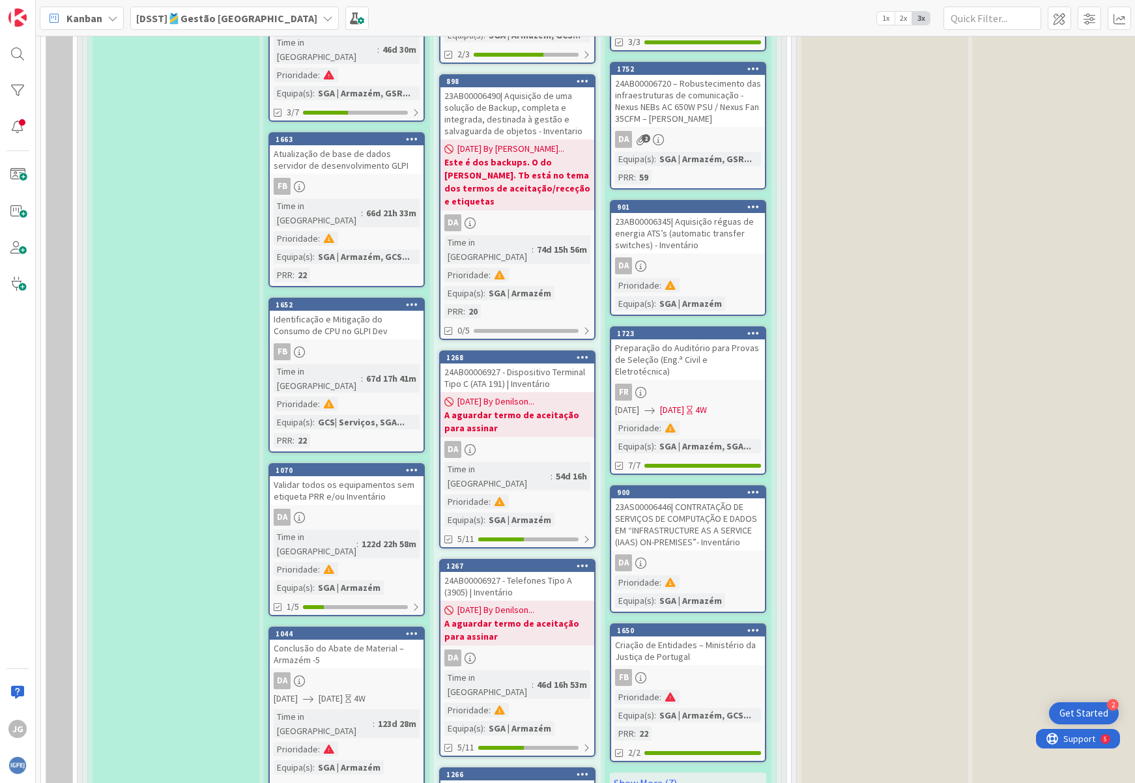
scroll to position [11558, 0]
